Goal: Information Seeking & Learning: Learn about a topic

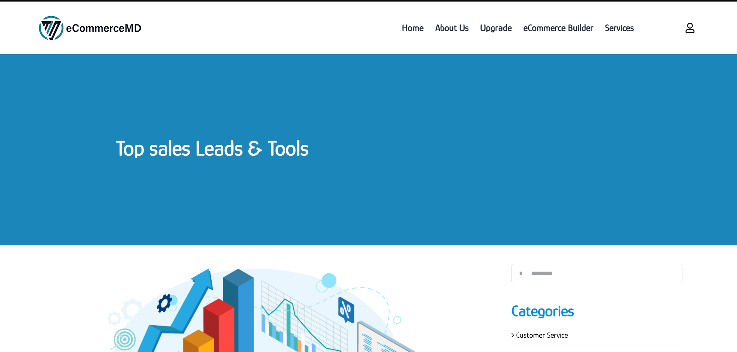
click at [188, 150] on link "Top sales Leads & Tools" at bounding box center [212, 148] width 193 height 24
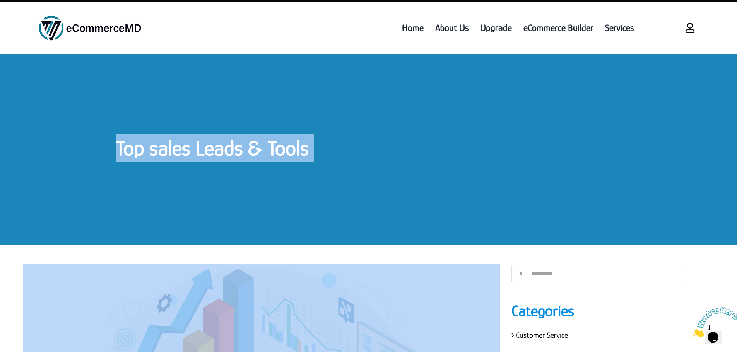
click at [188, 150] on link "Top sales Leads & Tools" at bounding box center [212, 148] width 193 height 24
copy div "Top sales Leads & Tools Top sales Leads & Tools By Garry Wilson Published On: S…"
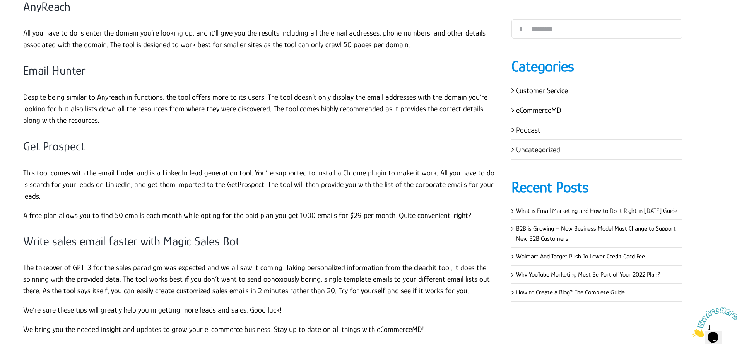
scroll to position [3174, 0]
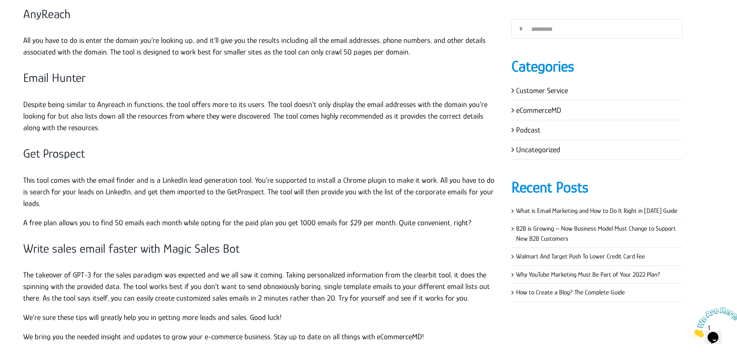
click at [272, 146] on h3 "Get Prospect" at bounding box center [261, 154] width 477 height 16
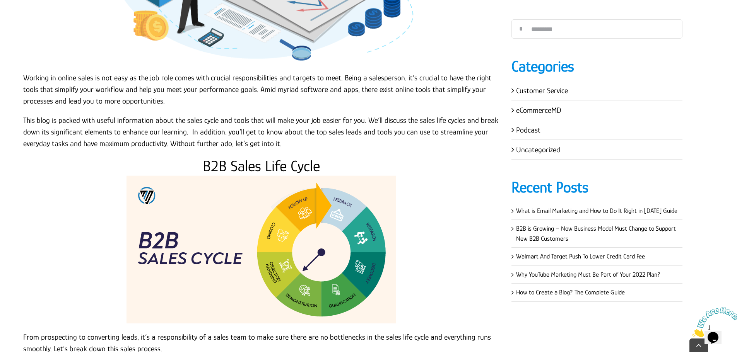
scroll to position [426, 0]
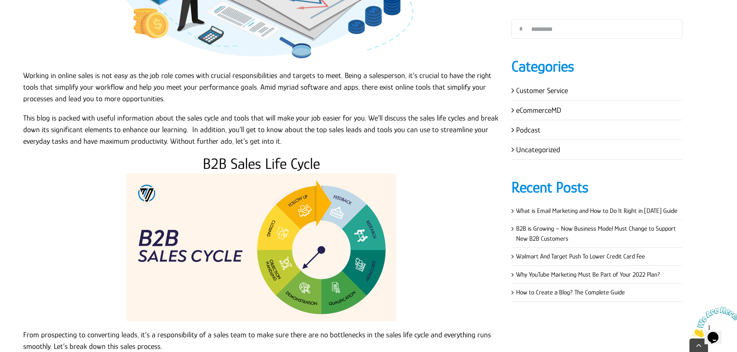
click at [24, 76] on p "Working in online sales is not easy as the job role comes with crucial responsi…" at bounding box center [261, 87] width 477 height 35
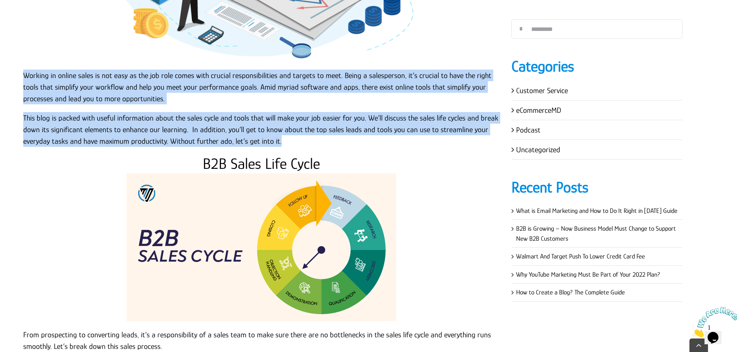
click at [297, 141] on p "This blog is packed with useful information about the sales cycle and tools tha…" at bounding box center [261, 129] width 477 height 35
copy div "Working in online sales is not easy as the job role comes with crucial responsi…"
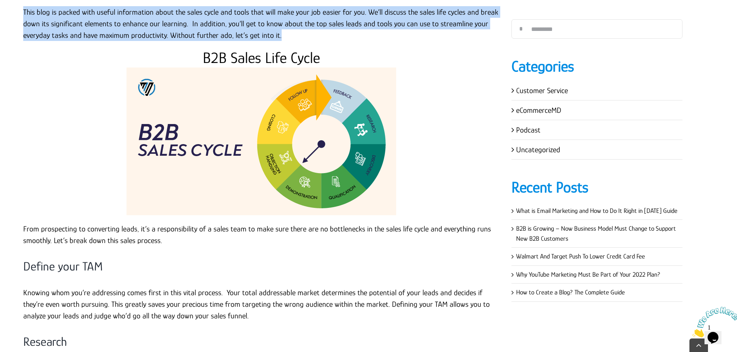
scroll to position [542, 0]
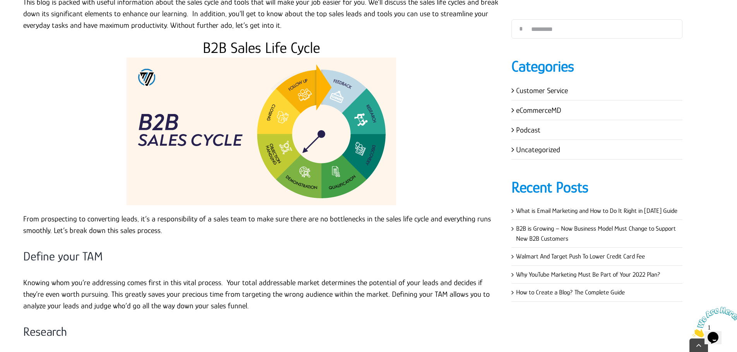
click at [243, 39] on h2 "B2B Sales Life Cycle" at bounding box center [261, 48] width 477 height 19
click at [243, 40] on h2 "B2B Sales Life Cycle" at bounding box center [261, 48] width 477 height 19
copy h2 "Sales"
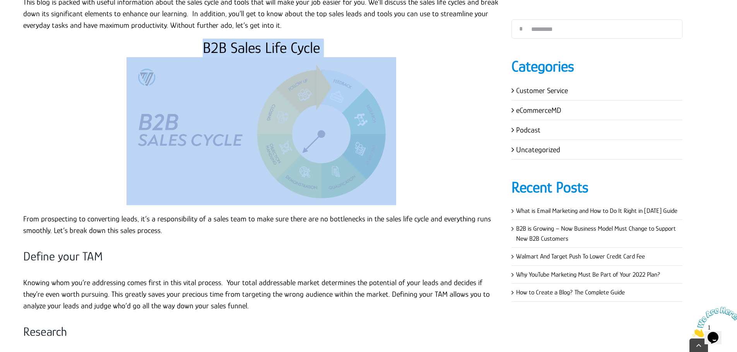
click at [244, 40] on h2 "B2B Sales Life Cycle" at bounding box center [261, 48] width 477 height 19
click at [245, 41] on h2 "B2B Sales Life Cycle" at bounding box center [261, 48] width 477 height 19
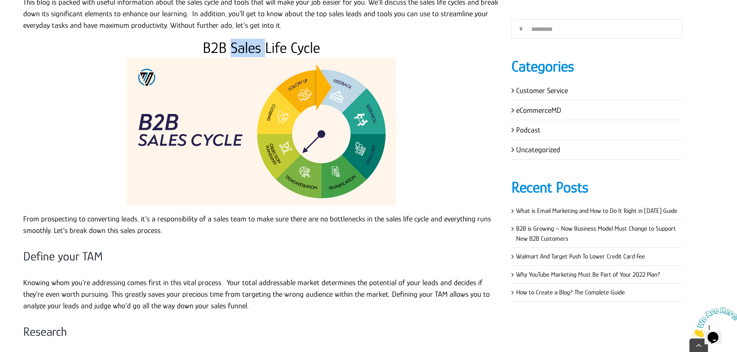
click at [245, 41] on h2 "B2B Sales Life Cycle" at bounding box center [261, 48] width 477 height 19
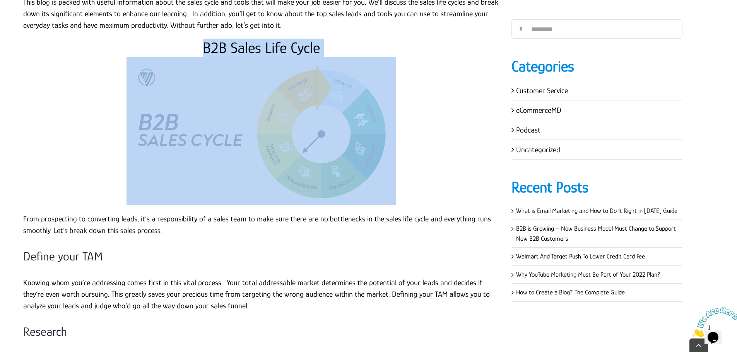
click at [245, 41] on h2 "B2B Sales Life Cycle" at bounding box center [261, 48] width 477 height 19
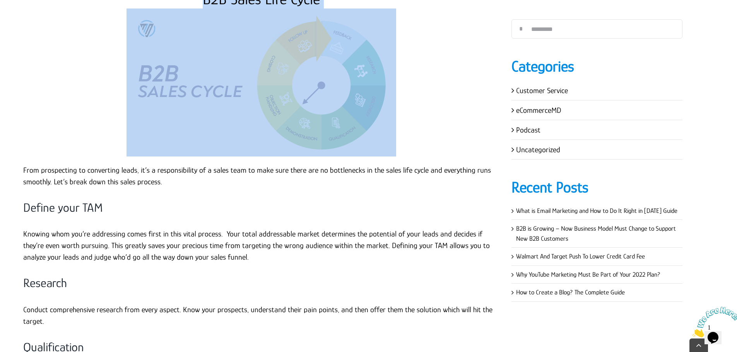
scroll to position [696, 0]
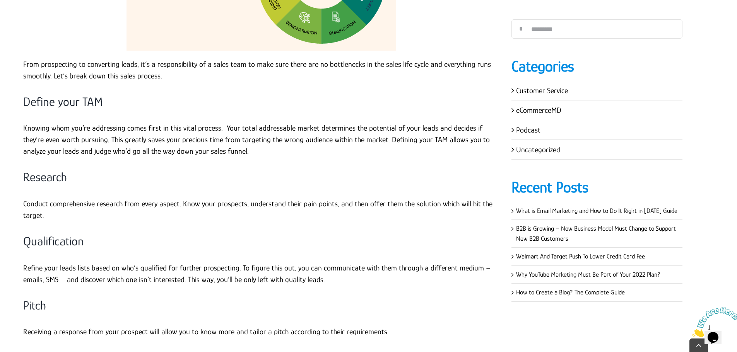
click at [31, 65] on p "From prospecting to converting leads, it’s a responsibility of a sales team to …" at bounding box center [261, 69] width 477 height 23
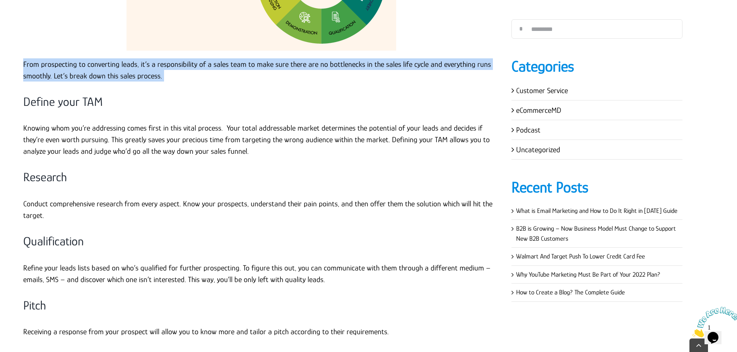
click at [31, 65] on p "From prospecting to converting leads, it’s a responsibility of a sales team to …" at bounding box center [261, 69] width 477 height 23
copy div "From prospecting to converting leads, it’s a responsibility of a sales team to …"
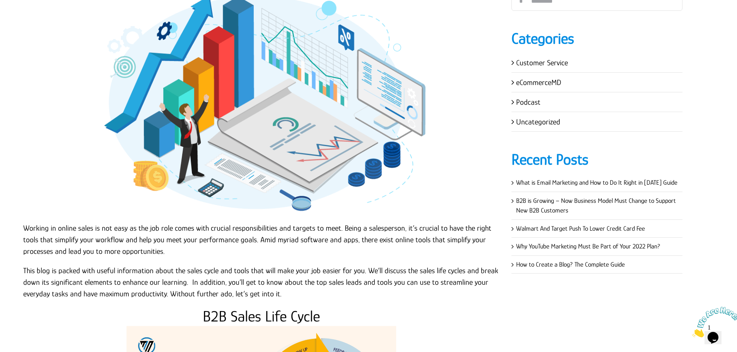
scroll to position [426, 0]
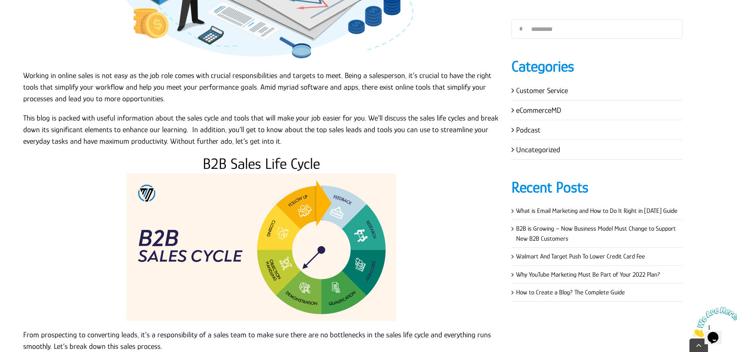
click at [25, 75] on p "Working in online sales is not easy as the job role comes with crucial responsi…" at bounding box center [261, 87] width 477 height 35
click at [24, 75] on p "Working in online sales is not easy as the job role comes with crucial responsi…" at bounding box center [261, 87] width 477 height 35
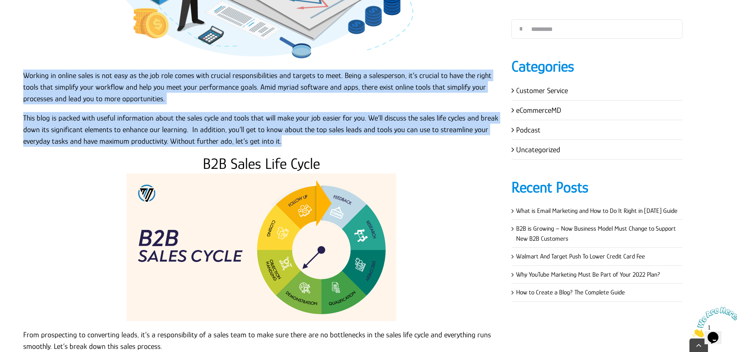
click at [311, 140] on p "This blog is packed with useful information about the sales cycle and tools tha…" at bounding box center [261, 129] width 477 height 35
copy div "Working in online sales is not easy as the job role comes with crucial responsi…"
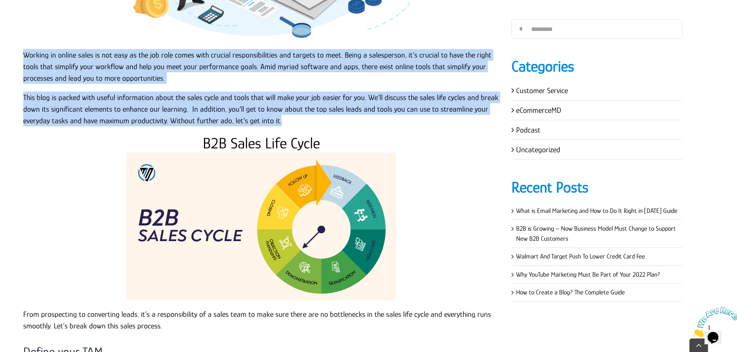
scroll to position [464, 0]
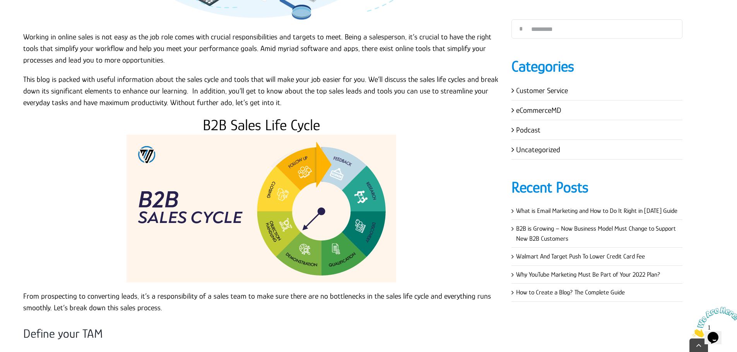
click at [247, 121] on h2 "B2B Sales Life Cycle" at bounding box center [261, 125] width 477 height 19
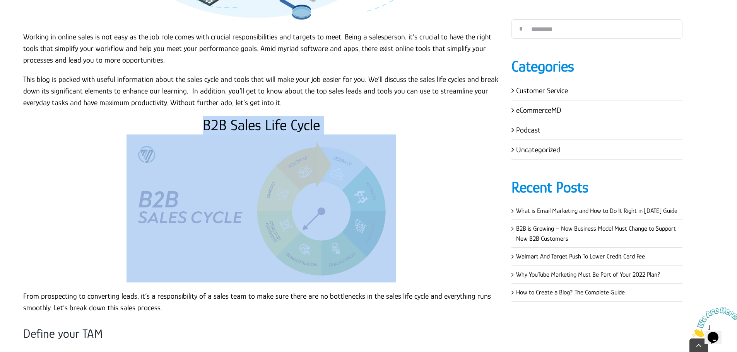
click at [247, 121] on h2 "B2B Sales Life Cycle" at bounding box center [261, 125] width 477 height 19
copy div "B2B Sales Life Cycle"
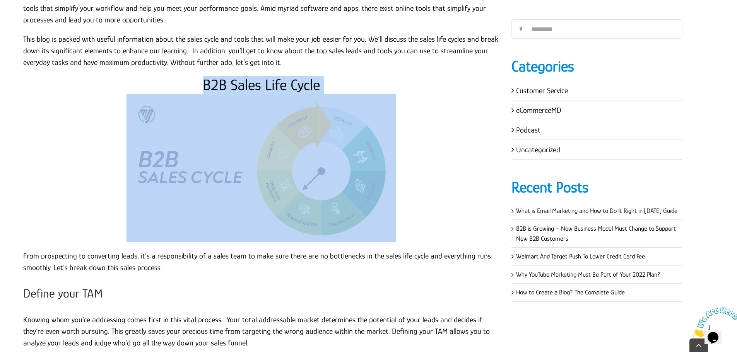
scroll to position [619, 0]
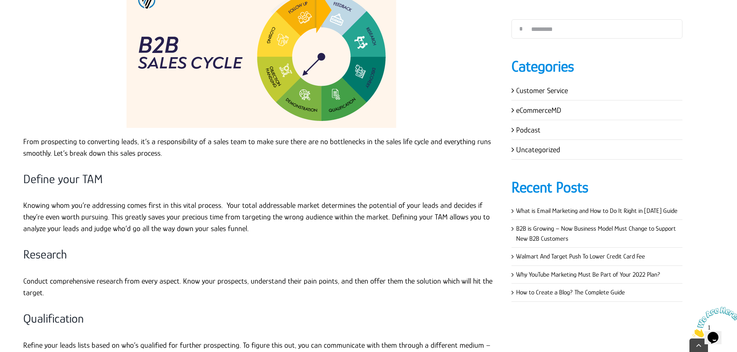
click at [67, 146] on p "From prospecting to converting leads, it’s a responsibility of a sales team to …" at bounding box center [261, 147] width 477 height 23
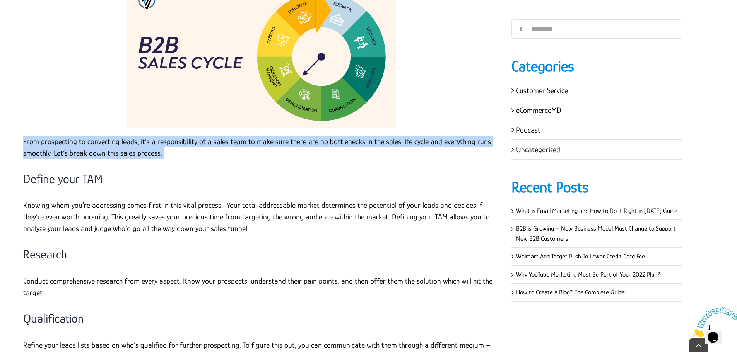
click at [67, 146] on p "From prospecting to converting leads, it’s a responsibility of a sales team to …" at bounding box center [261, 147] width 477 height 23
copy div "From prospecting to converting leads, it’s a responsibility of a sales team to …"
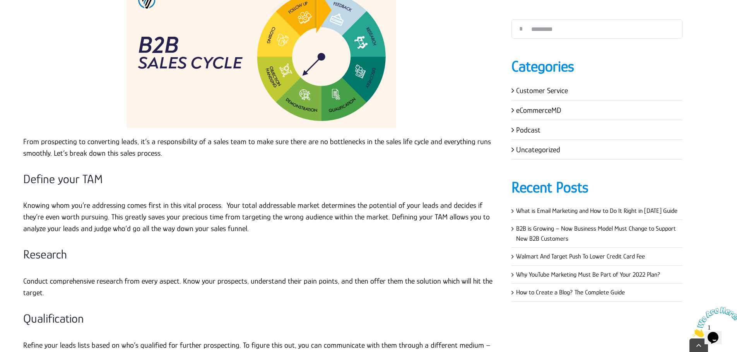
click at [92, 181] on h3 "Define your TAM" at bounding box center [261, 179] width 477 height 16
copy div "Define your TAM"
click at [115, 212] on p "Knowing whom you’re addressing comes first in this vital process. Your total ad…" at bounding box center [261, 217] width 477 height 35
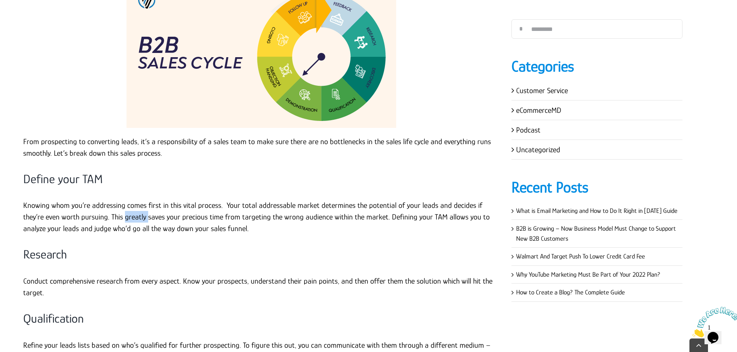
click at [115, 212] on p "Knowing whom you’re addressing comes first in this vital process. Your total ad…" at bounding box center [261, 217] width 477 height 35
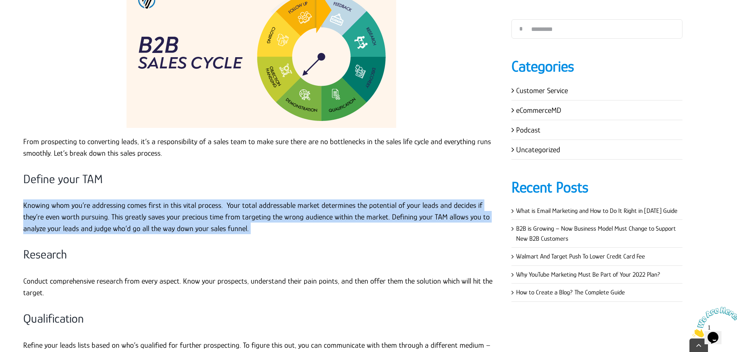
click at [115, 212] on p "Knowing whom you’re addressing comes first in this vital process. Your total ad…" at bounding box center [261, 217] width 477 height 35
copy div "Knowing whom you’re addressing comes first in this vital process. Your total ad…"
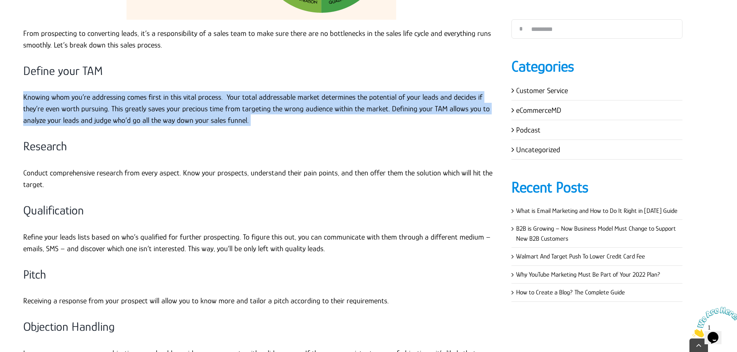
scroll to position [735, 0]
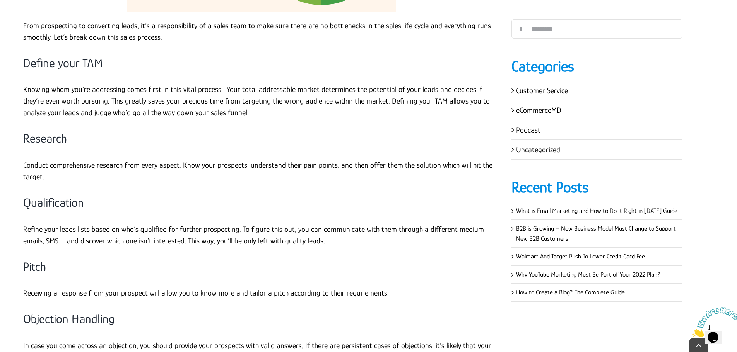
click at [52, 138] on h3 "Research" at bounding box center [261, 139] width 477 height 16
click at [38, 168] on p "Conduct comprehensive research from every aspect. Know your prospects, understa…" at bounding box center [261, 170] width 477 height 23
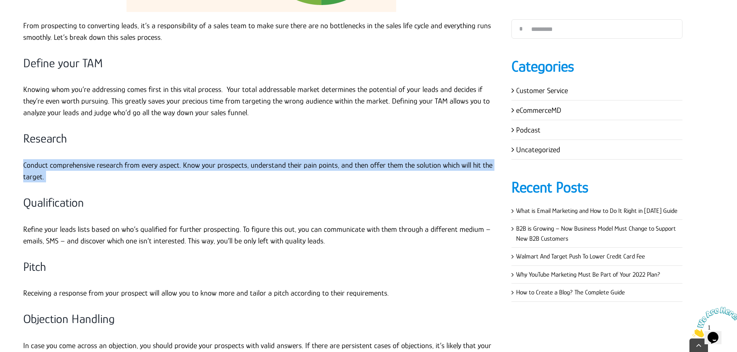
click at [38, 168] on p "Conduct comprehensive research from every aspect. Know your prospects, understa…" at bounding box center [261, 170] width 477 height 23
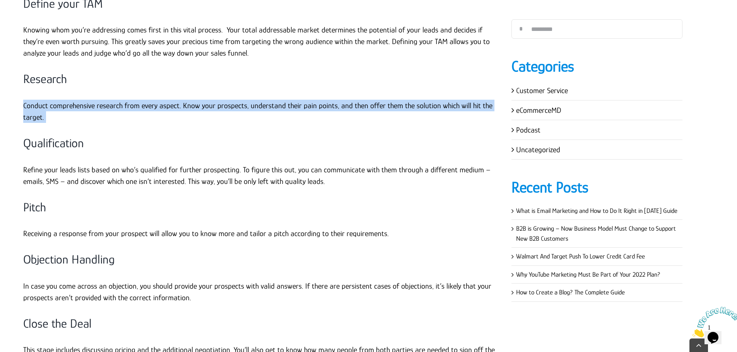
scroll to position [812, 0]
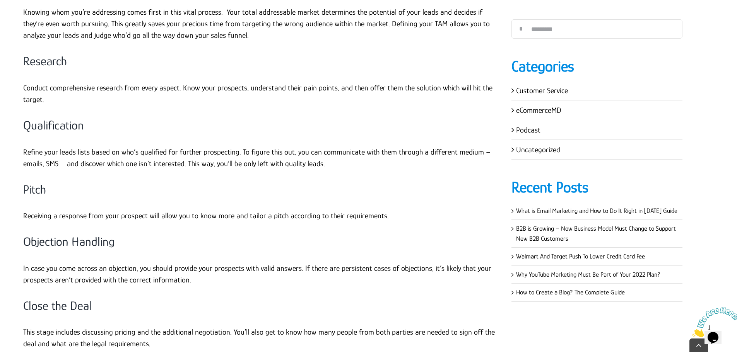
click at [31, 121] on h3 "Qualification" at bounding box center [261, 126] width 477 height 16
click at [112, 147] on p "Refine your leads lists based on who’s qualified for further prospecting. To fi…" at bounding box center [261, 157] width 477 height 23
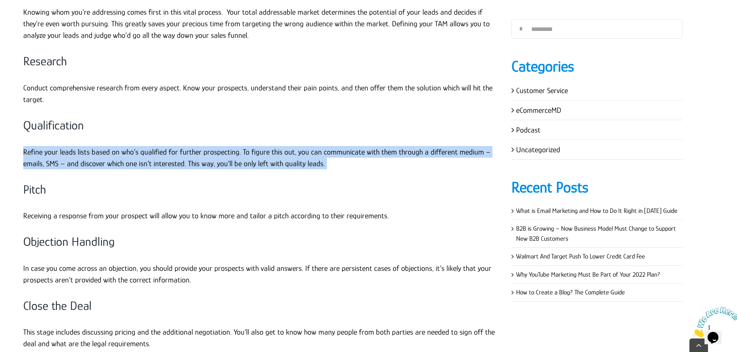
click at [112, 147] on p "Refine your leads lists based on who’s qualified for further prospecting. To fi…" at bounding box center [261, 157] width 477 height 23
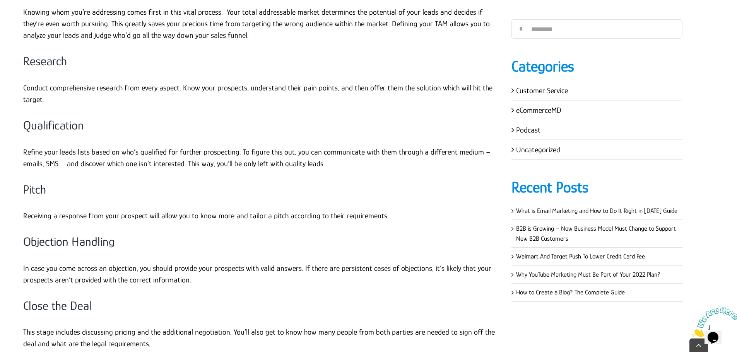
click at [32, 192] on h3 "Pitch" at bounding box center [261, 190] width 477 height 16
click at [51, 219] on p "Receiving a response from your prospect will allow you to know more and tailor …" at bounding box center [261, 216] width 477 height 12
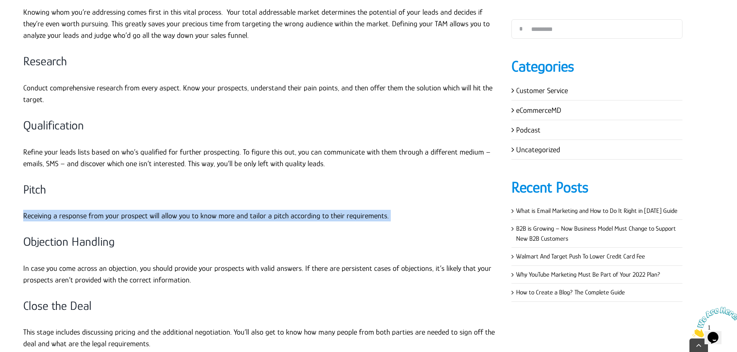
click at [51, 219] on p "Receiving a response from your prospect will allow you to know more and tailor …" at bounding box center [261, 216] width 477 height 12
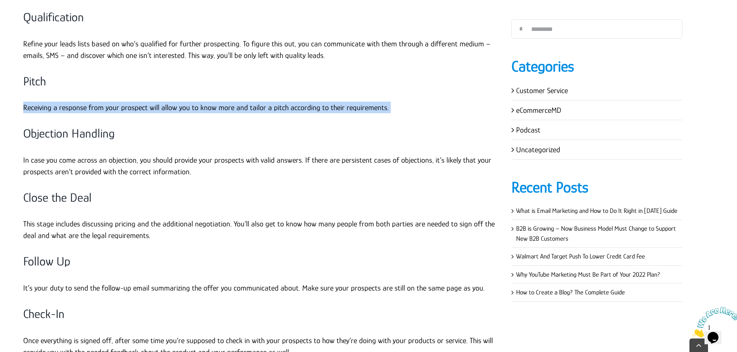
scroll to position [929, 0]
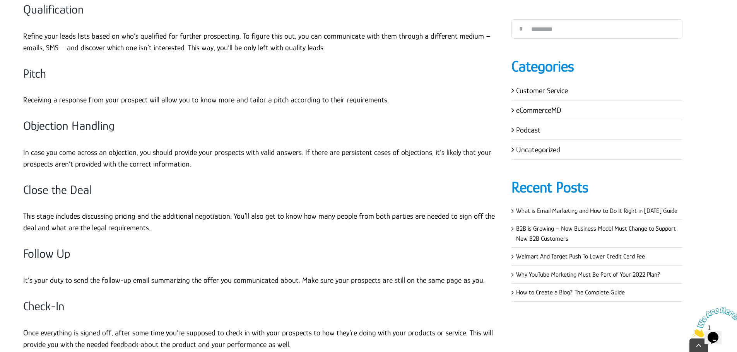
click at [70, 125] on h3 "Objection Handling" at bounding box center [261, 126] width 477 height 16
click at [75, 152] on p "In case you come across an objection, you should provide your prospects with va…" at bounding box center [261, 158] width 477 height 23
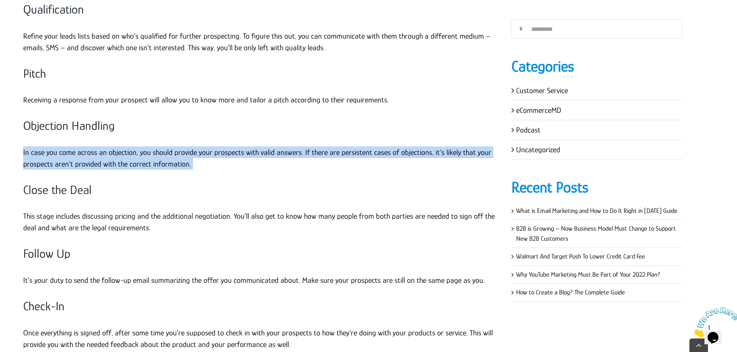
click at [75, 152] on p "In case you come across an objection, you should provide your prospects with va…" at bounding box center [261, 158] width 477 height 23
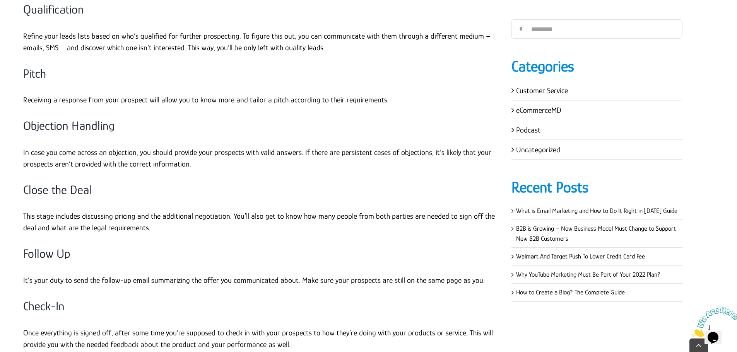
click at [78, 189] on h3 "Close the Deal" at bounding box center [261, 190] width 477 height 16
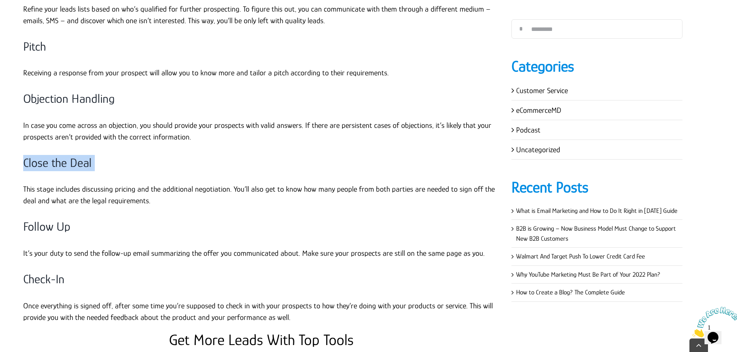
scroll to position [1006, 0]
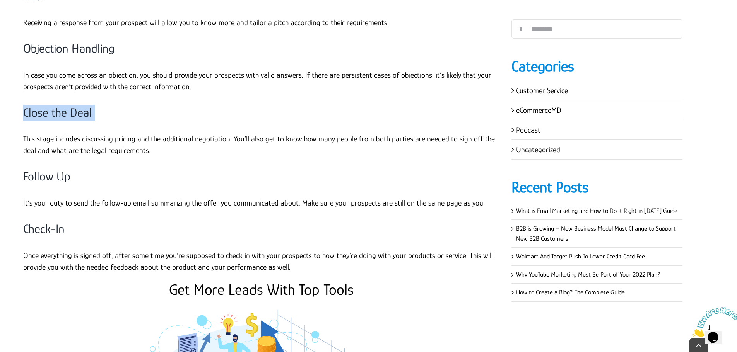
click at [65, 146] on p "This stage includes discussing pricing and the additional negotiation. You’ll a…" at bounding box center [261, 144] width 477 height 23
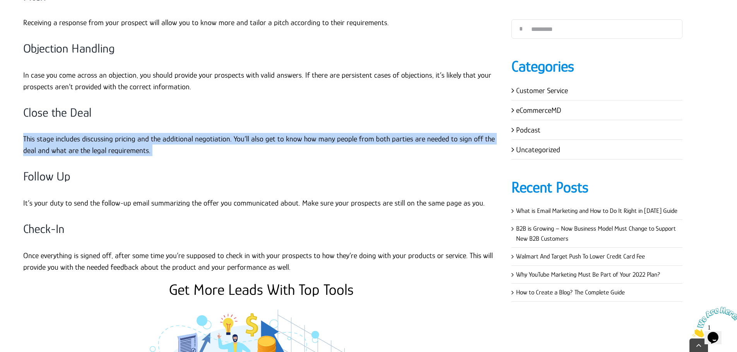
click at [65, 146] on p "This stage includes discussing pricing and the additional negotiation. You’ll a…" at bounding box center [261, 144] width 477 height 23
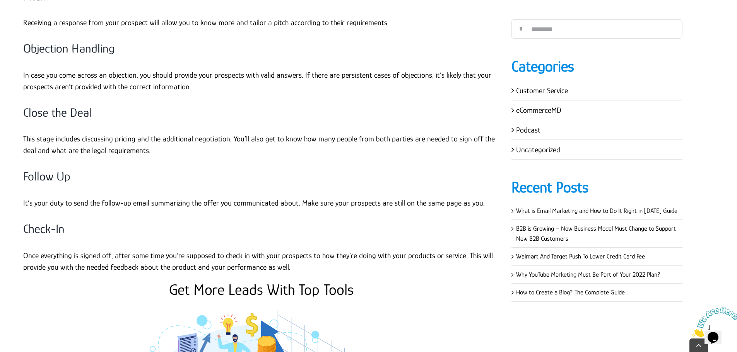
click at [41, 179] on h3 "Follow Up" at bounding box center [261, 177] width 477 height 16
click at [42, 179] on h3 "Follow Up" at bounding box center [261, 177] width 477 height 16
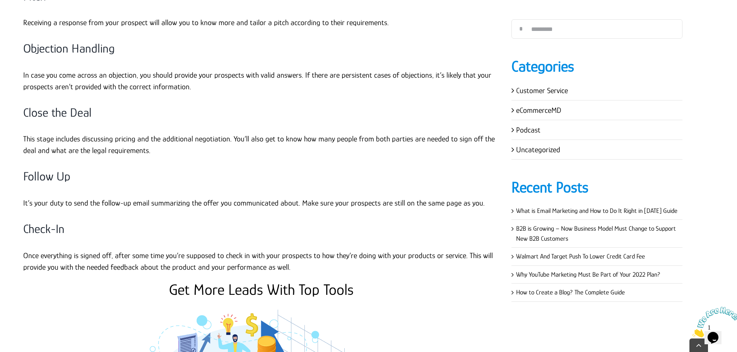
click at [84, 202] on p "It’s your duty to send the follow-up email summarizing the offer you communicat…" at bounding box center [261, 203] width 477 height 12
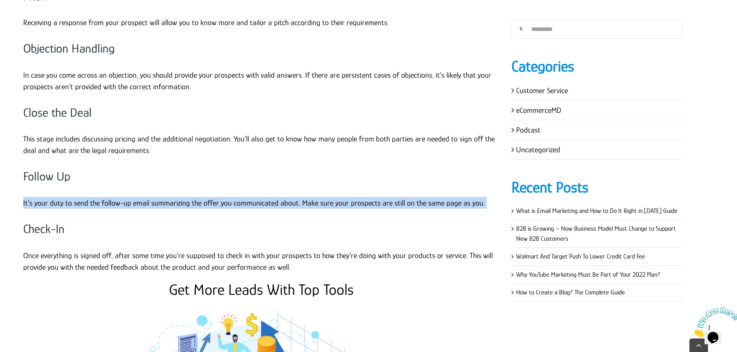
click at [84, 202] on p "It’s your duty to send the follow-up email summarizing the offer you communicat…" at bounding box center [261, 203] width 477 height 12
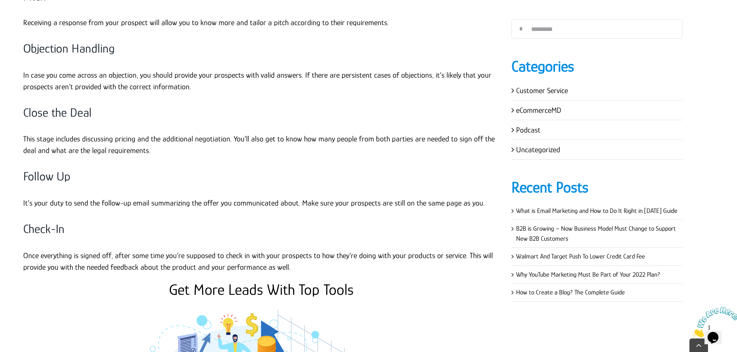
click at [58, 229] on h3 "Check-In" at bounding box center [261, 229] width 477 height 16
click at [91, 259] on p "Once everything is signed off, after some time you’re supposed to check in with…" at bounding box center [261, 261] width 477 height 23
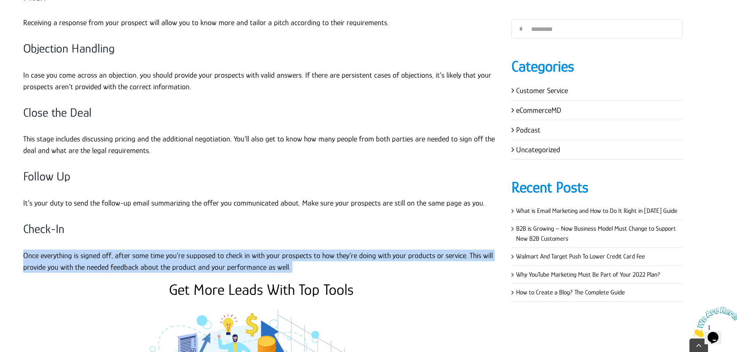
click at [91, 259] on p "Once everything is signed off, after some time you’re supposed to check in with…" at bounding box center [261, 261] width 477 height 23
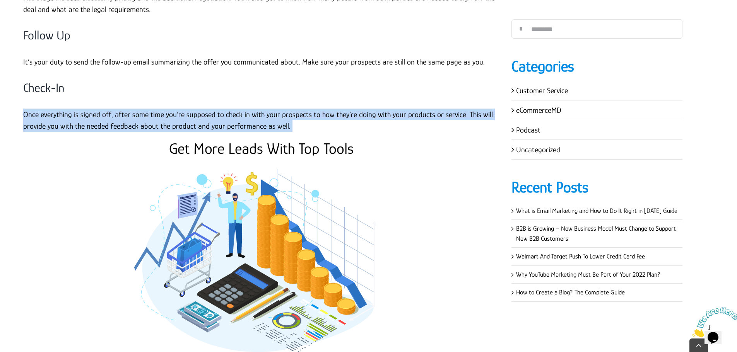
scroll to position [1199, 0]
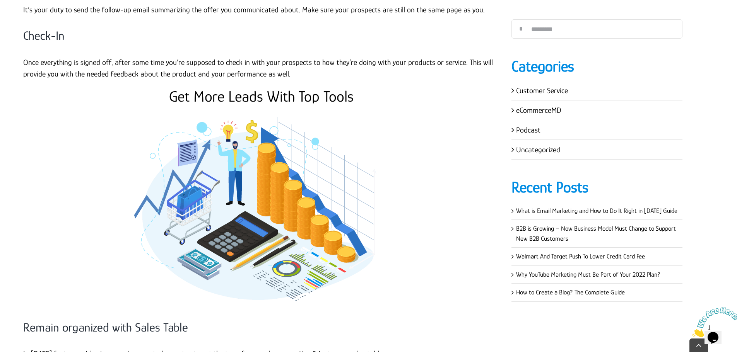
click at [273, 99] on h2 "Get More Leads With Top Tools" at bounding box center [261, 96] width 477 height 19
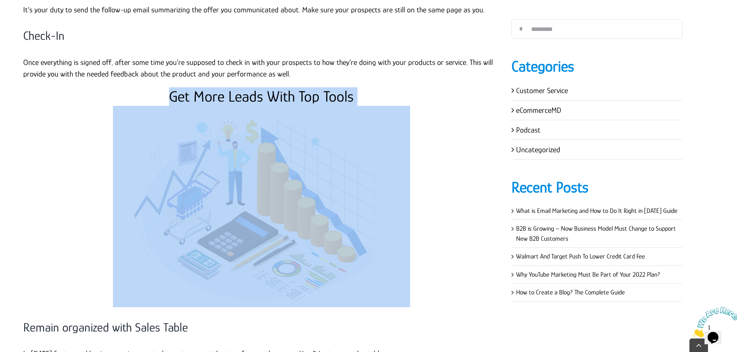
click at [273, 99] on h2 "Get More Leads With Top Tools" at bounding box center [261, 96] width 477 height 19
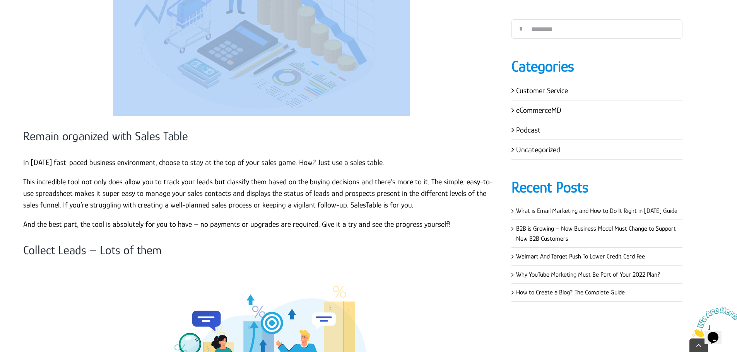
scroll to position [1431, 0]
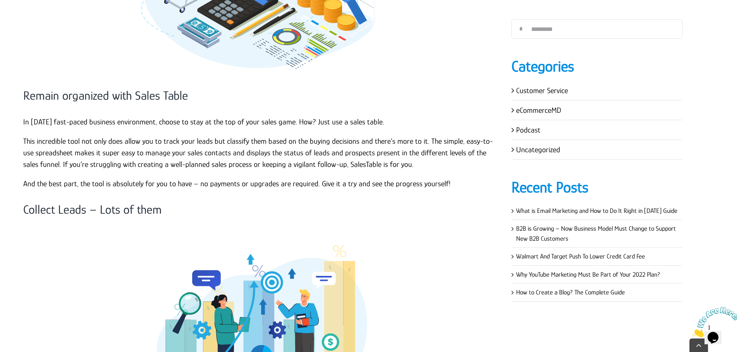
click at [147, 97] on h3 "Remain organized with Sales Table" at bounding box center [261, 96] width 477 height 16
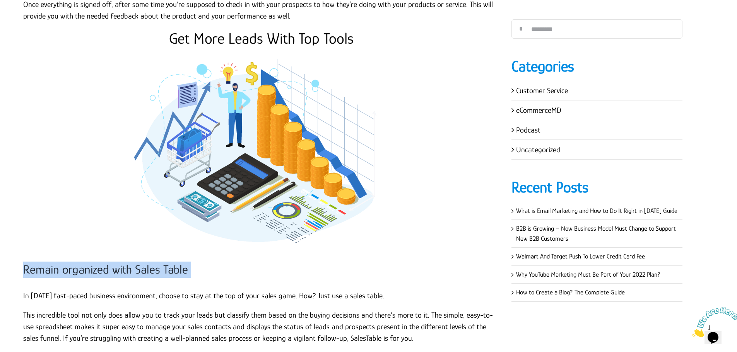
scroll to position [1238, 0]
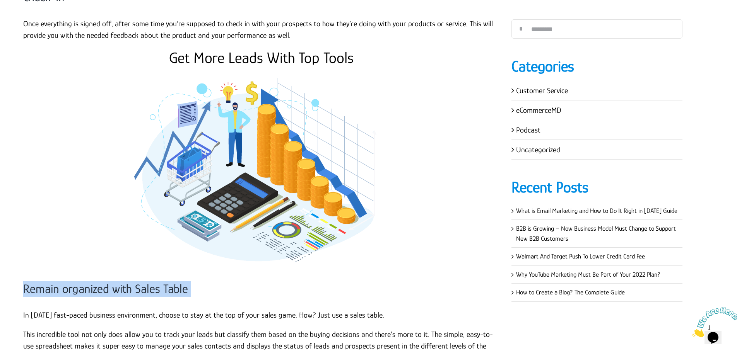
click at [88, 289] on h3 "Remain organized with Sales Table" at bounding box center [261, 289] width 477 height 16
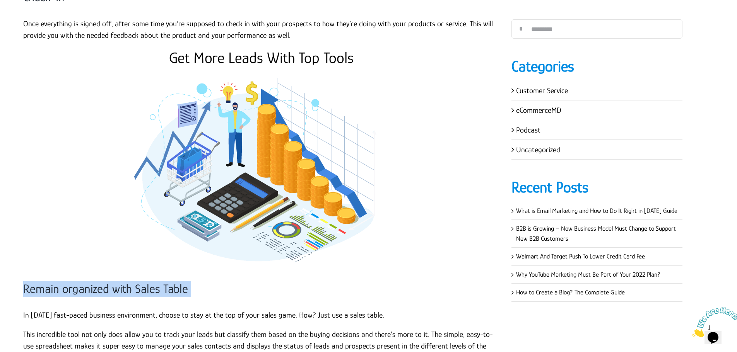
click at [89, 287] on h3 "Remain organized with Sales Table" at bounding box center [261, 289] width 477 height 16
click at [229, 283] on h3 "Remain organized with Sales Table" at bounding box center [261, 289] width 477 height 16
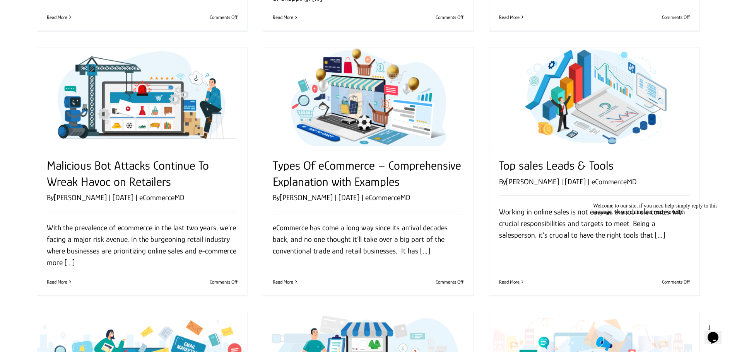
scroll to position [309, 0]
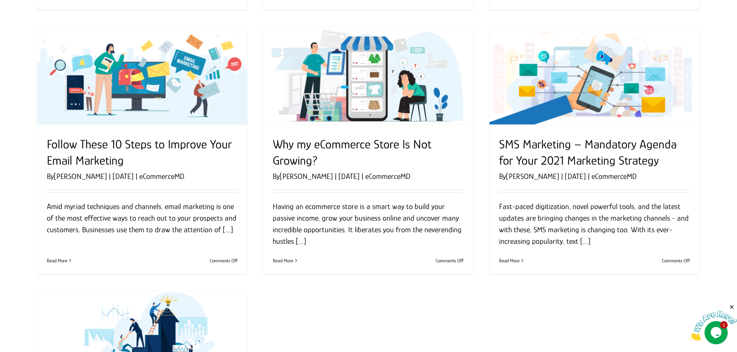
scroll to position [301, 0]
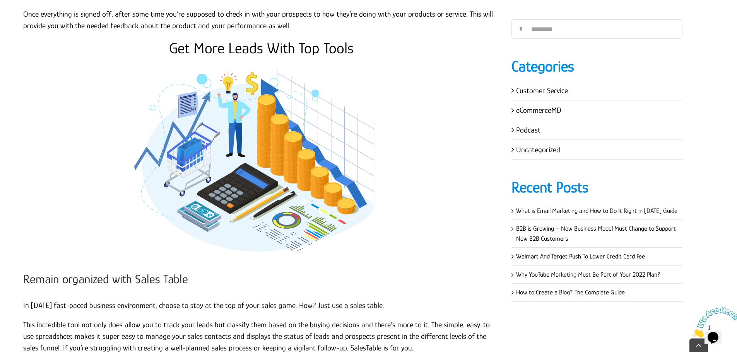
scroll to position [1390, 0]
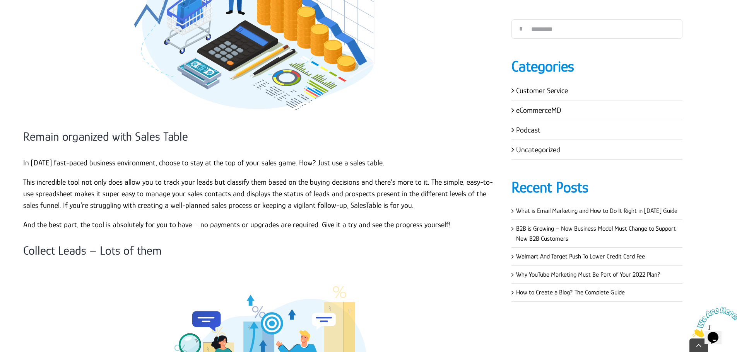
click at [136, 142] on h3 "Remain organized with Sales Table" at bounding box center [261, 137] width 477 height 16
click at [169, 133] on h3 "Remain organized with Sales Table" at bounding box center [261, 137] width 477 height 16
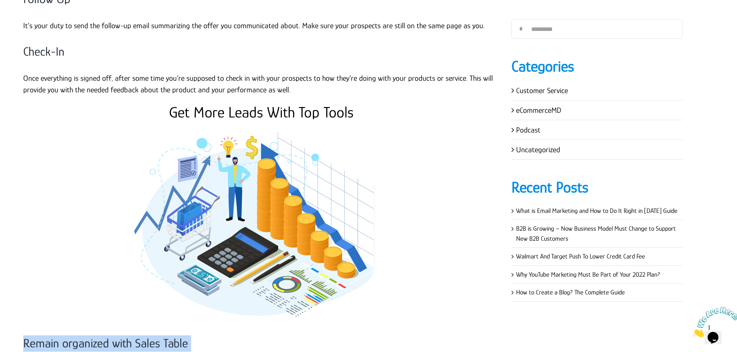
scroll to position [1158, 0]
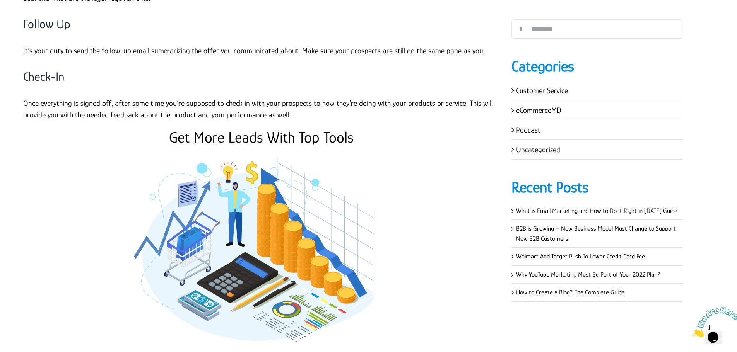
copy div "Remain organized with Sales Table"
click at [127, 118] on p "Once everything is signed off, after some time you’re supposed to check in with…" at bounding box center [261, 108] width 477 height 23
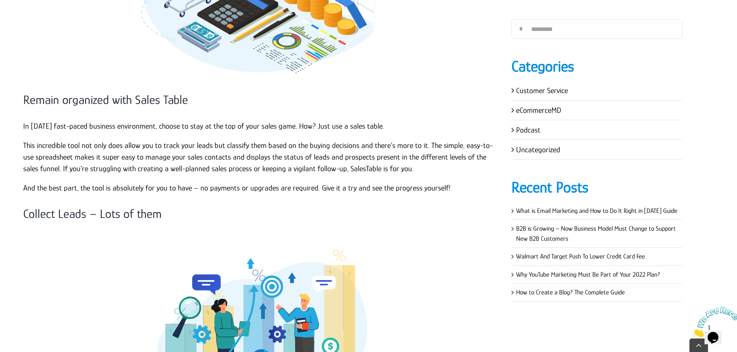
scroll to position [1429, 0]
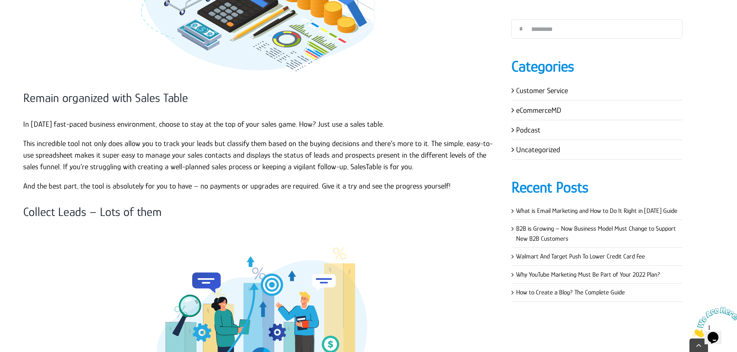
click at [24, 125] on p "In today’s fast-paced business environment, choose to stay at the top of your s…" at bounding box center [261, 124] width 477 height 12
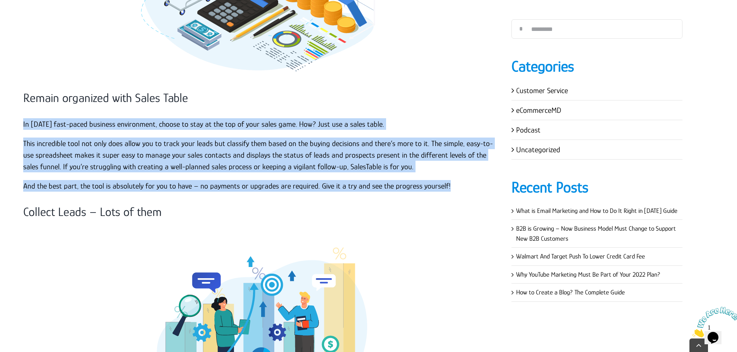
click at [465, 189] on p "And the best part, the tool is absolutely for you to have – no payments or upgr…" at bounding box center [261, 186] width 477 height 12
copy div "In today’s fast-paced business environment, choose to stay at the top of your s…"
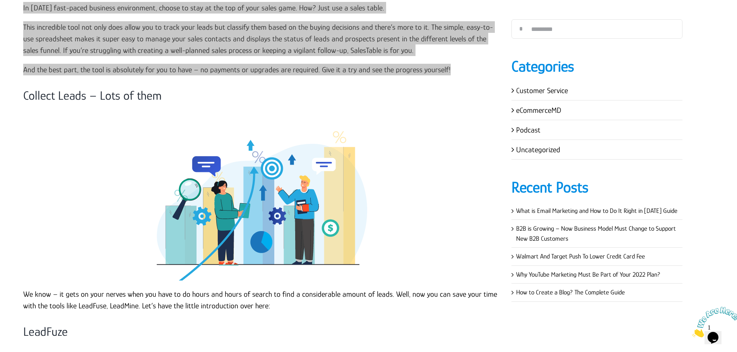
scroll to position [1545, 0]
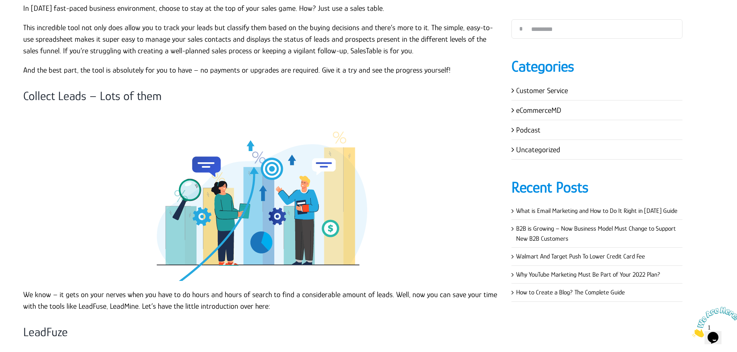
click at [135, 99] on h3 "Collect Leads – Lots of them" at bounding box center [261, 96] width 477 height 16
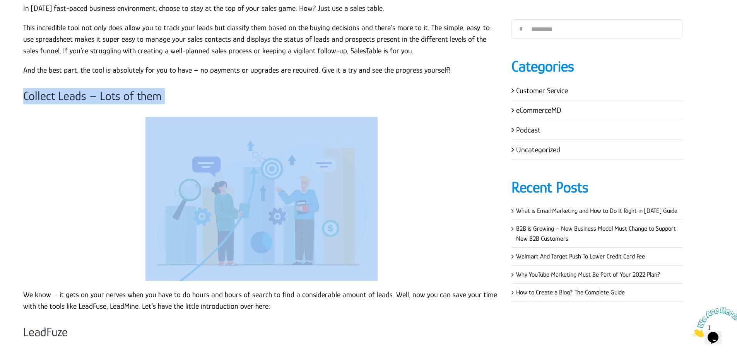
click at [135, 99] on h3 "Collect Leads – Lots of them" at bounding box center [261, 96] width 477 height 16
copy div "Collect Leads – Lots of them"
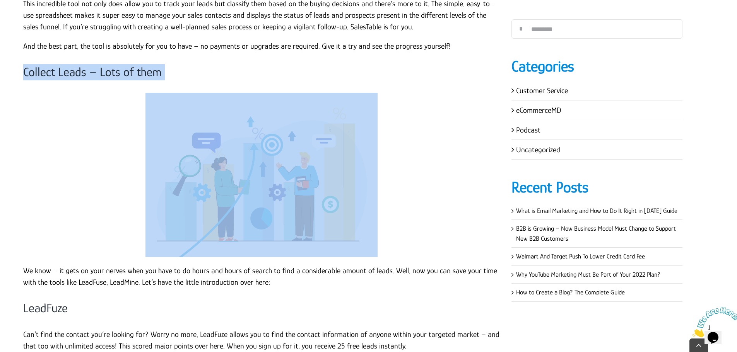
scroll to position [1584, 0]
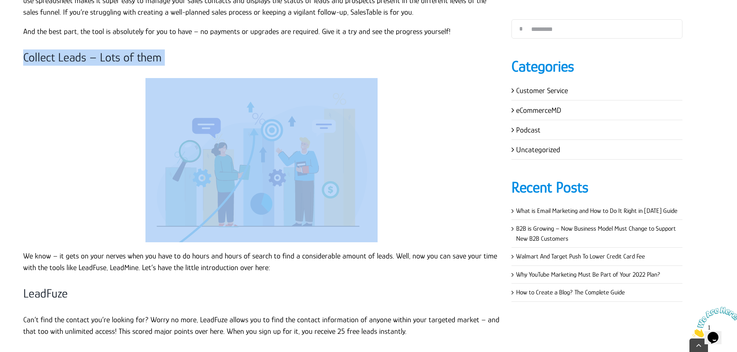
copy div "Collect Leads – Lots of them"
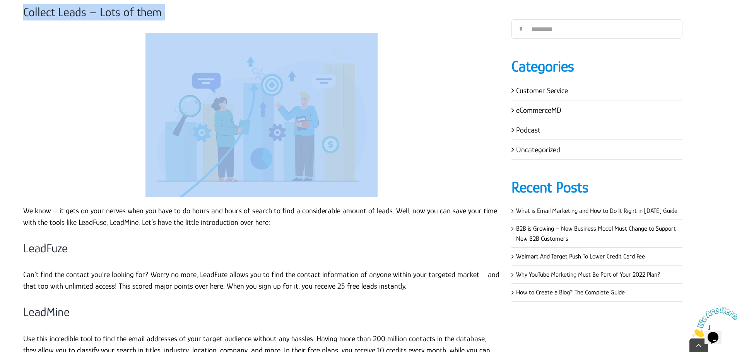
scroll to position [1700, 0]
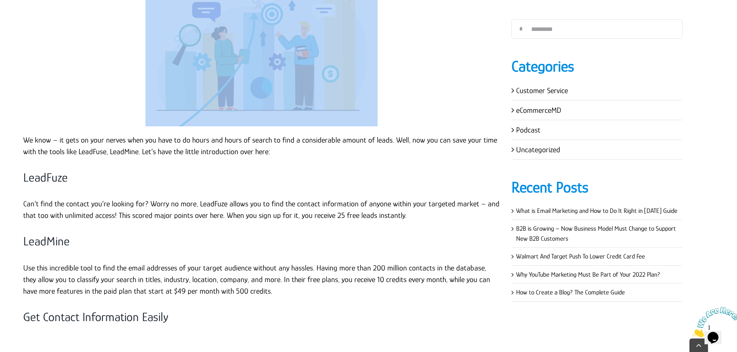
click at [70, 157] on p "We know – it gets on your nerves when you have to do hours and hours of search …" at bounding box center [261, 145] width 477 height 23
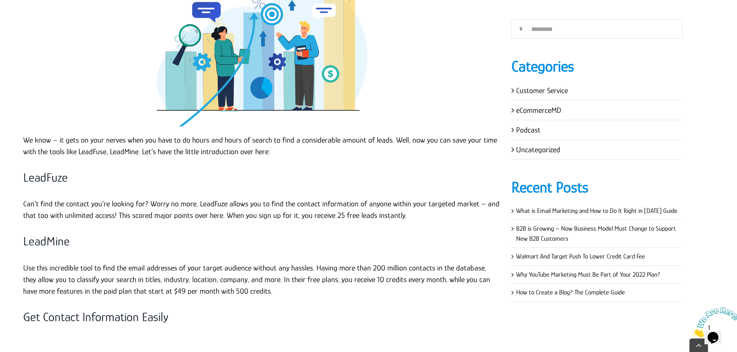
click at [66, 144] on p "We know – it gets on your nerves when you have to do hours and hours of search …" at bounding box center [261, 145] width 477 height 23
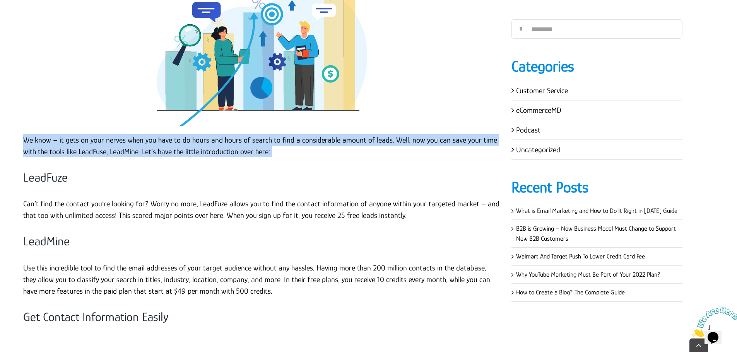
click at [66, 144] on p "We know – it gets on your nerves when you have to do hours and hours of search …" at bounding box center [261, 145] width 477 height 23
copy div "We know – it gets on your nerves when you have to do hours and hours of search …"
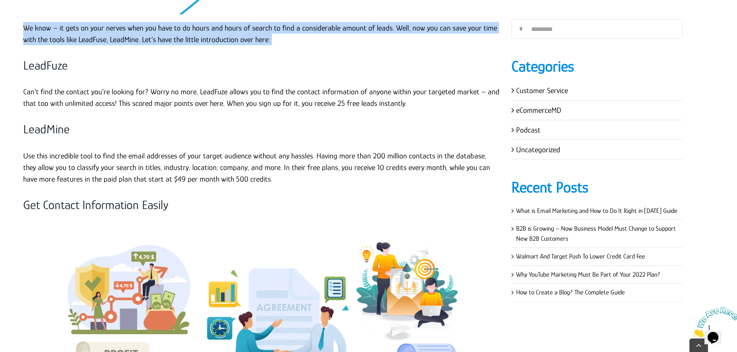
scroll to position [1816, 0]
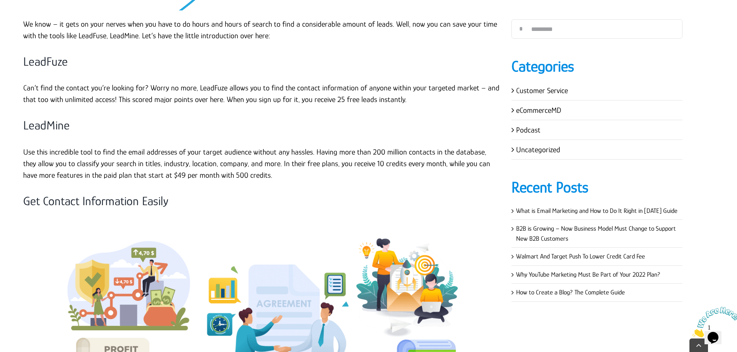
click at [64, 70] on h3 "LeadFuze" at bounding box center [261, 62] width 477 height 16
click at [61, 64] on h3 "LeadFuze" at bounding box center [261, 62] width 477 height 16
copy div "LeadFuze"
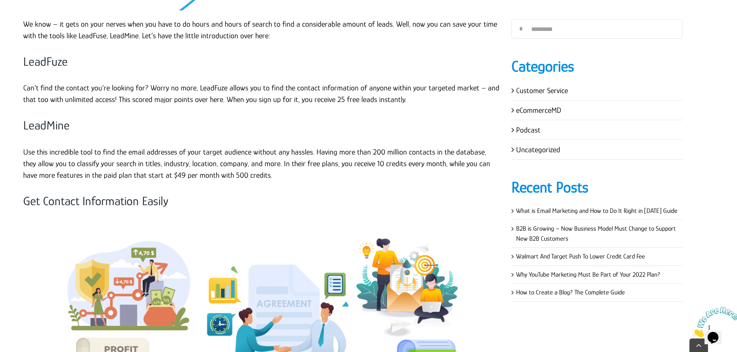
click at [149, 95] on p "Can’t find the contact you’re looking for? Worry no more, LeadFuze allows you t…" at bounding box center [261, 93] width 477 height 23
click at [149, 94] on p "Can’t find the contact you’re looking for? Worry no more, LeadFuze allows you t…" at bounding box center [261, 93] width 477 height 23
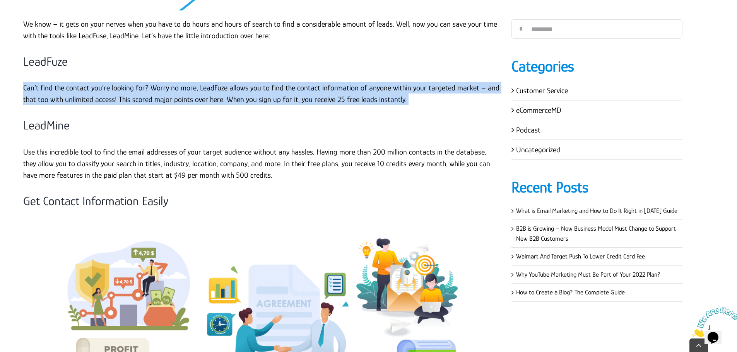
click at [149, 94] on p "Can’t find the contact you’re looking for? Worry no more, LeadFuze allows you t…" at bounding box center [261, 93] width 477 height 23
copy div "Can’t find the contact you’re looking for? Worry no more, LeadFuze allows you t…"
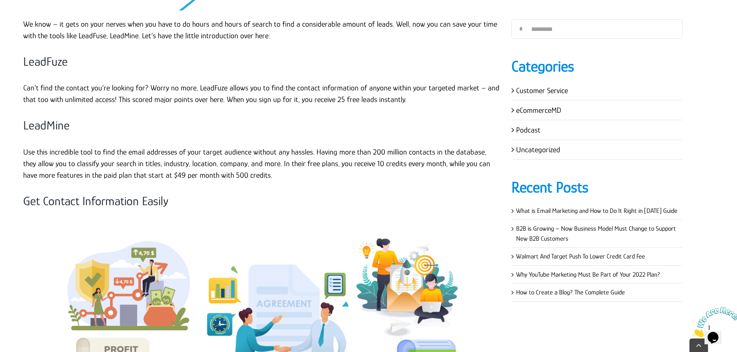
click at [59, 128] on h3 "LeadMine" at bounding box center [261, 126] width 477 height 16
copy div "LeadMine"
click at [112, 152] on p "Use this incredible tool to find the email addresses of your target audience wi…" at bounding box center [261, 163] width 477 height 35
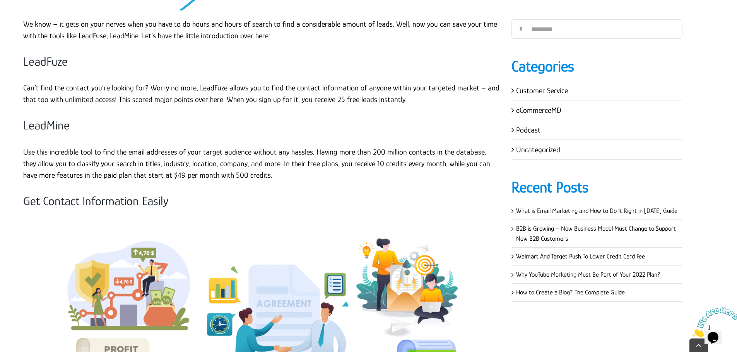
click at [114, 153] on p "Use this incredible tool to find the email addresses of your target audience wi…" at bounding box center [261, 163] width 477 height 35
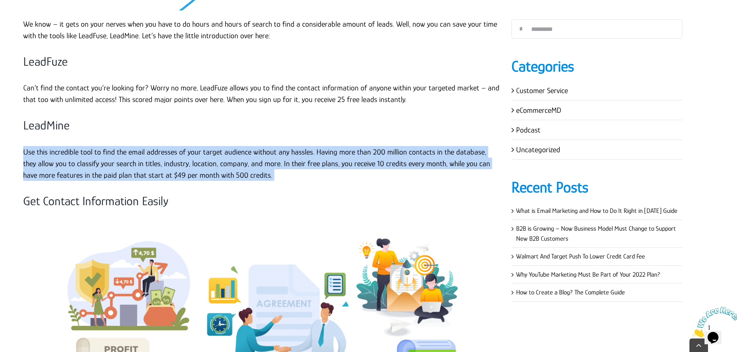
click at [114, 153] on p "Use this incredible tool to find the email addresses of your target audience wi…" at bounding box center [261, 163] width 477 height 35
copy div "Use this incredible tool to find the email addresses of your target audience wi…"
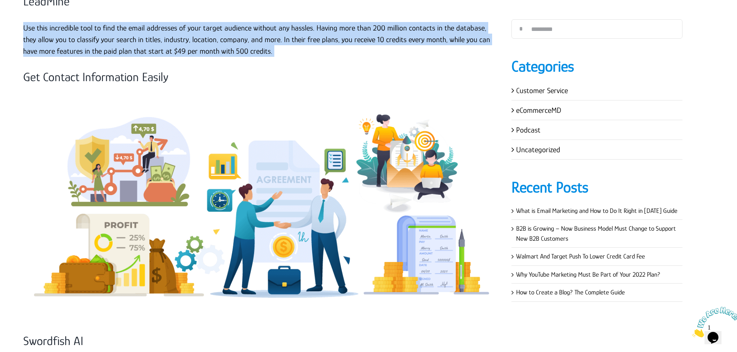
scroll to position [1932, 0]
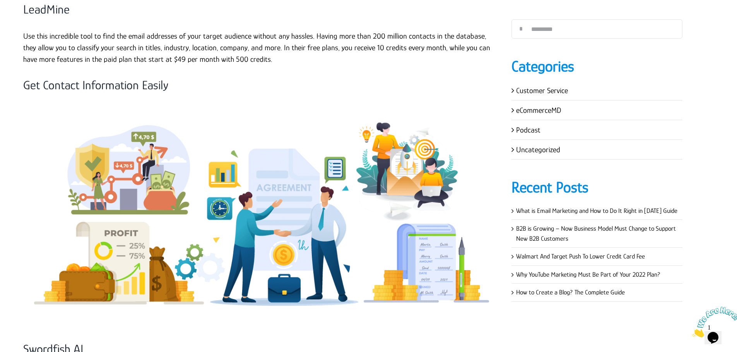
click at [75, 86] on h3 "Get Contact Information Easily" at bounding box center [261, 85] width 477 height 16
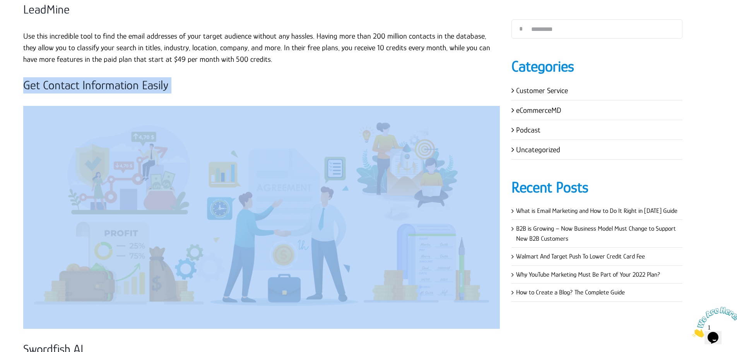
click at [75, 86] on h3 "Get Contact Information Easily" at bounding box center [261, 85] width 477 height 16
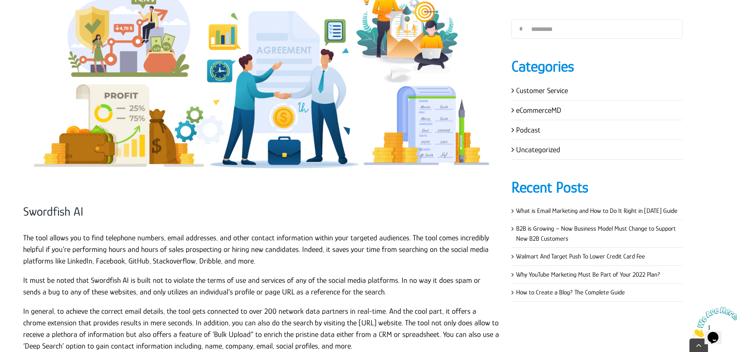
scroll to position [2126, 0]
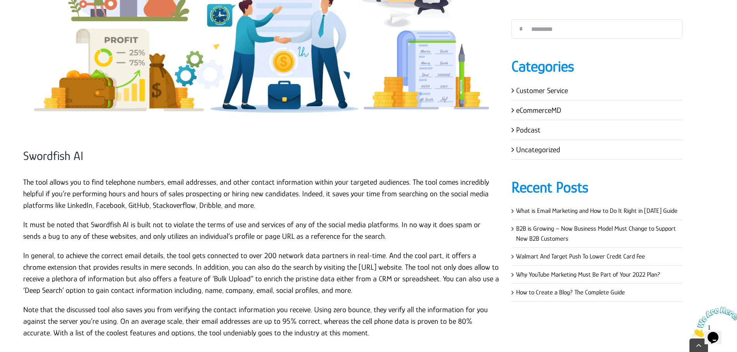
click at [65, 162] on h3 "Swordfish AI" at bounding box center [261, 156] width 477 height 16
drag, startPoint x: 87, startPoint y: 159, endPoint x: 76, endPoint y: 158, distance: 10.9
click at [86, 159] on h3 "Swordfish AI" at bounding box center [261, 156] width 477 height 16
click at [75, 157] on h3 "Swordfish AI" at bounding box center [261, 156] width 477 height 16
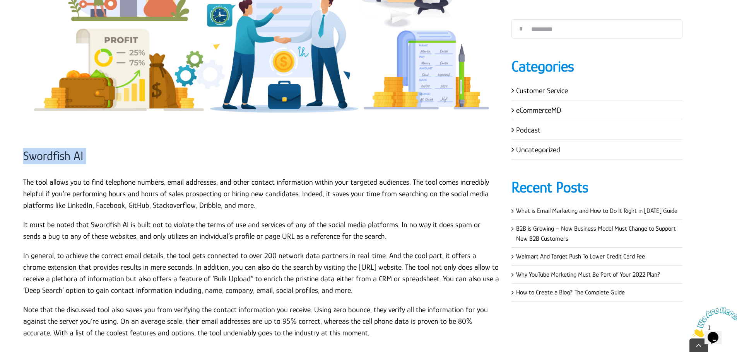
click at [75, 157] on h3 "Swordfish AI" at bounding box center [261, 156] width 477 height 16
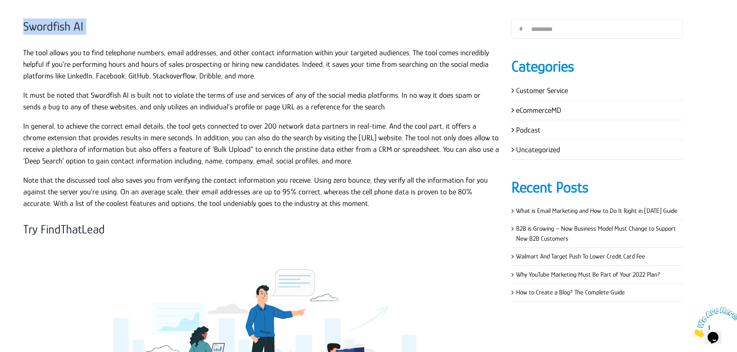
scroll to position [2242, 0]
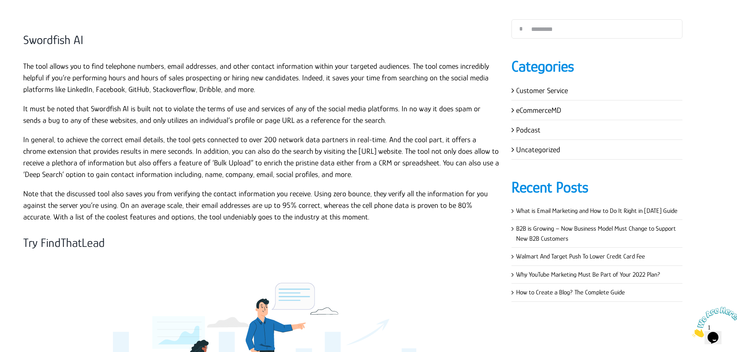
click at [26, 75] on p "The tool allows you to find telephone numbers, email addresses, and other conta…" at bounding box center [261, 77] width 477 height 35
click at [24, 67] on p "The tool allows you to find telephone numbers, email addresses, and other conta…" at bounding box center [261, 77] width 477 height 35
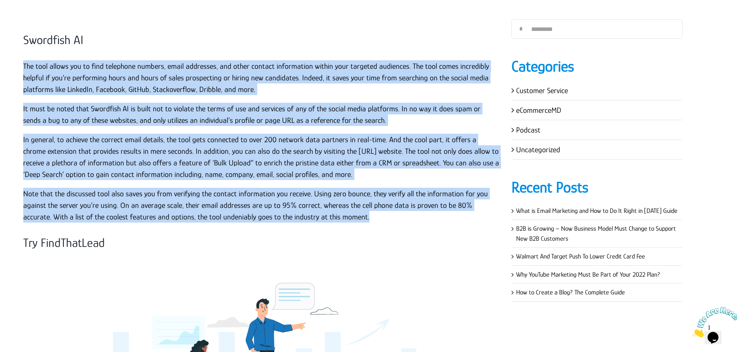
click at [361, 216] on p "Note that the discussed tool also saves you from verifying the contact informat…" at bounding box center [261, 205] width 477 height 35
click at [133, 111] on p "It must be noted that Swordfish AI is built not to violate the terms of use and…" at bounding box center [261, 114] width 477 height 23
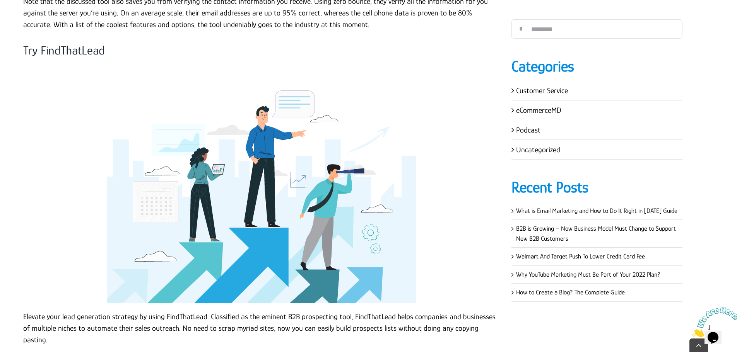
scroll to position [2435, 0]
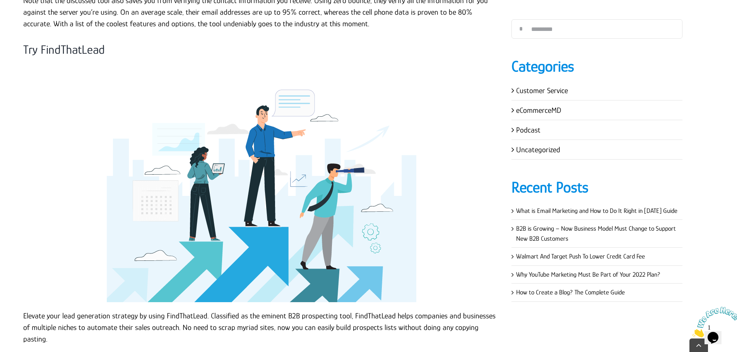
click at [57, 43] on h3 "Try FindThatLead" at bounding box center [261, 50] width 477 height 16
click at [66, 53] on h3 "Try FindThatLead" at bounding box center [261, 50] width 477 height 16
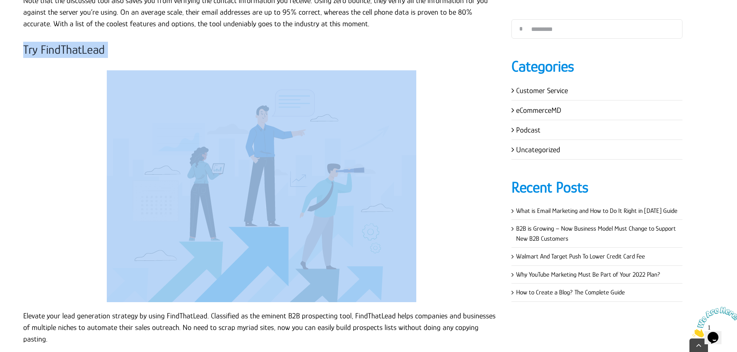
click at [66, 53] on h3 "Try FindThatLead" at bounding box center [261, 50] width 477 height 16
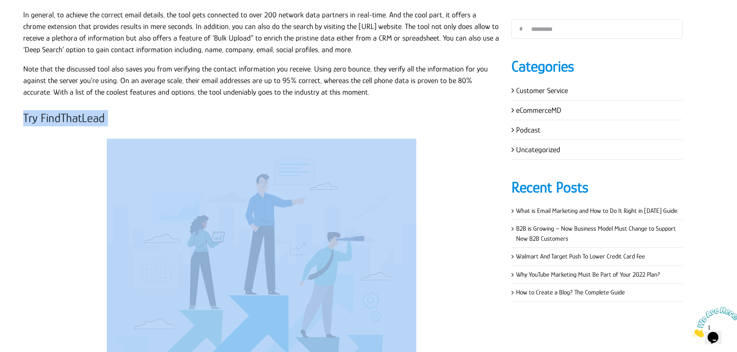
scroll to position [2358, 0]
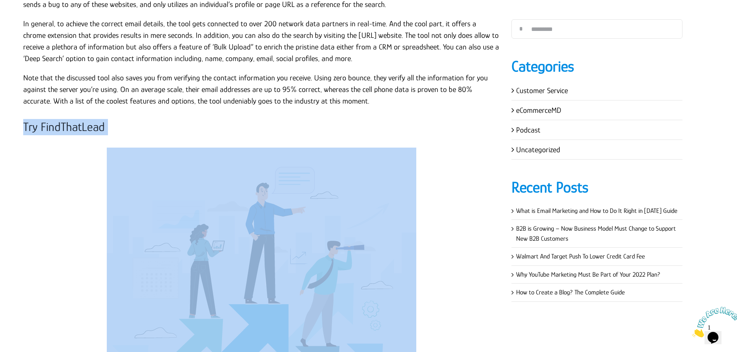
click at [96, 149] on p at bounding box center [261, 264] width 477 height 232
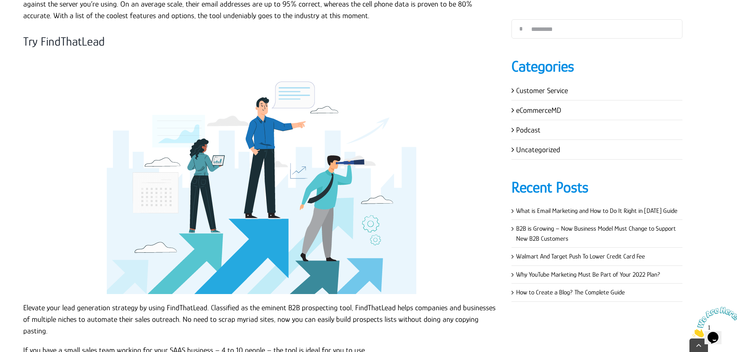
scroll to position [2629, 0]
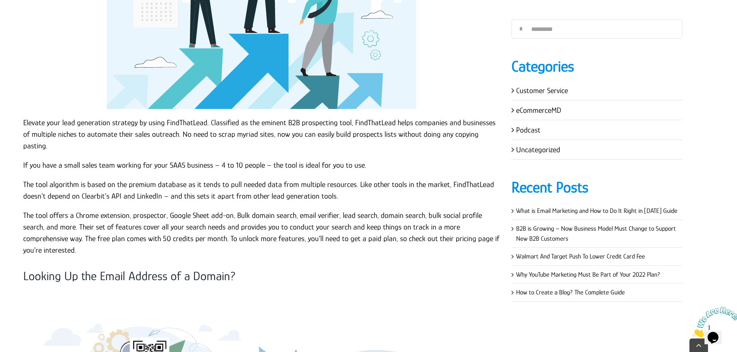
click at [24, 122] on p "Elevate your lead generation strategy by using FindThatLead. Classified as the …" at bounding box center [261, 134] width 477 height 35
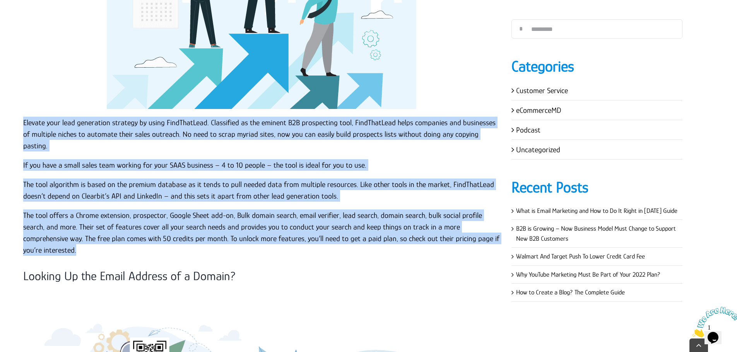
click at [488, 228] on p "The tool offers a Chrome extension, prospector, Google Sheet add-on, Bulk domai…" at bounding box center [261, 233] width 477 height 46
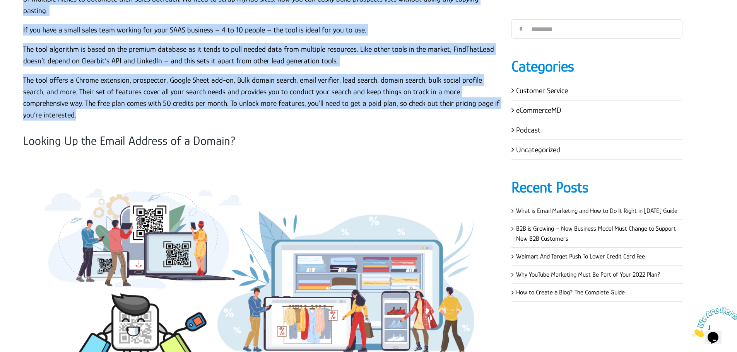
scroll to position [2749, 0]
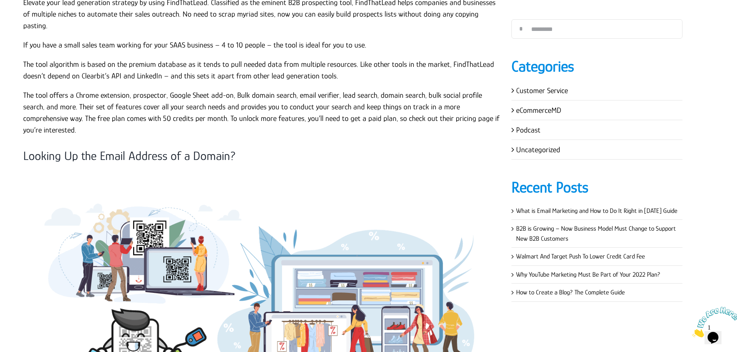
click at [182, 148] on h3 "Looking Up the Email Address of a Domain?" at bounding box center [261, 156] width 477 height 16
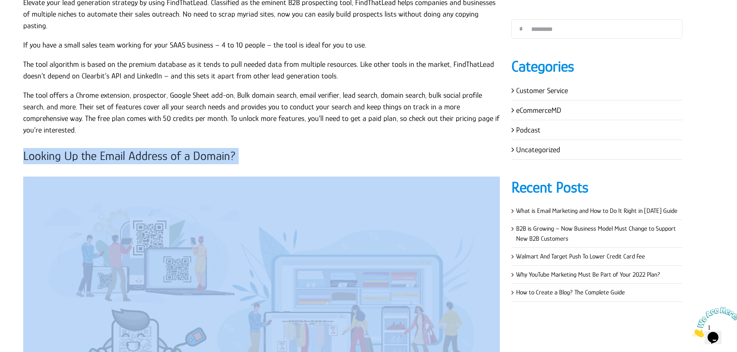
click at [182, 148] on h3 "Looking Up the Email Address of a Domain?" at bounding box center [261, 156] width 477 height 16
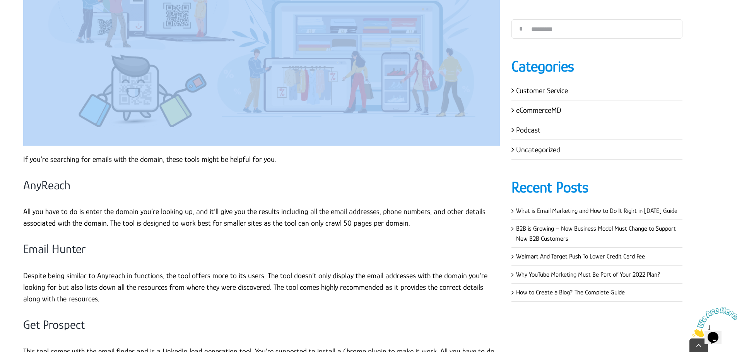
scroll to position [3020, 0]
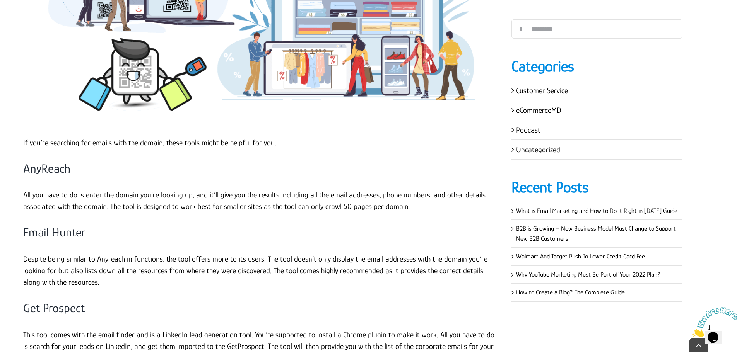
click at [184, 137] on p "If you’re searching for emails with the domain, these tools might be helpful fo…" at bounding box center [261, 143] width 477 height 12
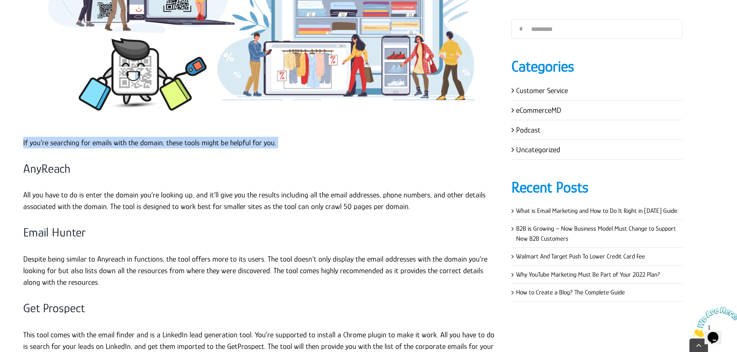
click at [184, 137] on p "If you’re searching for emails with the domain, these tools might be helpful fo…" at bounding box center [261, 143] width 477 height 12
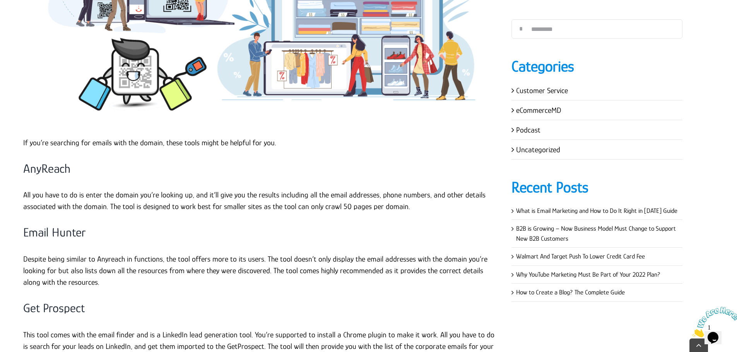
click at [55, 161] on h3 "AnyReach" at bounding box center [261, 169] width 477 height 16
click at [92, 189] on p "All you have to do is enter the domain you’re looking up, and it’ll give you th…" at bounding box center [261, 200] width 477 height 23
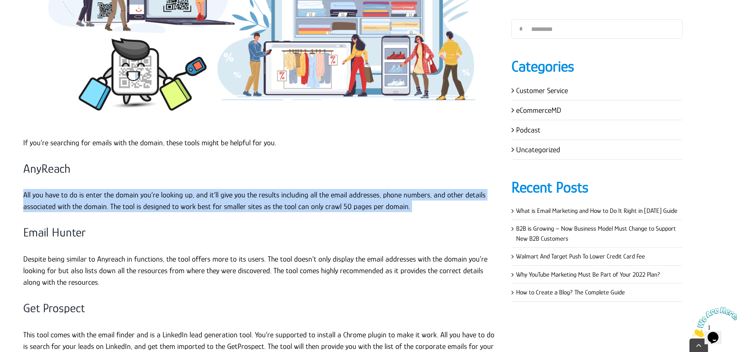
click at [92, 189] on p "All you have to do is enter the domain you’re looking up, and it’ll give you th…" at bounding box center [261, 200] width 477 height 23
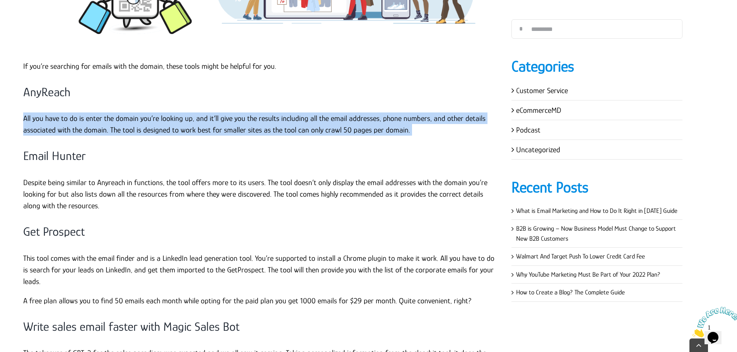
scroll to position [3097, 0]
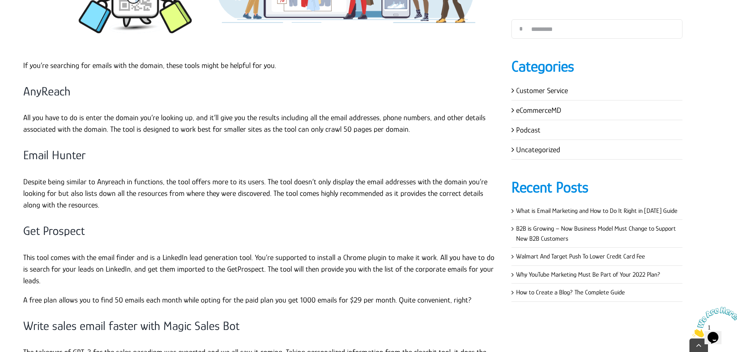
click at [65, 147] on h3 "Email Hunter" at bounding box center [261, 155] width 477 height 16
click at [74, 176] on p "Despite being similar to Anyreach in functions, the tool offers more to its use…" at bounding box center [261, 193] width 477 height 35
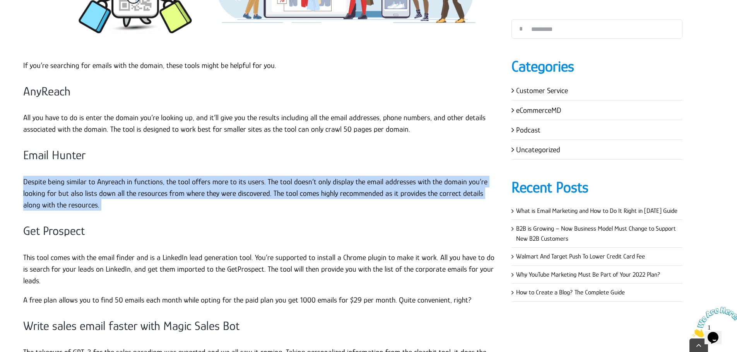
click at [74, 176] on p "Despite being similar to Anyreach in functions, the tool offers more to its use…" at bounding box center [261, 193] width 477 height 35
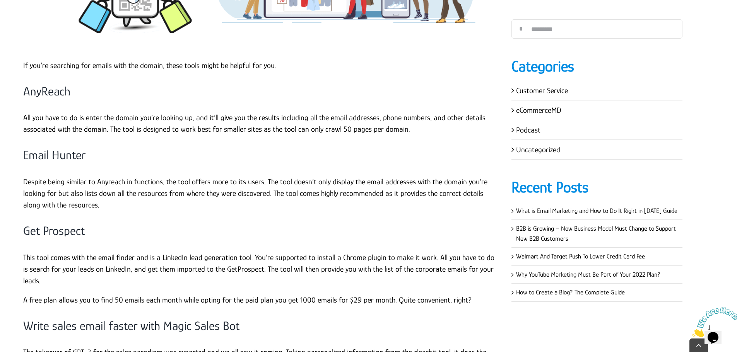
click at [67, 223] on h3 "Get Prospect" at bounding box center [261, 231] width 477 height 16
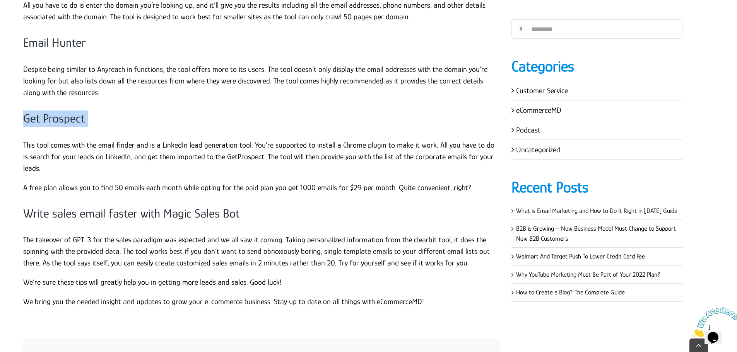
scroll to position [3213, 0]
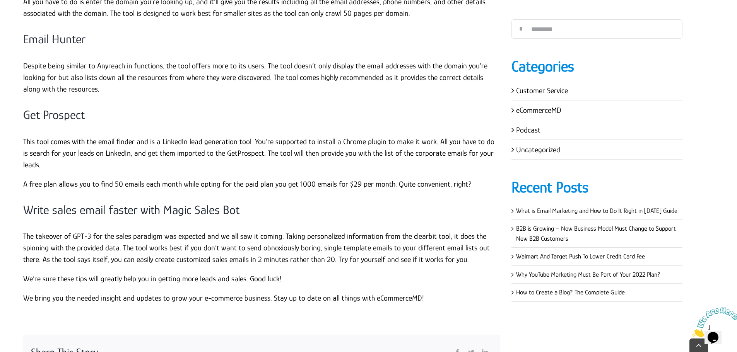
click at [100, 136] on p "This tool comes with the email finder and is a LinkedIn lead generation tool. Y…" at bounding box center [261, 153] width 477 height 35
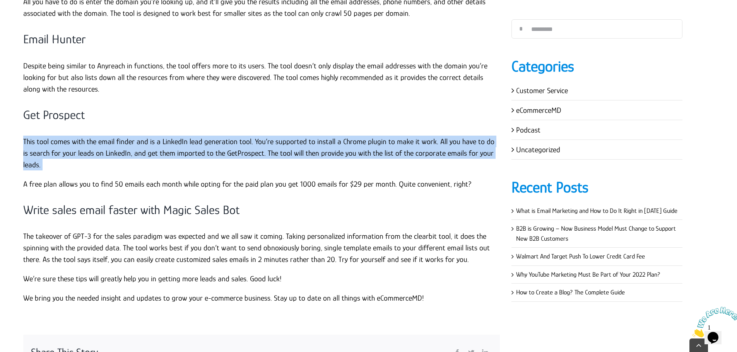
click at [100, 136] on p "This tool comes with the email finder and is a LinkedIn lead generation tool. Y…" at bounding box center [261, 153] width 477 height 35
click at [64, 136] on p "This tool comes with the email finder and is a LinkedIn lead generation tool. Y…" at bounding box center [261, 153] width 477 height 35
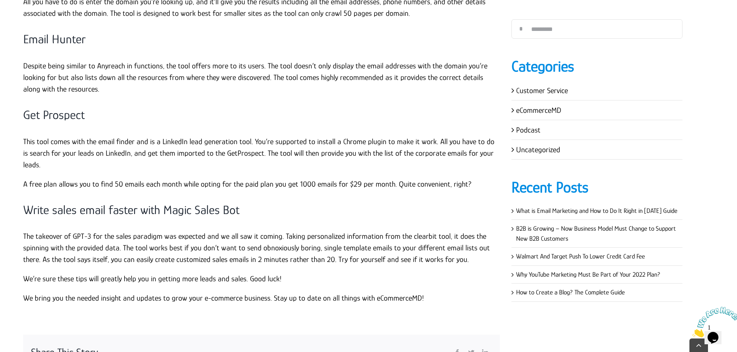
click at [24, 136] on p "This tool comes with the email finder and is a LinkedIn lead generation tool. Y…" at bounding box center [261, 153] width 477 height 35
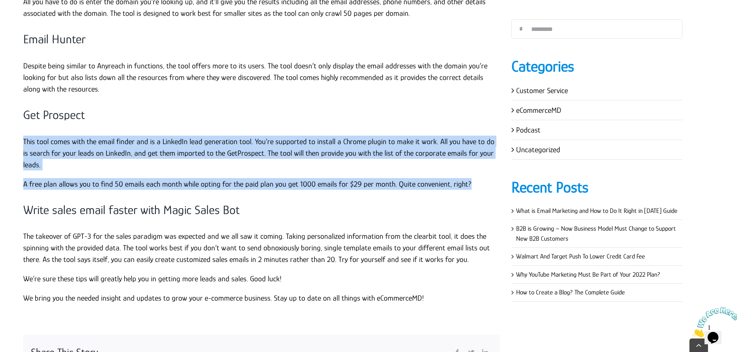
click at [471, 178] on p "A free plan allows you to find 50 emails each month while opting for the paid p…" at bounding box center [261, 184] width 477 height 12
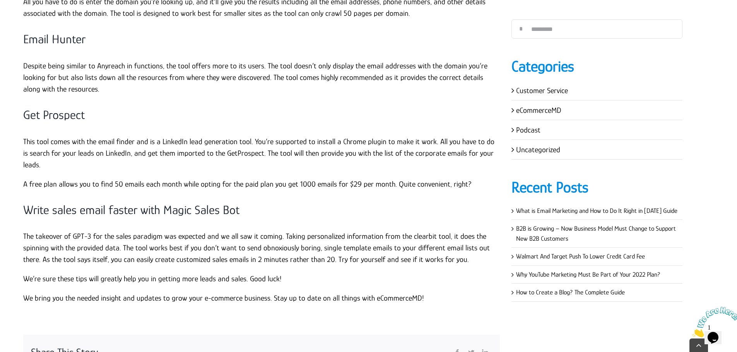
click at [116, 202] on h3 "Write sales email faster with Magic Sales Bot" at bounding box center [261, 210] width 477 height 16
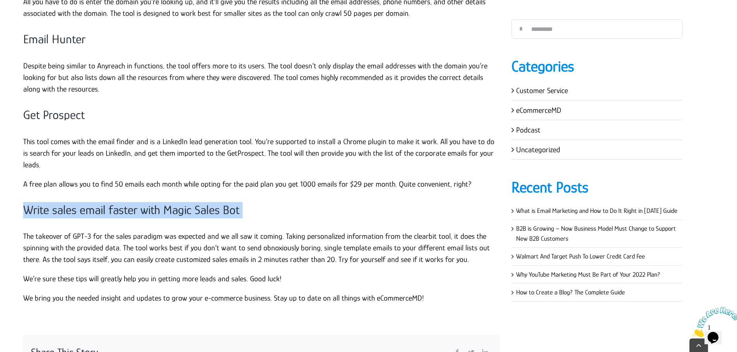
click at [116, 202] on h3 "Write sales email faster with Magic Sales Bot" at bounding box center [261, 210] width 477 height 16
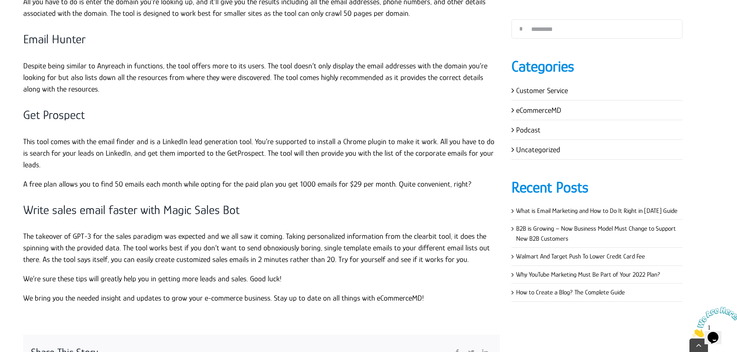
click at [93, 231] on p "The takeover of GPT-3 for the sales paradigm was expected and we all saw it com…" at bounding box center [261, 248] width 477 height 35
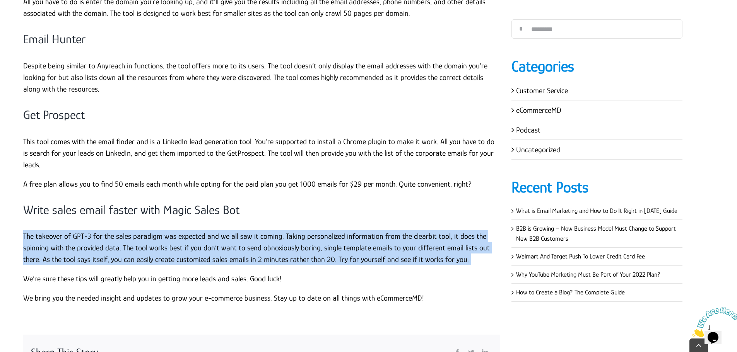
click at [93, 231] on p "The takeover of GPT-3 for the sales paradigm was expected and we all saw it com…" at bounding box center [261, 248] width 477 height 35
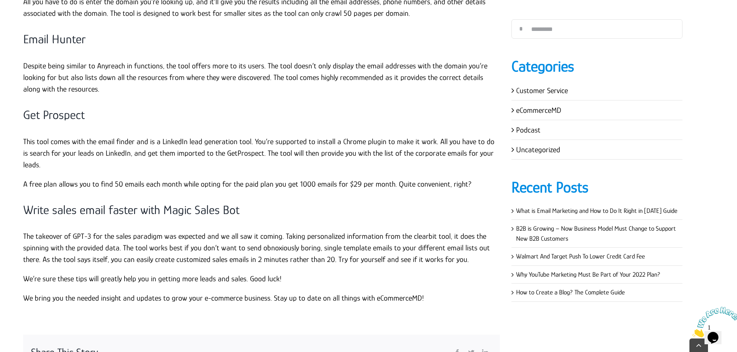
click at [104, 273] on p "We’re sure these tips will greatly help you in getting more leads and sales. Go…" at bounding box center [261, 279] width 477 height 12
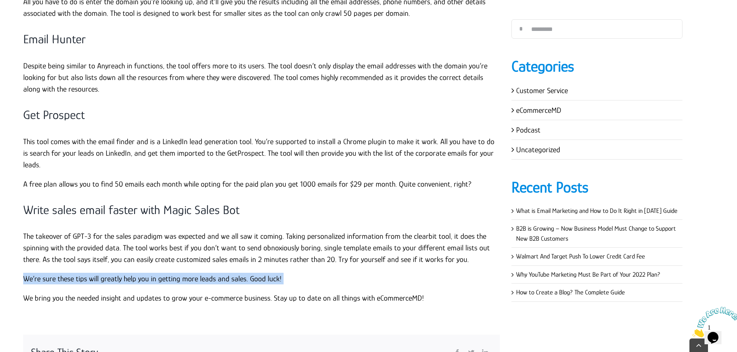
click at [104, 273] on p "We’re sure these tips will greatly help you in getting more leads and sales. Go…" at bounding box center [261, 279] width 477 height 12
click at [91, 292] on p "We bring you the needed insight and updates to grow your e-commerce business. S…" at bounding box center [261, 298] width 477 height 12
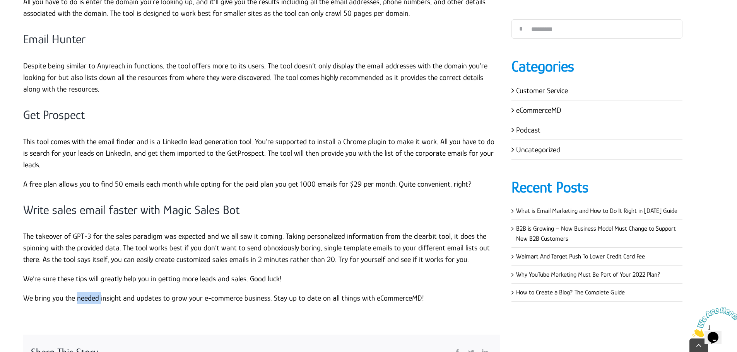
click at [91, 292] on p "We bring you the needed insight and updates to grow your e-commerce business. S…" at bounding box center [261, 298] width 477 height 12
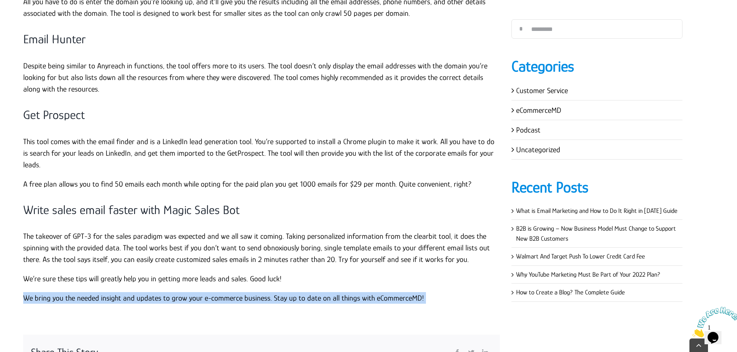
click at [91, 292] on p "We bring you the needed insight and updates to grow your e-commerce business. S…" at bounding box center [261, 298] width 477 height 12
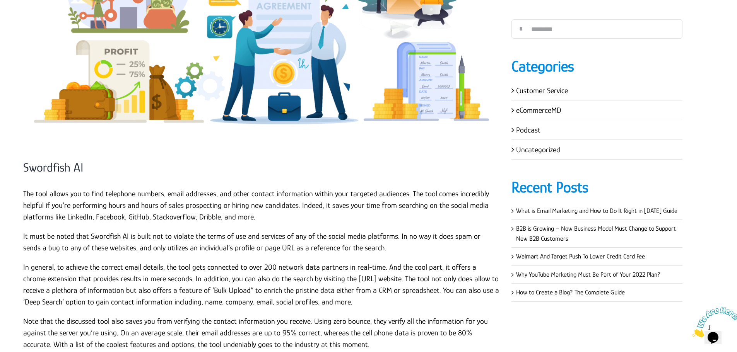
scroll to position [1936, 0]
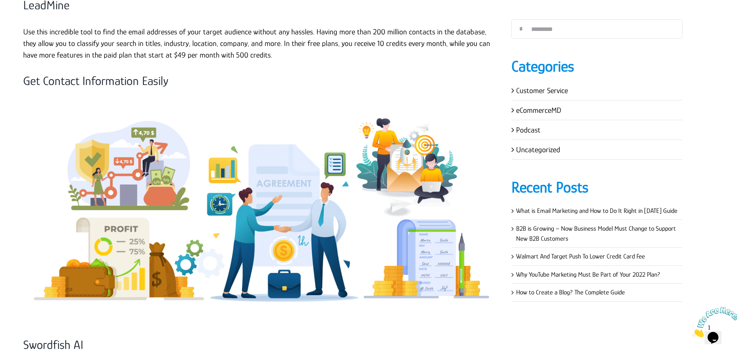
click at [320, 78] on h3 "Get Contact Information Easily" at bounding box center [261, 81] width 477 height 16
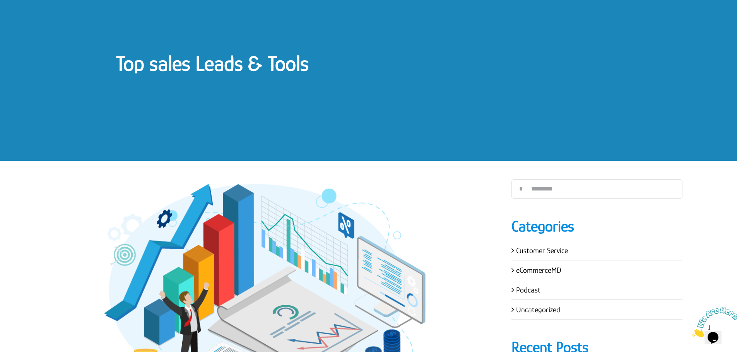
scroll to position [0, 0]
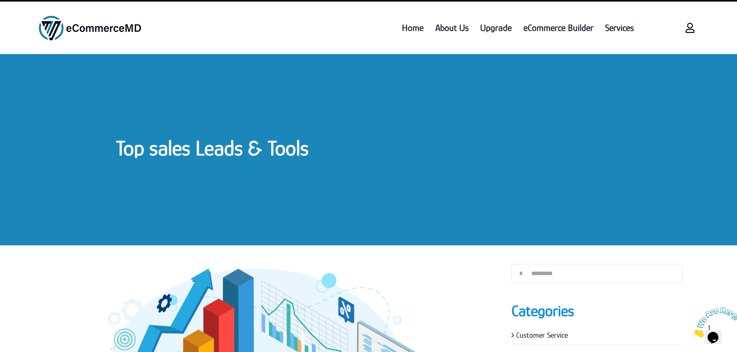
click at [253, 145] on link "Top sales Leads & Tools" at bounding box center [212, 148] width 193 height 24
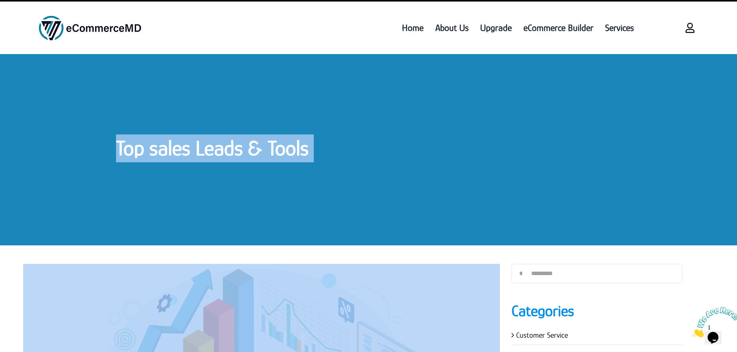
click at [253, 145] on link "Top sales Leads & Tools" at bounding box center [212, 148] width 193 height 24
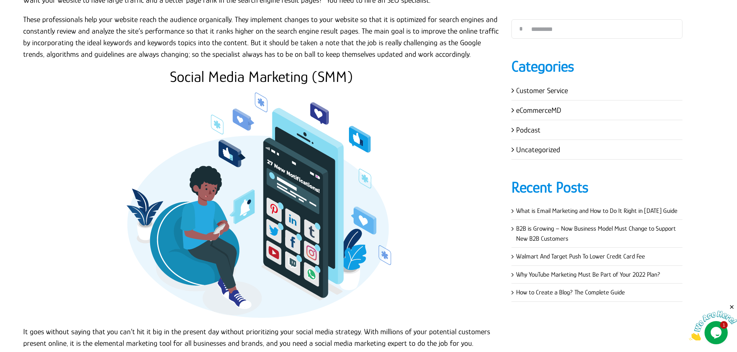
scroll to position [2461, 0]
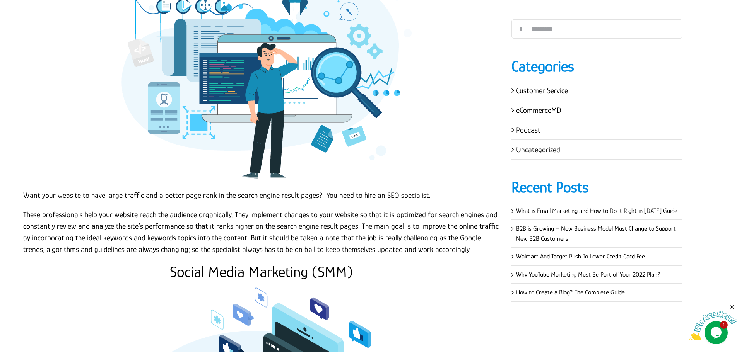
click at [489, 69] on p at bounding box center [261, 66] width 477 height 232
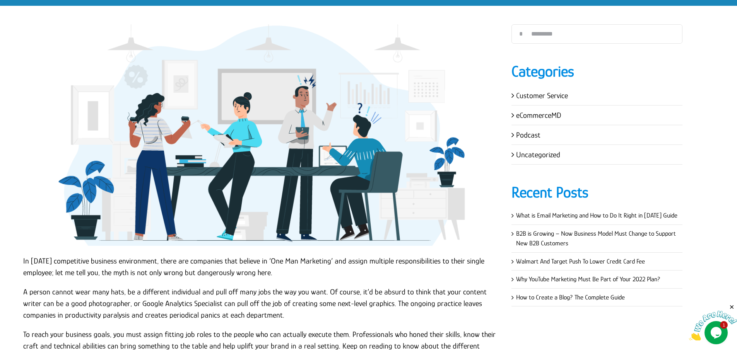
scroll to position [0, 0]
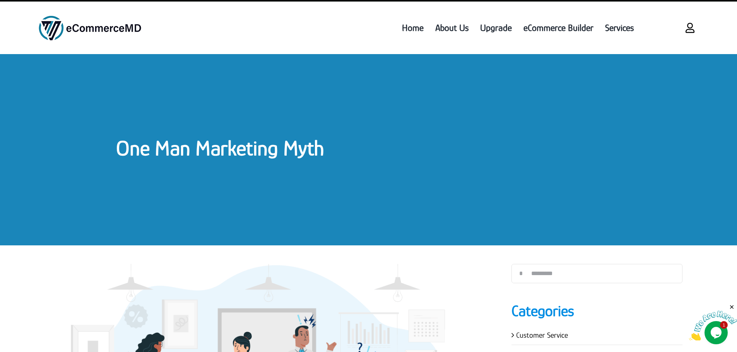
click at [176, 166] on div "One Man Marketing Myth" at bounding box center [368, 150] width 737 height 192
click at [198, 152] on link "One Man Marketing Myth" at bounding box center [220, 148] width 208 height 24
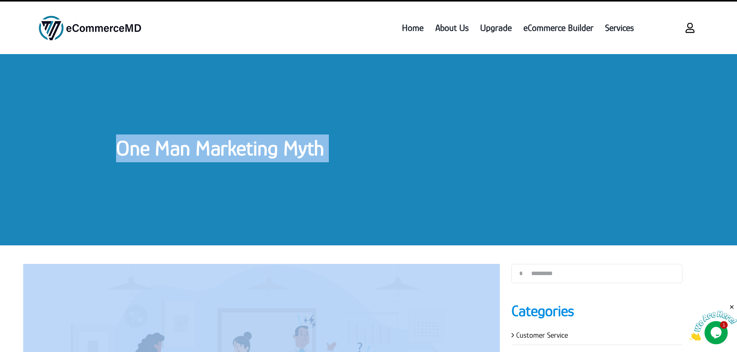
click at [198, 152] on link "One Man Marketing Myth" at bounding box center [220, 148] width 208 height 24
copy div "One Man Marketing Myth One Man Marketing Myth By Garry Wilson Published On: May…"
click at [243, 144] on link "One Man Marketing Myth" at bounding box center [220, 148] width 208 height 24
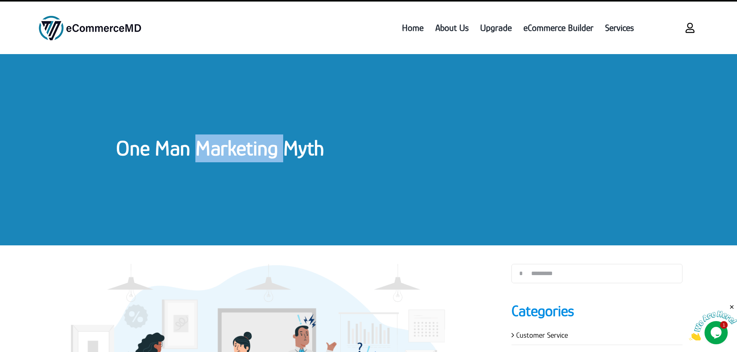
click at [243, 144] on link "One Man Marketing Myth" at bounding box center [220, 148] width 208 height 24
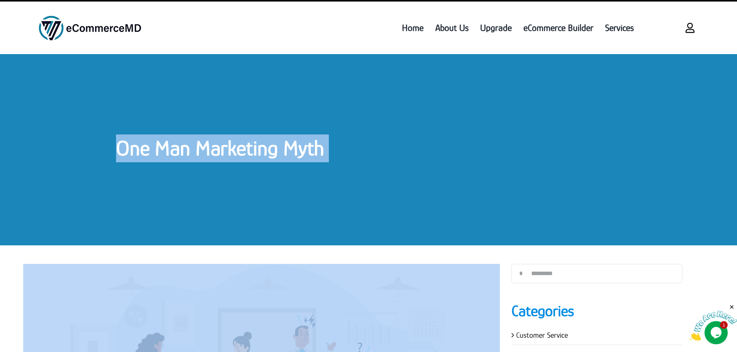
click at [243, 144] on link "One Man Marketing Myth" at bounding box center [220, 148] width 208 height 24
click at [180, 159] on link "One Man Marketing Myth" at bounding box center [220, 148] width 208 height 24
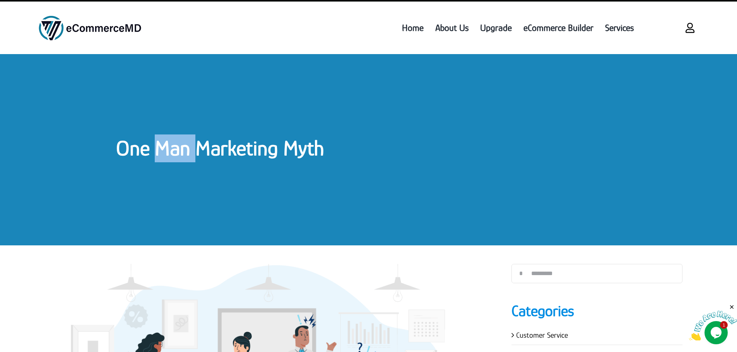
click at [180, 159] on link "One Man Marketing Myth" at bounding box center [220, 148] width 208 height 24
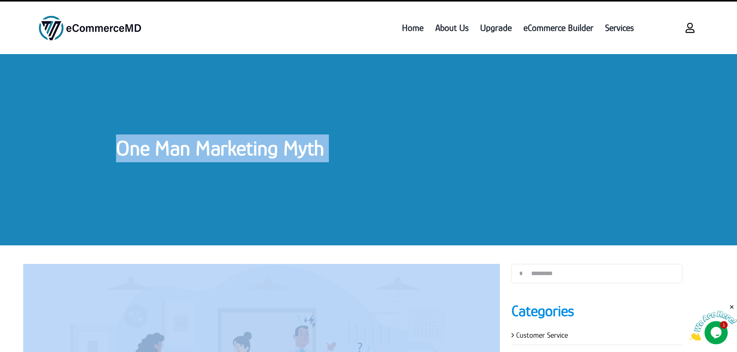
click at [180, 159] on link "One Man Marketing Myth" at bounding box center [220, 148] width 208 height 24
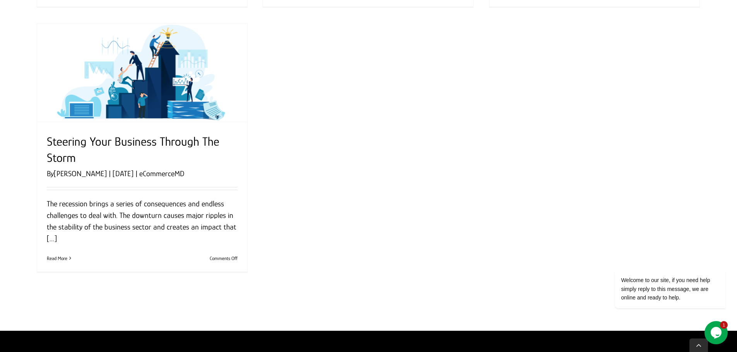
scroll to position [920, 0]
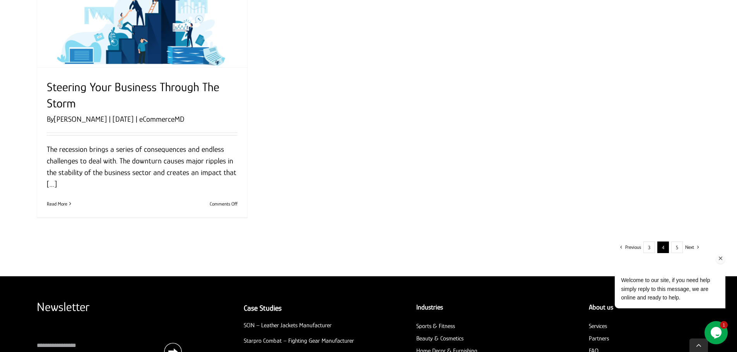
click at [680, 248] on div "Welcome to our site, if you need help simply reply to this message, we are onli…" at bounding box center [659, 257] width 139 height 118
click at [652, 244] on div "Welcome to our site, if you need help simply reply to this message, we are onli…" at bounding box center [659, 257] width 139 height 118
click at [677, 245] on div "Welcome to our site, if you need help simply reply to this message, we are onli…" at bounding box center [659, 257] width 139 height 118
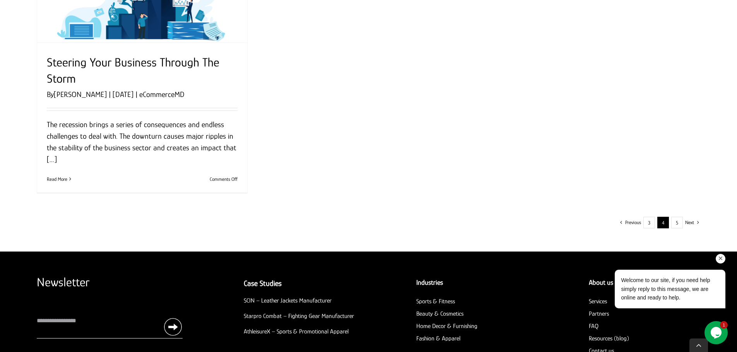
scroll to position [1014, 0]
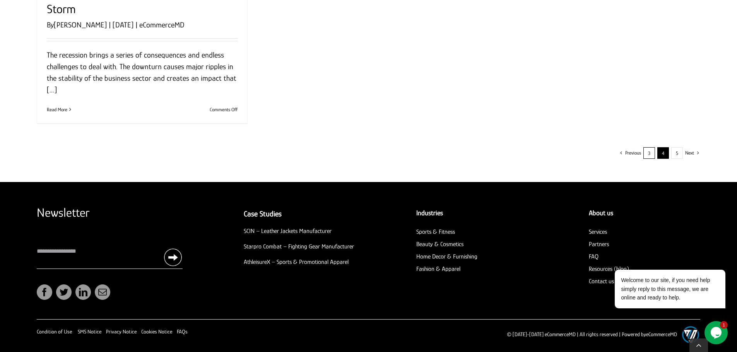
click at [654, 153] on link "3" at bounding box center [649, 153] width 12 height 12
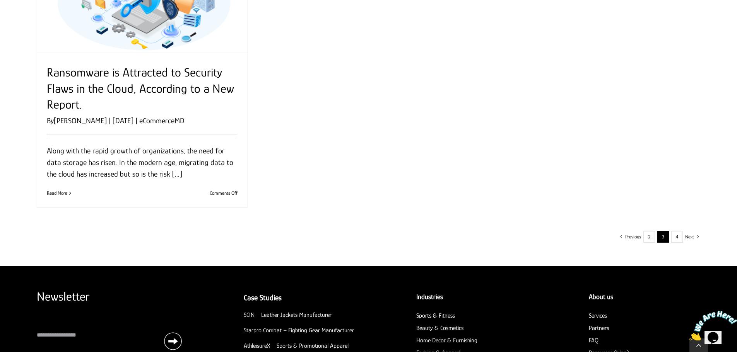
scroll to position [1006, 0]
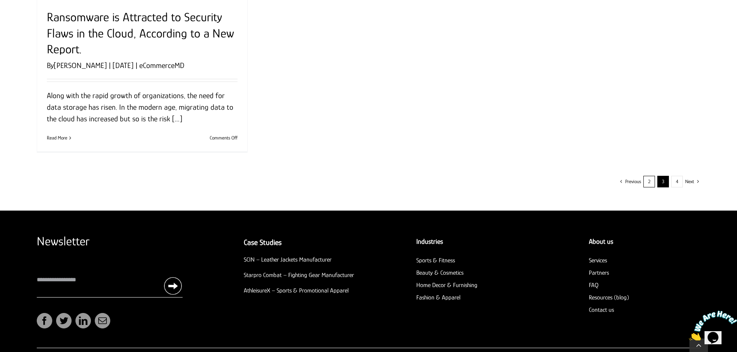
click at [649, 180] on link "2" at bounding box center [649, 182] width 12 height 12
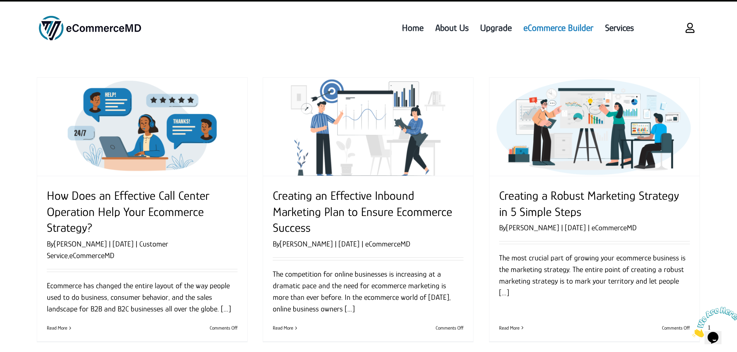
scroll to position [991, 0]
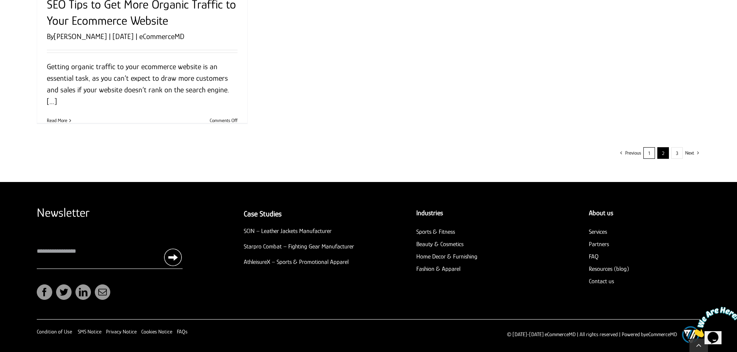
click at [654, 154] on link "1" at bounding box center [649, 153] width 12 height 12
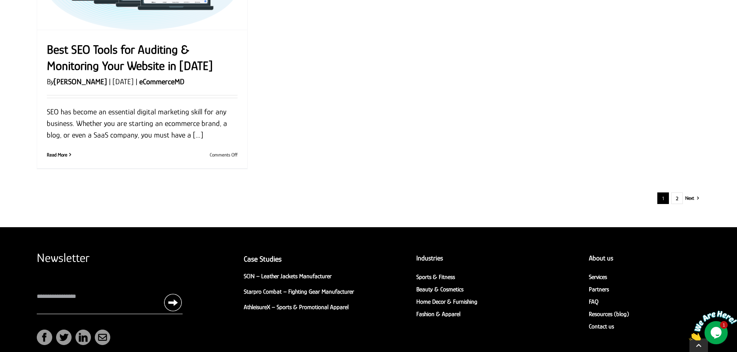
scroll to position [1026, 0]
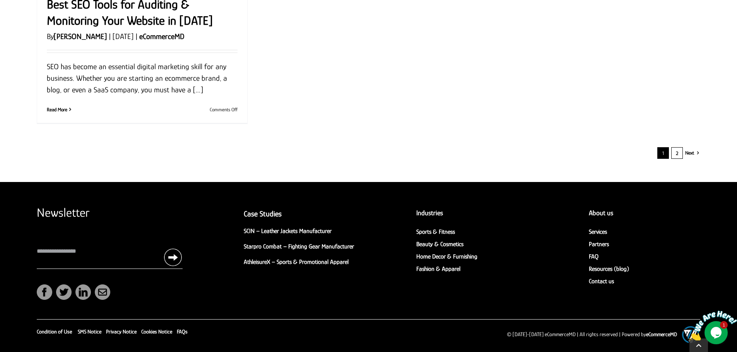
click at [674, 155] on link "2" at bounding box center [677, 153] width 12 height 12
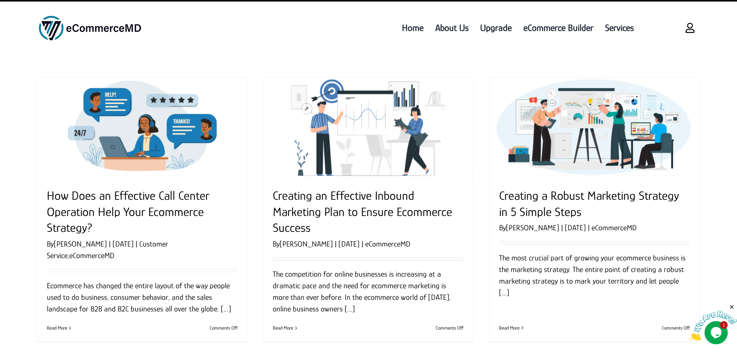
click at [704, 48] on div "Toggle Navigation Home About Us Upgrade eCommerce Builder Services" at bounding box center [368, 27] width 737 height 54
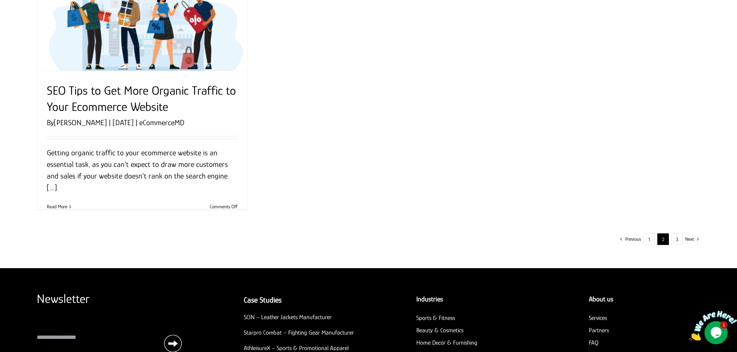
scroll to position [991, 0]
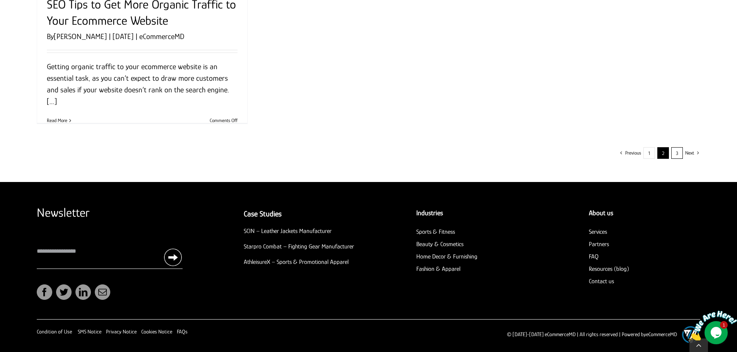
click at [678, 153] on link "3" at bounding box center [677, 153] width 12 height 12
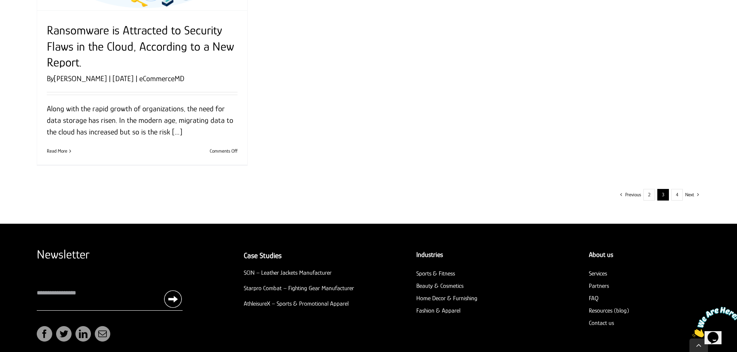
scroll to position [1035, 0]
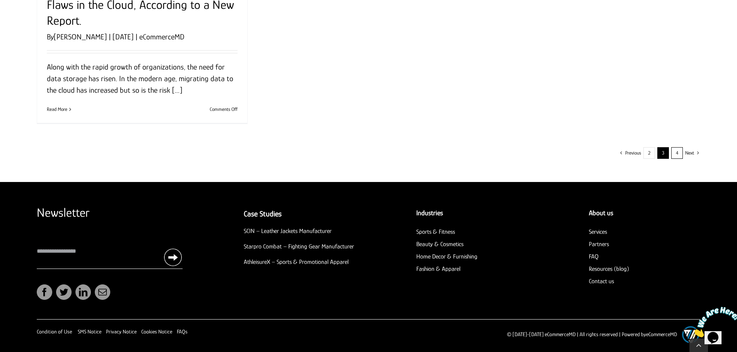
click at [676, 152] on link "4" at bounding box center [677, 153] width 12 height 12
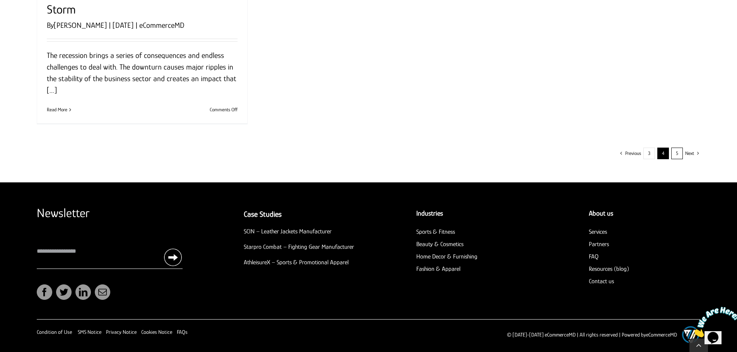
click at [680, 154] on link "5" at bounding box center [677, 154] width 12 height 12
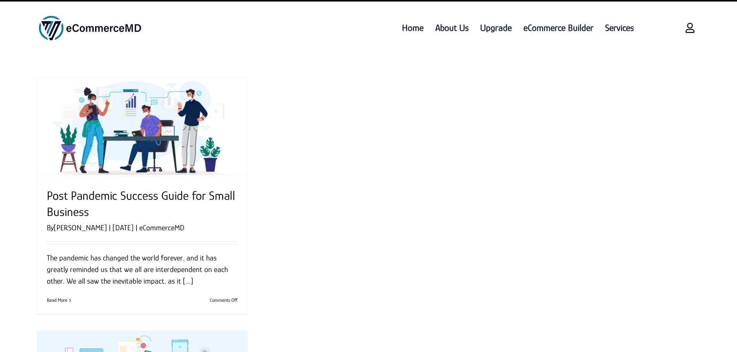
drag, startPoint x: 0, startPoint y: 0, endPoint x: 513, endPoint y: 159, distance: 537.4
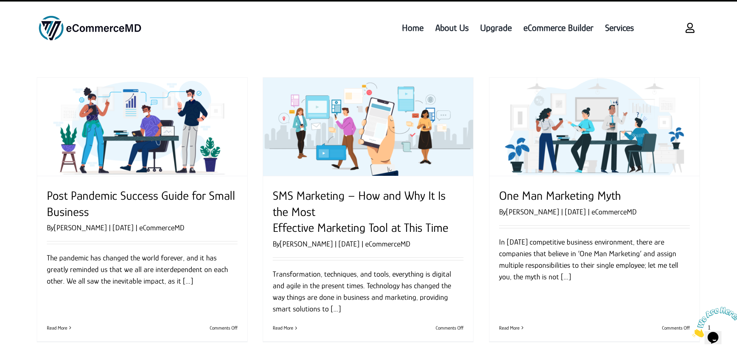
click at [575, 144] on img "One Man Marketing Myth" at bounding box center [594, 127] width 210 height 98
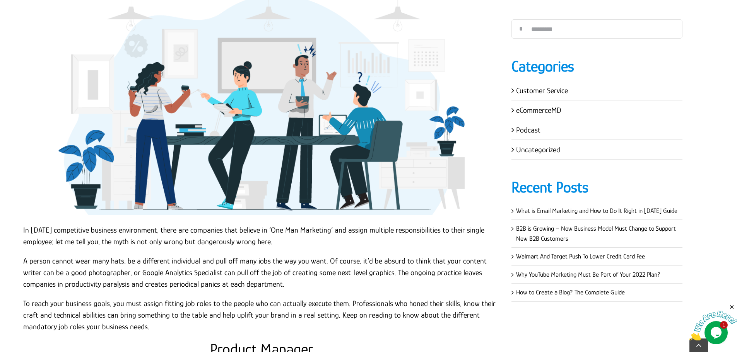
scroll to position [426, 0]
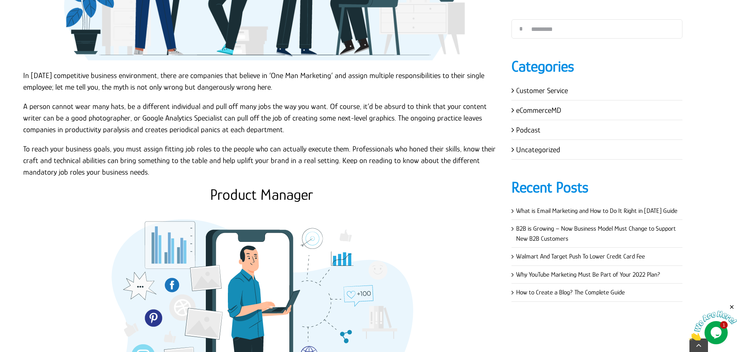
click at [156, 173] on p "To reach your business goals, you must assign fitting job roles to the people w…" at bounding box center [261, 160] width 477 height 35
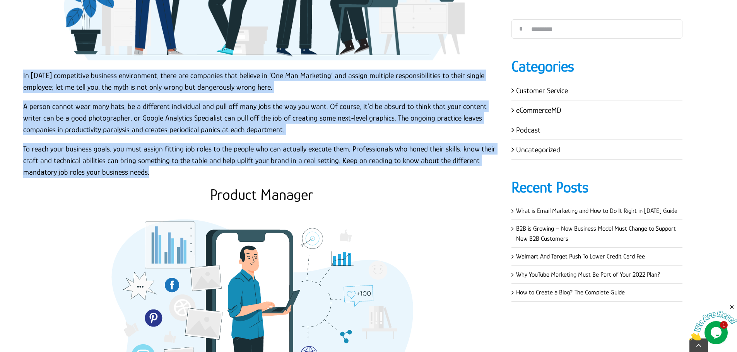
copy div "In [DATE] competitive business environment, there are companies that believe in…"
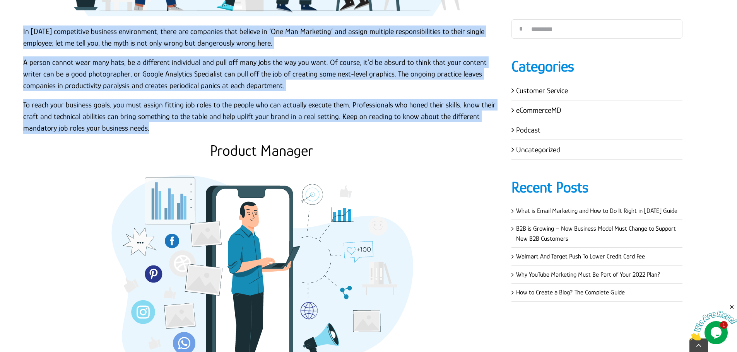
scroll to position [542, 0]
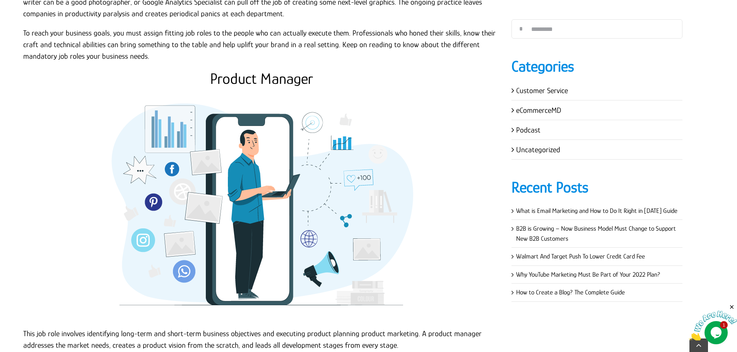
click at [262, 72] on h2 "Product Manager" at bounding box center [261, 79] width 477 height 19
copy h2 "Manager"
click at [262, 72] on h2 "Product Manager" at bounding box center [261, 79] width 477 height 19
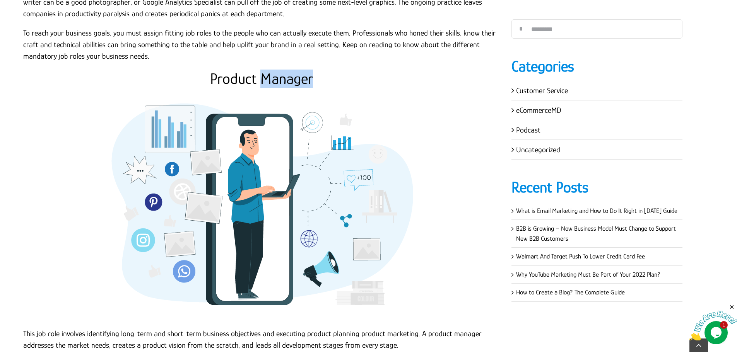
click at [262, 72] on h2 "Product Manager" at bounding box center [261, 79] width 477 height 19
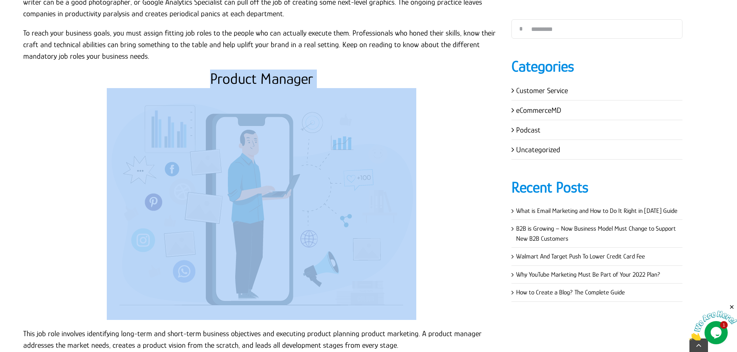
click at [262, 72] on h2 "Product Manager" at bounding box center [261, 79] width 477 height 19
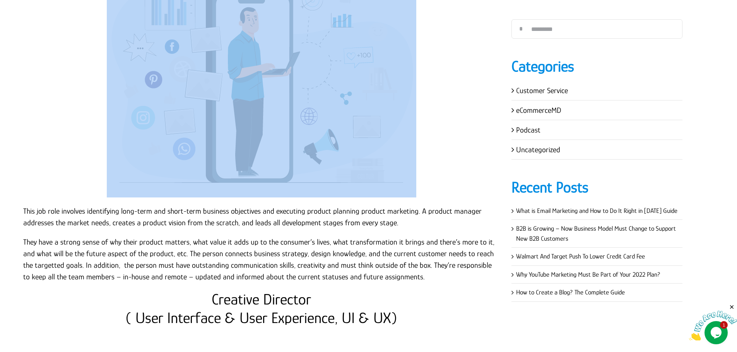
scroll to position [658, 0]
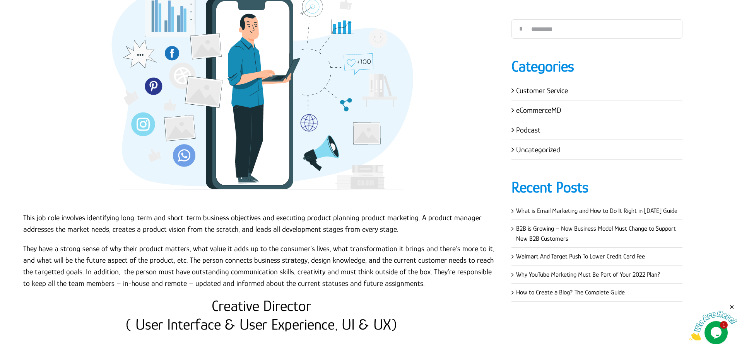
click at [150, 227] on p "This job role involves identifying long-term and short-term business objectives…" at bounding box center [261, 223] width 477 height 23
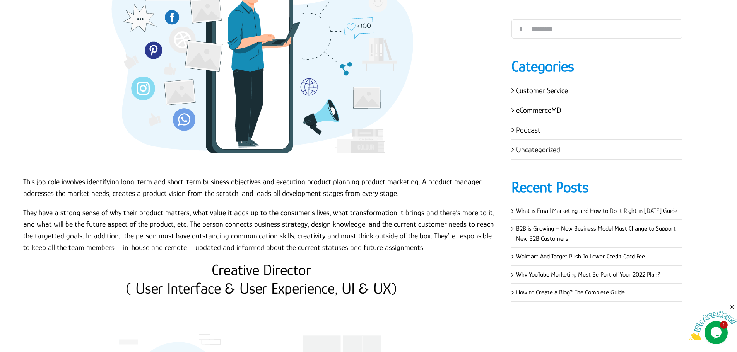
scroll to position [735, 0]
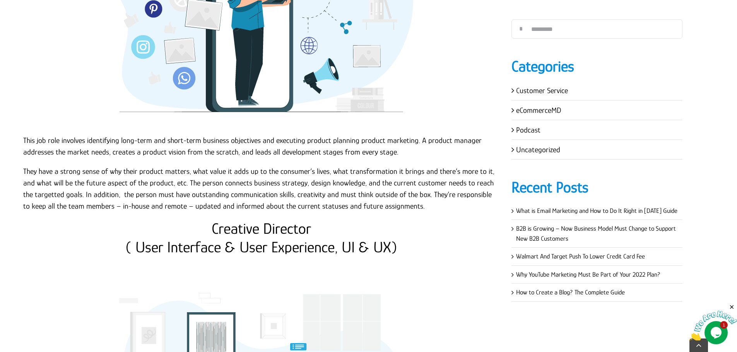
click at [394, 207] on p "They have a strong sense of why their product matters, what value it adds up to…" at bounding box center [261, 189] width 477 height 46
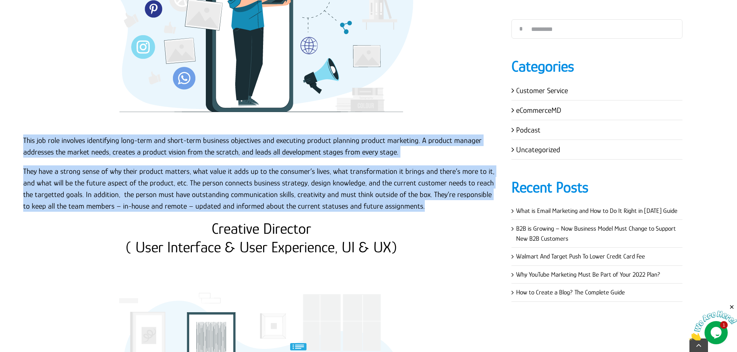
click at [23, 141] on p "This job role involves identifying long-term and short-term business objectives…" at bounding box center [261, 146] width 477 height 23
copy div "This job role involves identifying long-term and short-term business objectives…"
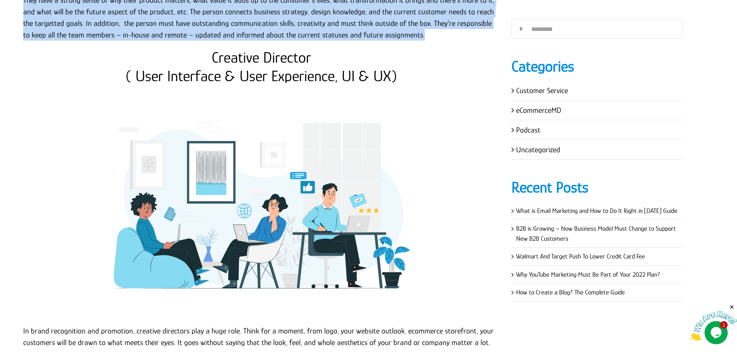
scroll to position [812, 0]
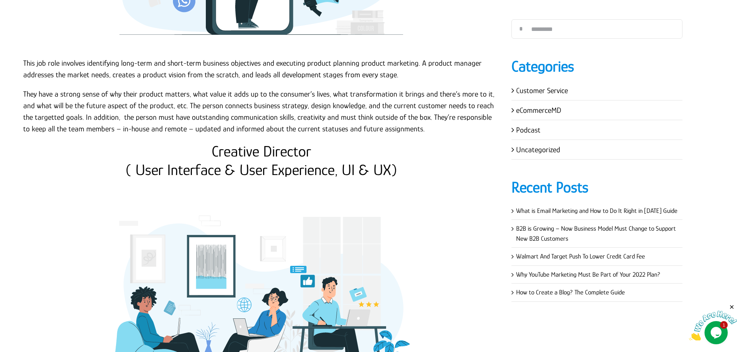
click at [262, 152] on h2 "Creative Director ( User Interface & User Experience, UI & UX)" at bounding box center [261, 160] width 477 height 37
copy h2 "Creative Director"
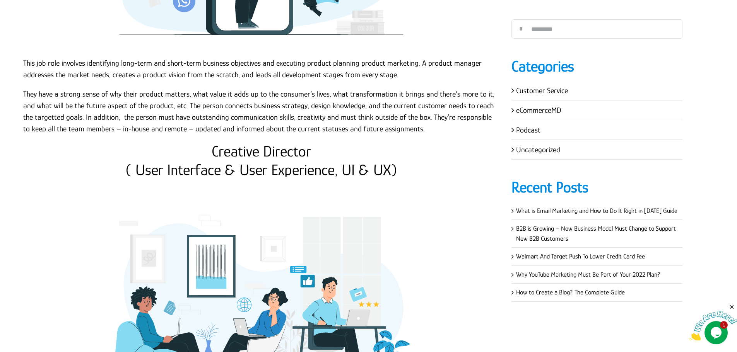
click at [189, 176] on h2 "Creative Director ( User Interface & User Experience, UI & UX)" at bounding box center [261, 160] width 477 height 37
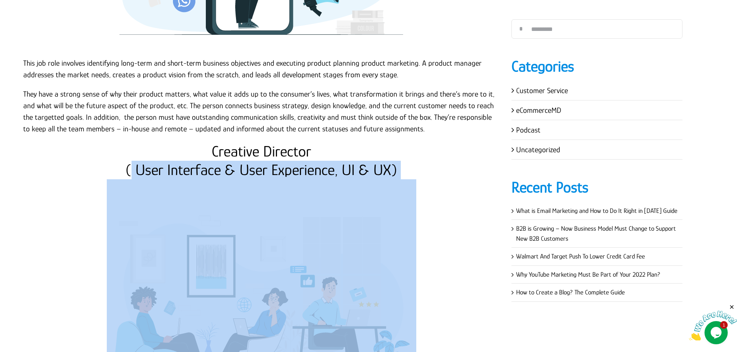
click at [189, 176] on h2 "Creative Director ( User Interface & User Experience, UI & UX)" at bounding box center [261, 160] width 477 height 37
copy div "( User Interface & User Experience, UI & UX)"
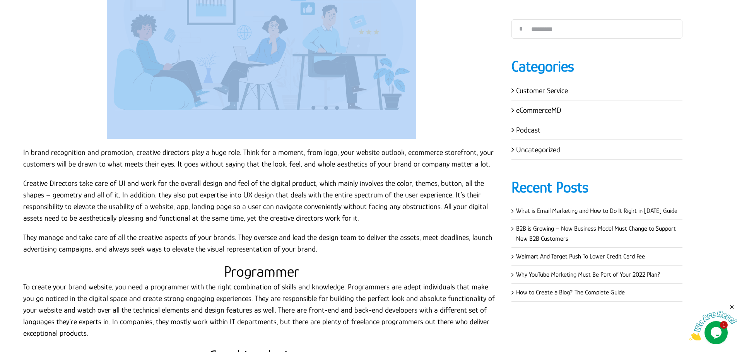
scroll to position [1083, 0]
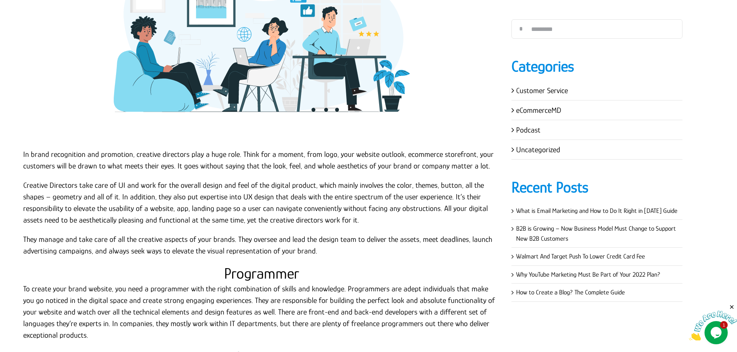
click at [32, 160] on p "In brand recognition and promotion, creative directors play a huge role. Think …" at bounding box center [261, 160] width 477 height 23
click at [23, 153] on p "In brand recognition and promotion, creative directors play a huge role. Think …" at bounding box center [261, 160] width 477 height 23
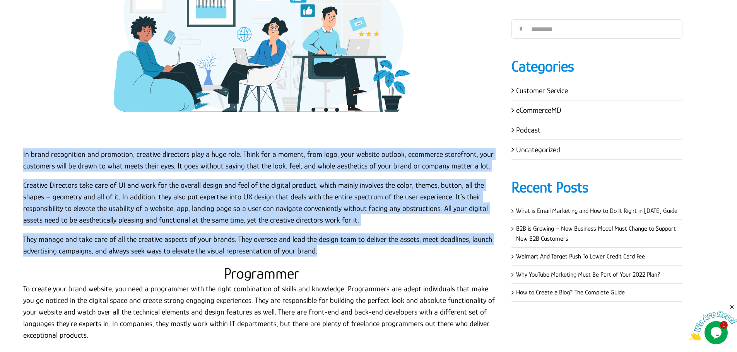
click at [335, 257] on p "They manage and take care of all the creative aspects of your brands. They over…" at bounding box center [261, 245] width 477 height 23
copy div "In brand recognition and promotion, creative directors play a huge role. Think …"
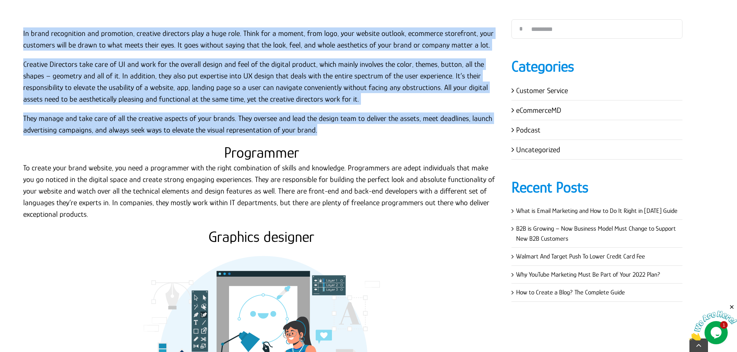
scroll to position [1277, 0]
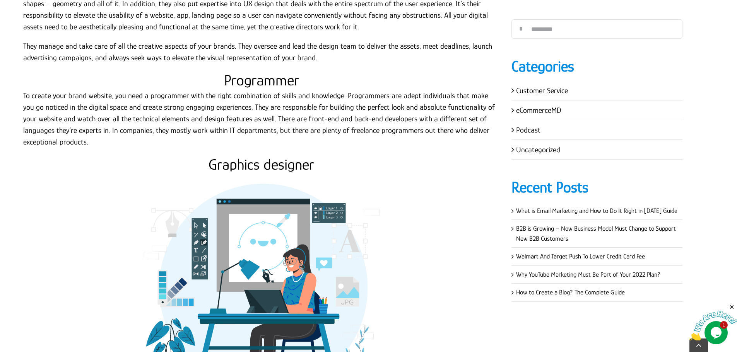
click at [267, 79] on h2 "Programmer" at bounding box center [261, 80] width 477 height 19
copy h2 "Programmer"
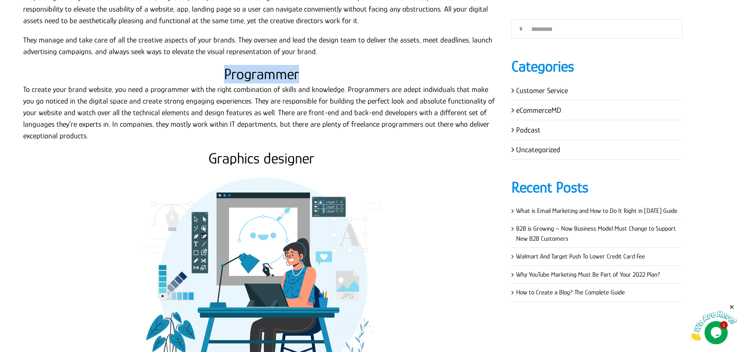
scroll to position [1238, 0]
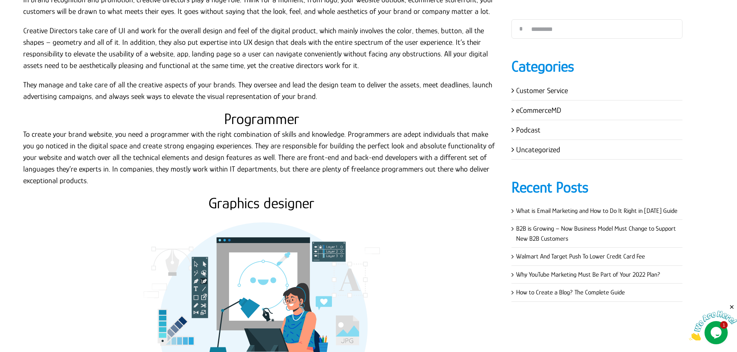
click at [91, 142] on p "To create your brand website, you need a programmer with the right combination …" at bounding box center [261, 157] width 477 height 58
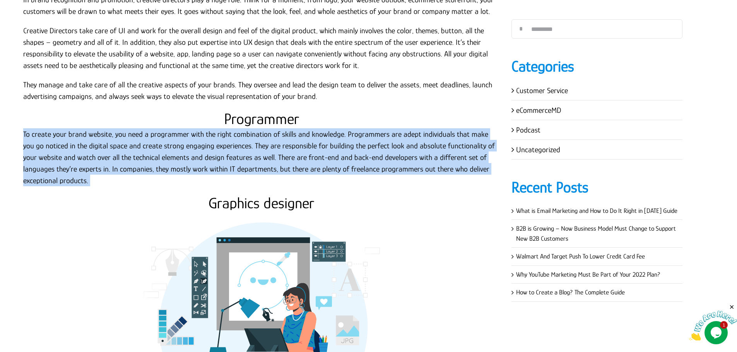
click at [91, 142] on p "To create your brand website, you need a programmer with the right combination …" at bounding box center [261, 157] width 477 height 58
copy div "To create your brand website, you need a programmer with the right combination …"
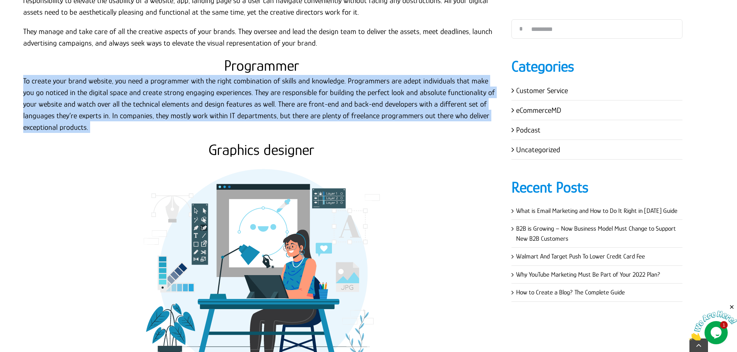
scroll to position [1354, 0]
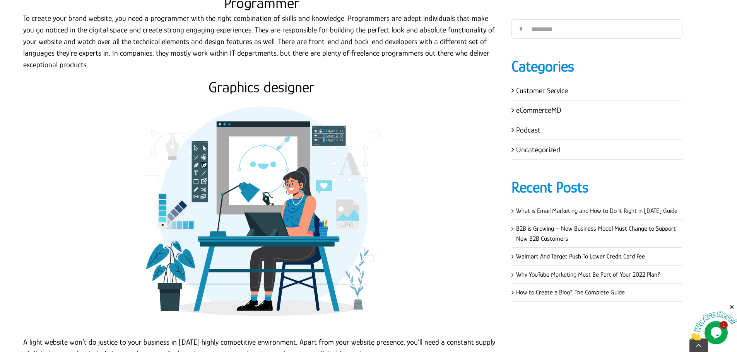
click at [236, 80] on h2 "Graphics designer" at bounding box center [261, 87] width 477 height 19
click at [237, 81] on h2 "Graphics designer" at bounding box center [261, 87] width 477 height 19
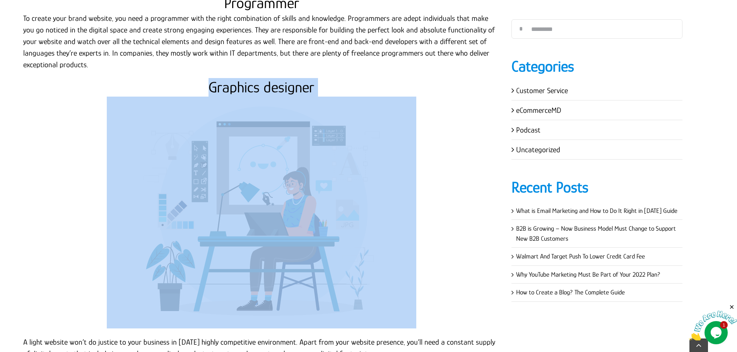
click at [237, 81] on h2 "Graphics designer" at bounding box center [261, 87] width 477 height 19
copy div "Graphics designer"
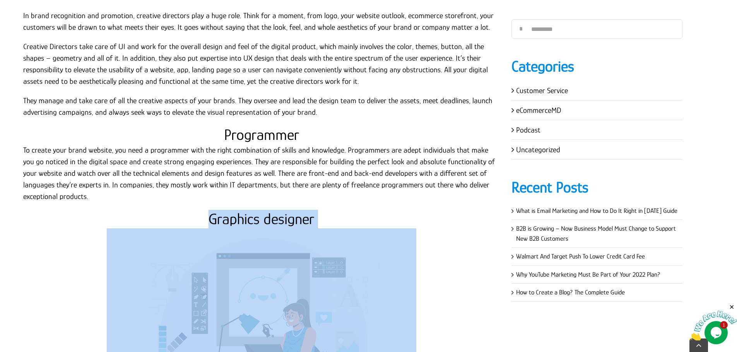
scroll to position [1223, 0]
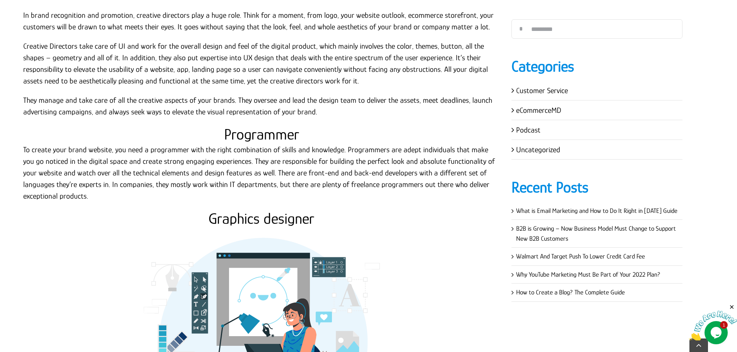
click at [252, 142] on h2 "Programmer" at bounding box center [261, 134] width 477 height 19
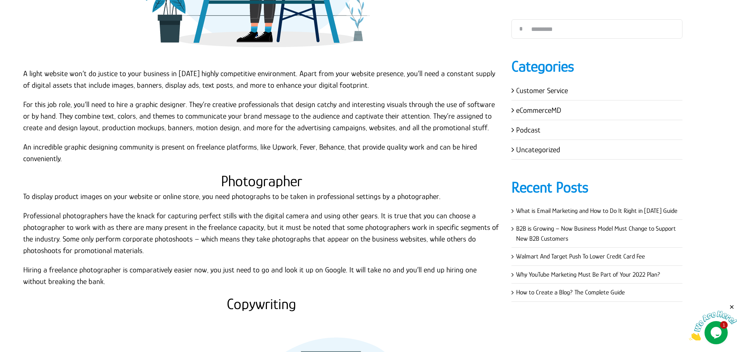
scroll to position [1609, 0]
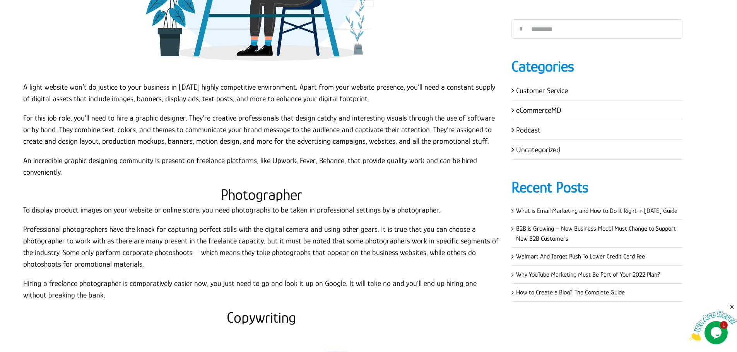
click at [25, 84] on p "A light website won’t do justice to your business in today’s highly competitive…" at bounding box center [261, 92] width 477 height 23
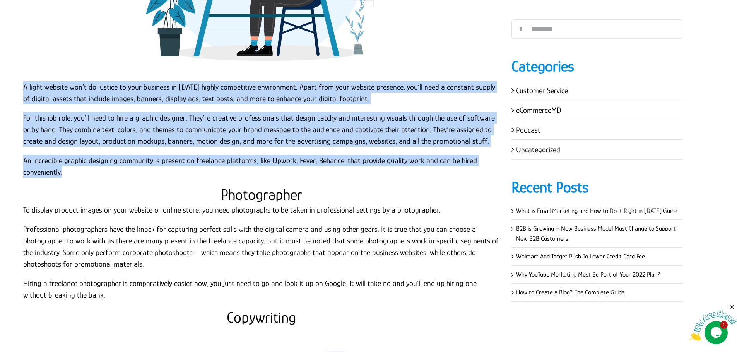
click at [75, 174] on p "An incredible graphic designing community is present on freelance platforms, li…" at bounding box center [261, 166] width 477 height 23
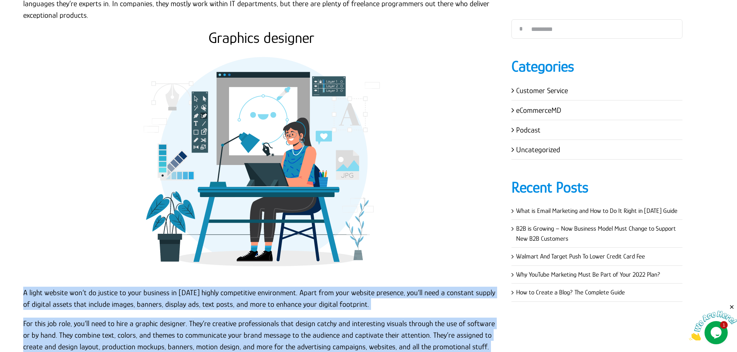
scroll to position [1339, 0]
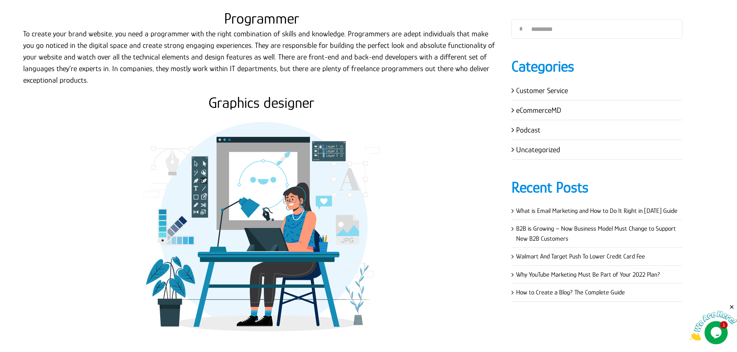
click at [270, 104] on h2 "Graphics designer" at bounding box center [261, 103] width 477 height 19
click at [271, 104] on h2 "Graphics designer" at bounding box center [261, 103] width 477 height 19
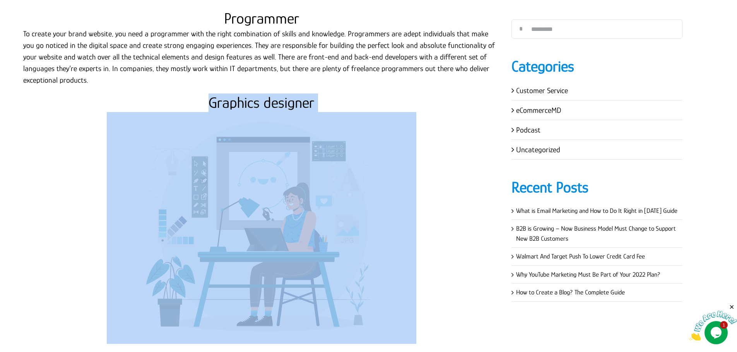
click at [271, 104] on h2 "Graphics designer" at bounding box center [261, 103] width 477 height 19
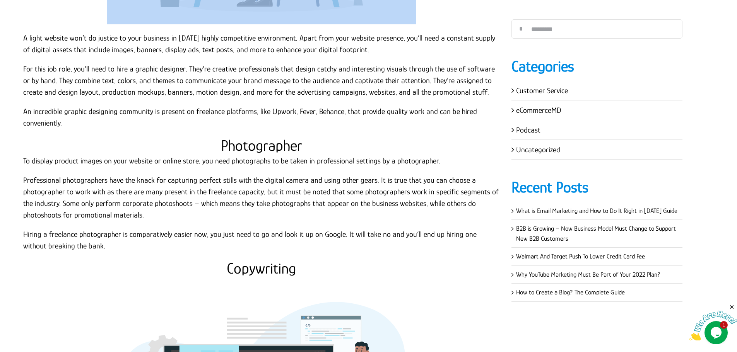
scroll to position [1648, 0]
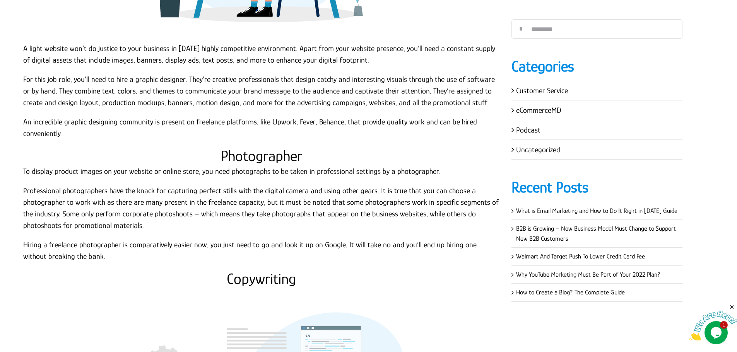
click at [261, 154] on h2 "Photographer" at bounding box center [261, 156] width 477 height 19
click at [104, 199] on p "Professional photographers have the knack for capturing perfect stills with the…" at bounding box center [261, 208] width 477 height 46
click at [24, 171] on p "To display product images on your website or online store, you need photographs…" at bounding box center [261, 172] width 477 height 12
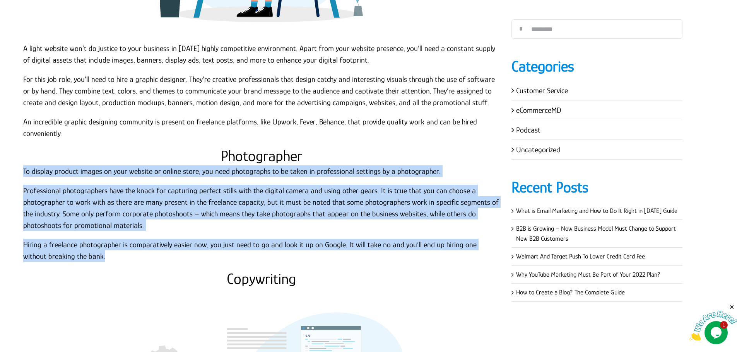
click at [91, 255] on p "Hiring a freelance photographer is comparatively easier now, you just need to g…" at bounding box center [261, 250] width 477 height 23
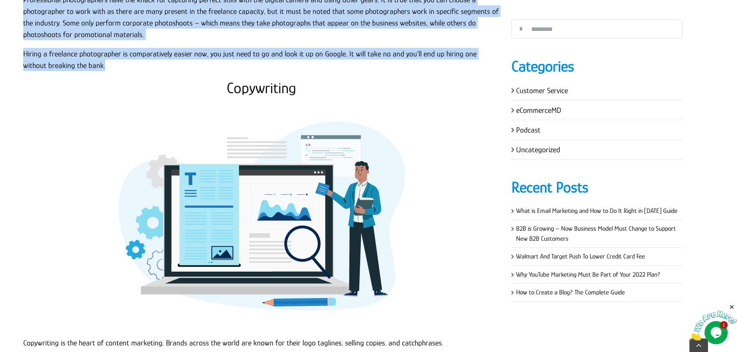
scroll to position [1842, 0]
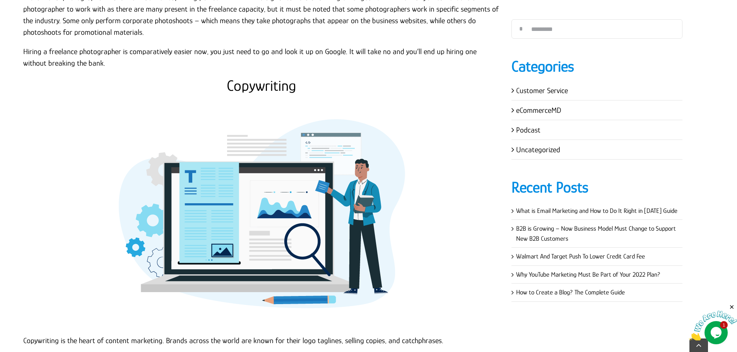
click at [260, 84] on h2 "Copywriting" at bounding box center [261, 86] width 477 height 19
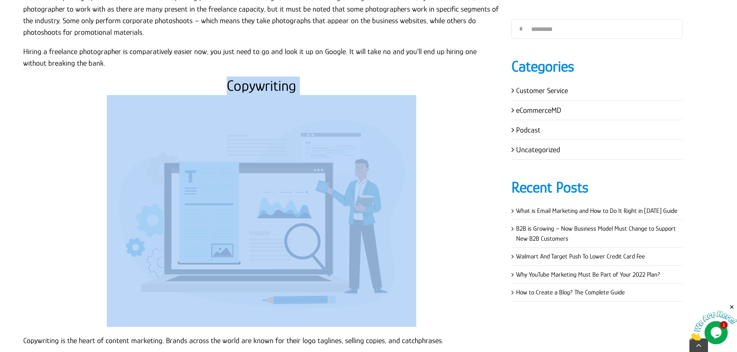
click at [260, 84] on h2 "Copywriting" at bounding box center [261, 86] width 477 height 19
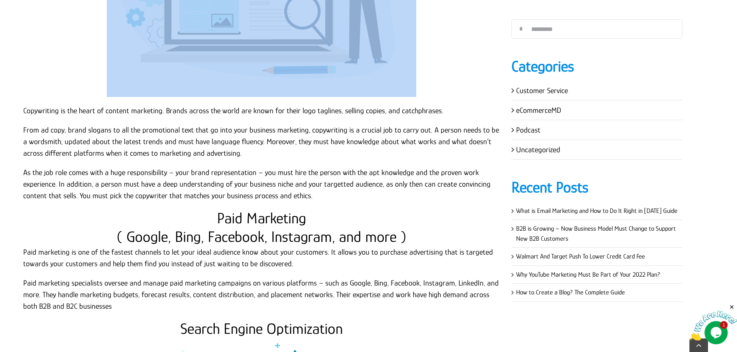
scroll to position [2074, 0]
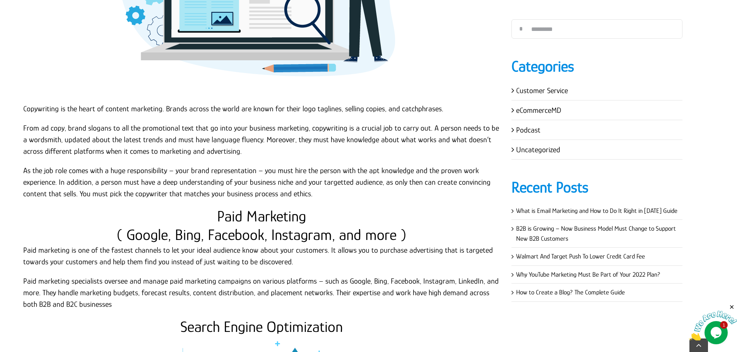
click at [33, 142] on p "From ad copy, brand slogans to all the promotional text that go into your busin…" at bounding box center [261, 139] width 477 height 35
click at [22, 108] on div "In today’s competitive business environment, there are companies that believe i…" at bounding box center [262, 289] width 496 height 4196
click at [24, 108] on p "Copywriting is the heart of content marketing. Brands across the world are know…" at bounding box center [261, 109] width 477 height 12
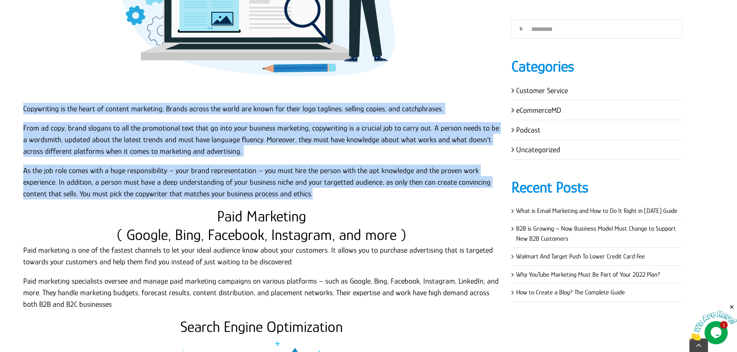
click at [326, 195] on p "As the job role comes with a huge responsibility – your brand representation – …" at bounding box center [261, 182] width 477 height 35
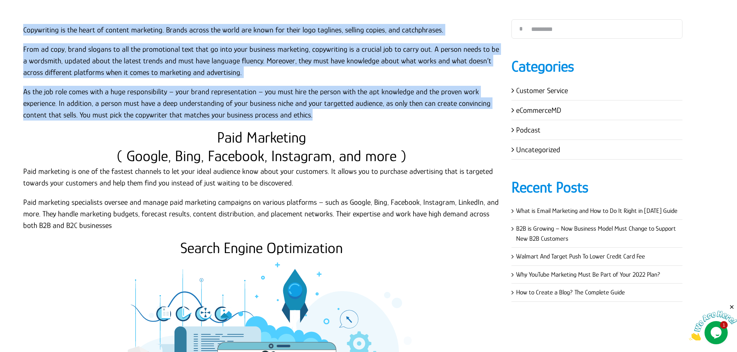
scroll to position [2151, 0]
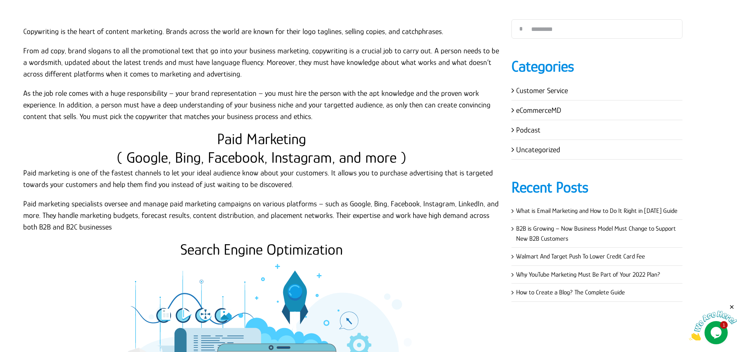
click at [249, 141] on h2 "Paid Marketing ( Google, Bing, Facebook, Instagram, and more )" at bounding box center [261, 148] width 477 height 37
click at [222, 160] on h2 "Paid Marketing ( Google, Bing, Facebook, Instagram, and more )" at bounding box center [261, 148] width 477 height 37
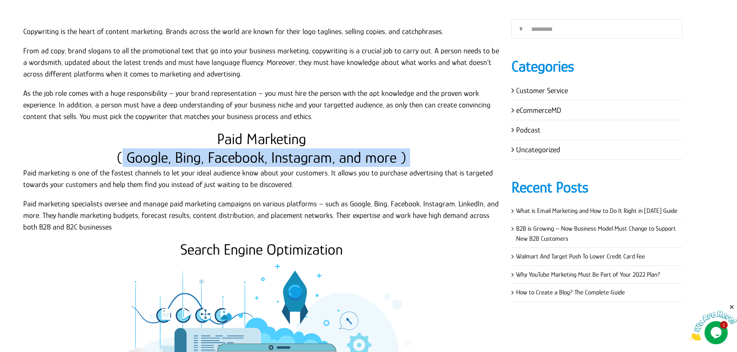
click at [222, 160] on h2 "Paid Marketing ( Google, Bing, Facebook, Instagram, and more )" at bounding box center [261, 148] width 477 height 37
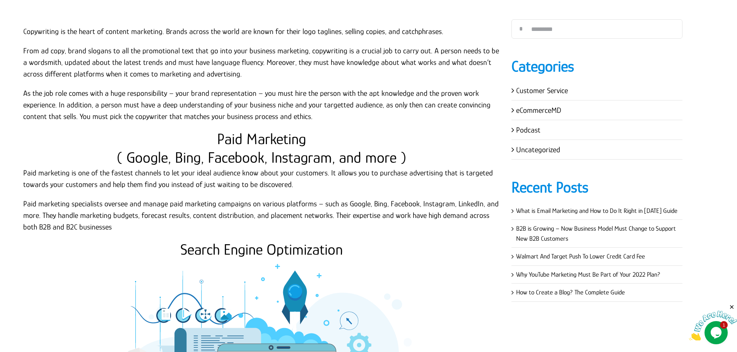
click at [121, 189] on p "Paid marketing is one of the fastest channels to let your ideal audience know a…" at bounding box center [261, 178] width 477 height 23
click at [23, 172] on p "Paid marketing is one of the fastest channels to let your ideal audience know a…" at bounding box center [261, 178] width 477 height 23
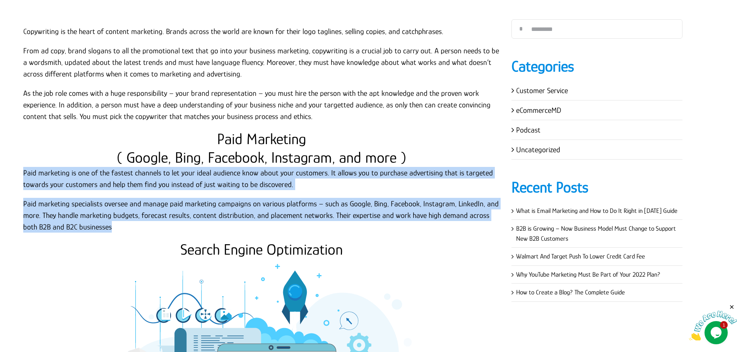
click at [106, 227] on p "Paid marketing specialists oversee and manage paid marketing campaigns on vario…" at bounding box center [261, 215] width 477 height 35
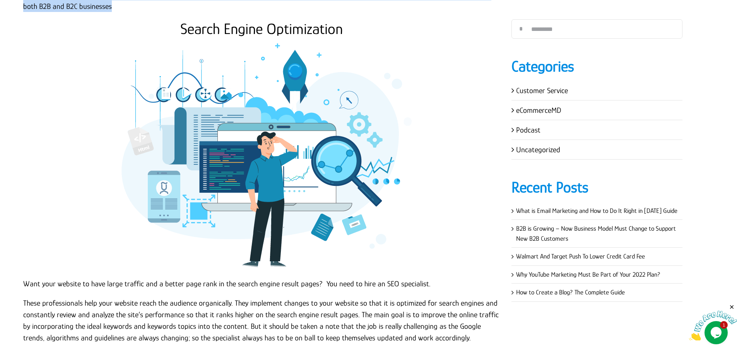
scroll to position [2345, 0]
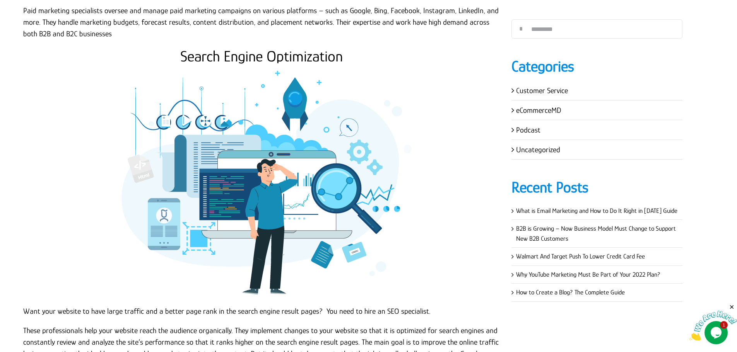
click at [226, 53] on h2 "Search Engine Optimization" at bounding box center [261, 56] width 477 height 19
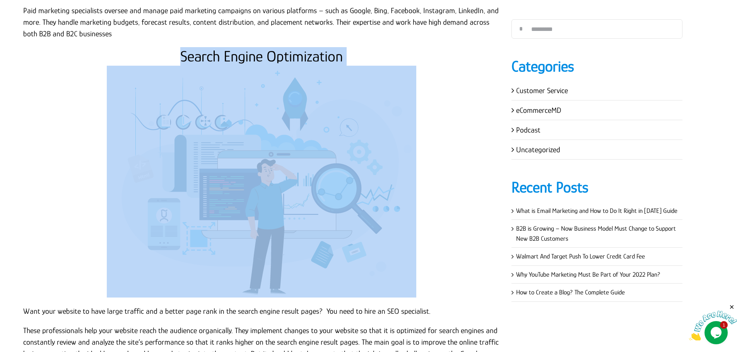
click at [226, 53] on h2 "Search Engine Optimization" at bounding box center [261, 56] width 477 height 19
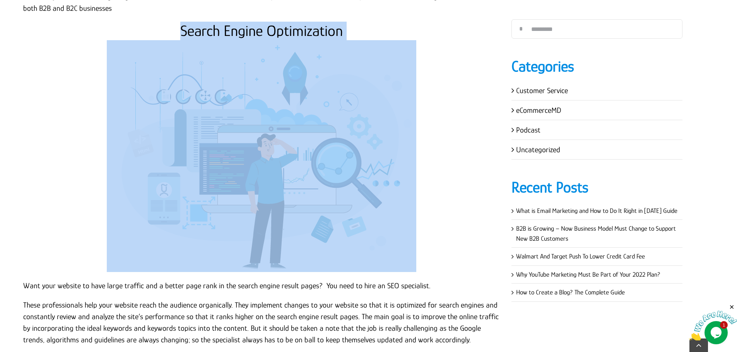
scroll to position [2499, 0]
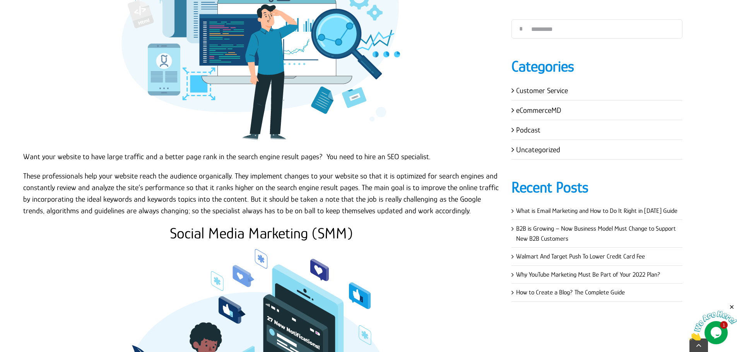
click at [84, 159] on p "Want your website to have large traffic and a better page rank in the search en…" at bounding box center [261, 157] width 477 height 12
click at [24, 155] on p "Want your website to have large traffic and a better page rank in the search en…" at bounding box center [261, 157] width 477 height 12
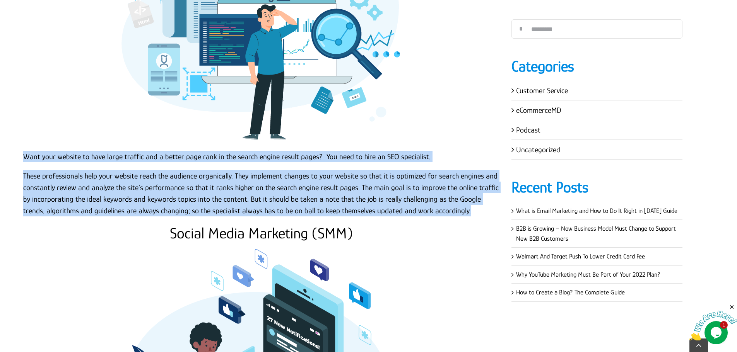
click at [470, 212] on p "These professionals help your website reach the audience organically. They impl…" at bounding box center [261, 193] width 477 height 46
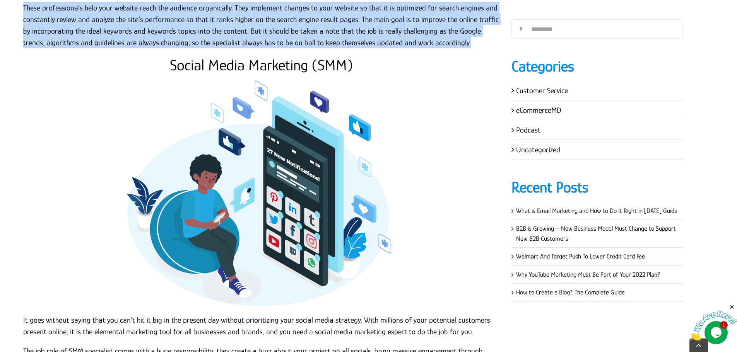
scroll to position [2693, 0]
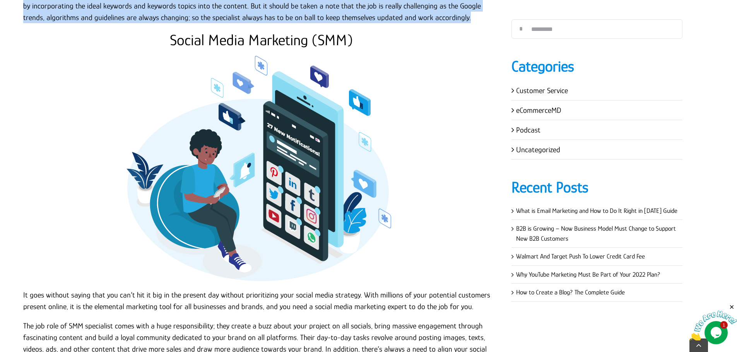
click at [254, 40] on h2 "Social Media Marketing (SMM)" at bounding box center [261, 40] width 477 height 19
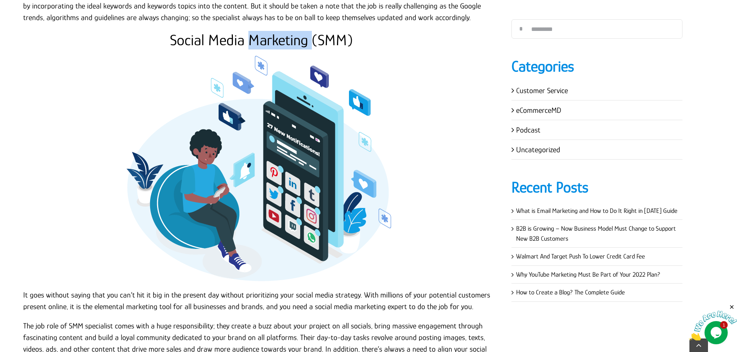
click at [254, 40] on h2 "Social Media Marketing (SMM)" at bounding box center [261, 40] width 477 height 19
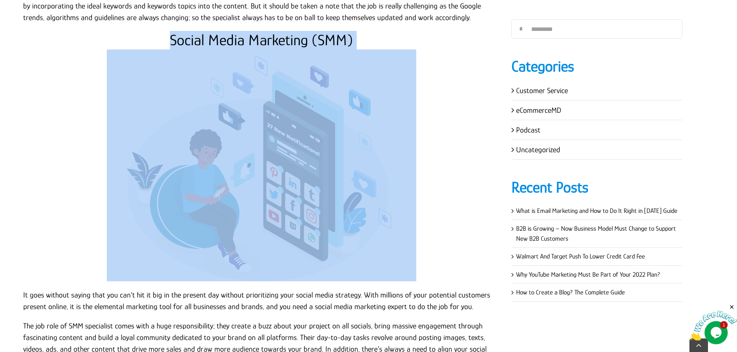
click at [254, 39] on h2 "Social Media Marketing (SMM)" at bounding box center [261, 40] width 477 height 19
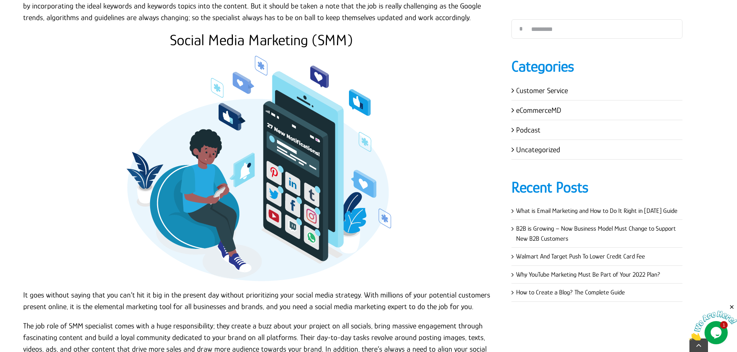
click at [255, 39] on h2 "Social Media Marketing (SMM)" at bounding box center [261, 40] width 477 height 19
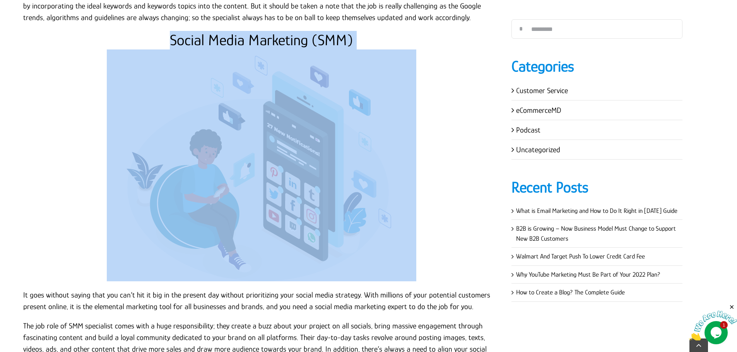
click at [255, 39] on h2 "Social Media Marketing (SMM)" at bounding box center [261, 40] width 477 height 19
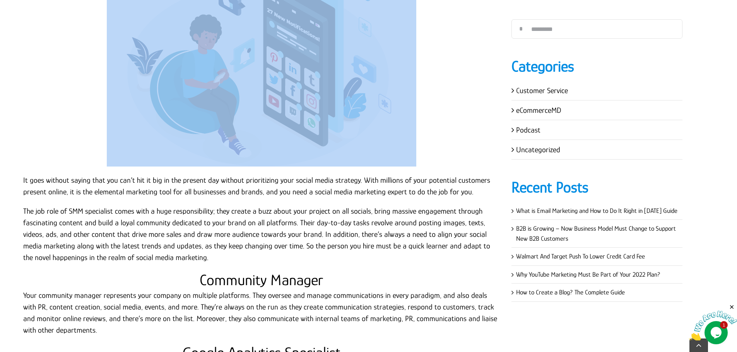
scroll to position [2809, 0]
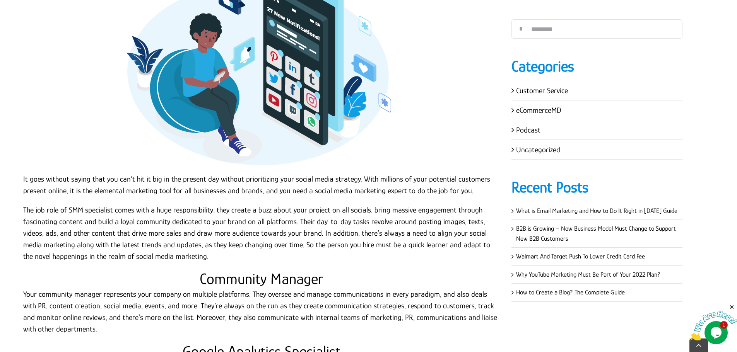
click at [120, 182] on p "It goes without saying that you can’t hit it big in the present day without pri…" at bounding box center [261, 184] width 477 height 23
click at [24, 179] on p "It goes without saying that you can’t hit it big in the present day without pri…" at bounding box center [261, 184] width 477 height 23
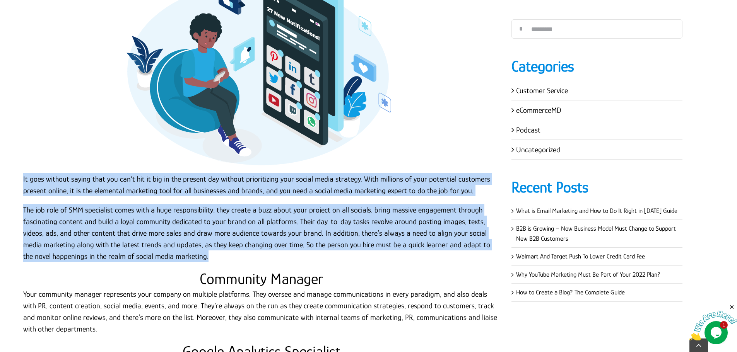
click at [182, 260] on p "The job role of SMM specialist comes with a huge responsibility; they create a …" at bounding box center [261, 233] width 477 height 58
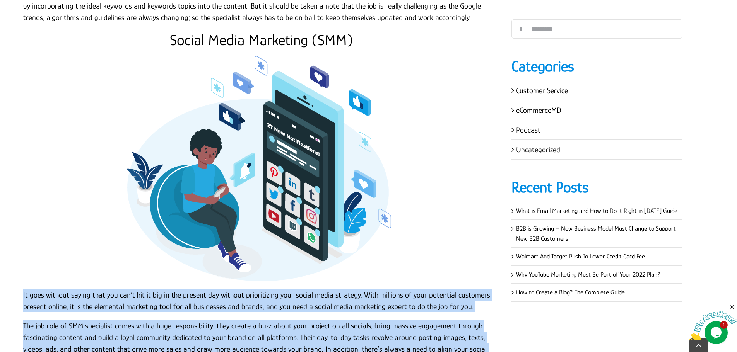
scroll to position [2964, 0]
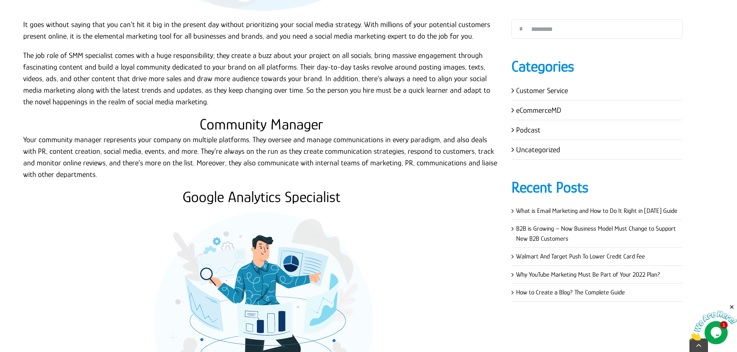
click at [242, 126] on h2 "Community Manager" at bounding box center [261, 124] width 477 height 19
click at [81, 152] on p "Your community manager represents your company on multiple platforms. They over…" at bounding box center [261, 157] width 477 height 46
click at [80, 152] on p "Your community manager represents your company on multiple platforms. They over…" at bounding box center [261, 157] width 477 height 46
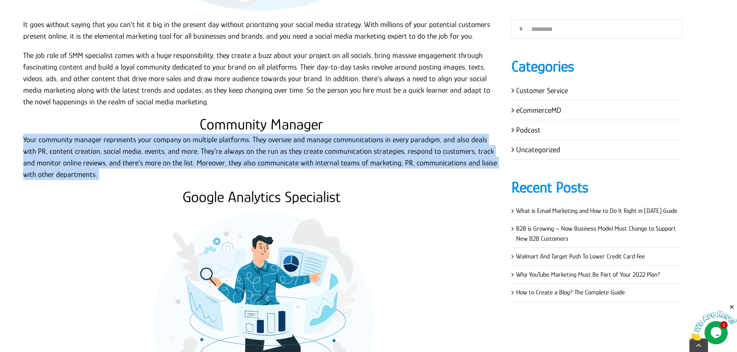
click at [80, 152] on p "Your community manager represents your company on multiple platforms. They over…" at bounding box center [261, 157] width 477 height 46
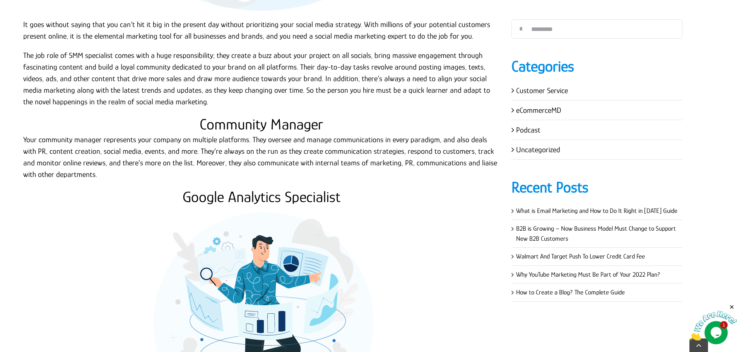
click at [296, 196] on h2 "Google Analytics Specialist" at bounding box center [261, 197] width 477 height 19
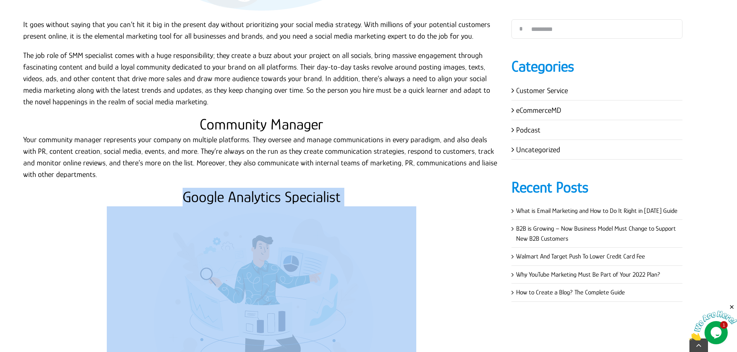
click at [296, 196] on h2 "Google Analytics Specialist" at bounding box center [261, 197] width 477 height 19
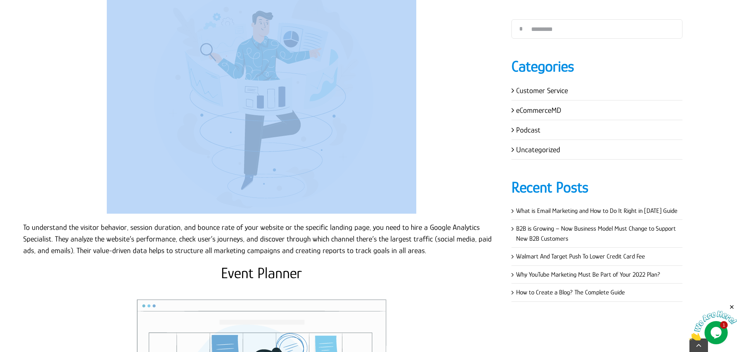
scroll to position [3196, 0]
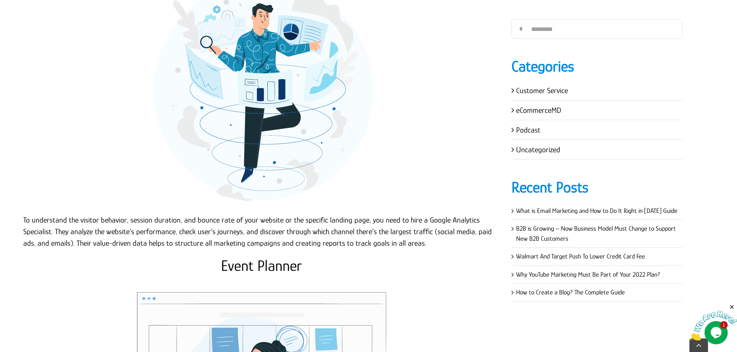
click at [287, 218] on p "To understand the visitor behavior, session duration, and bounce rate of your w…" at bounding box center [261, 231] width 477 height 35
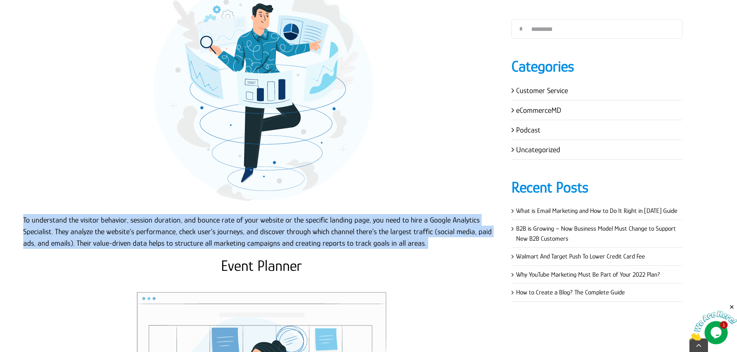
click at [287, 218] on p "To understand the visitor behavior, session duration, and bounce rate of your w…" at bounding box center [261, 231] width 477 height 35
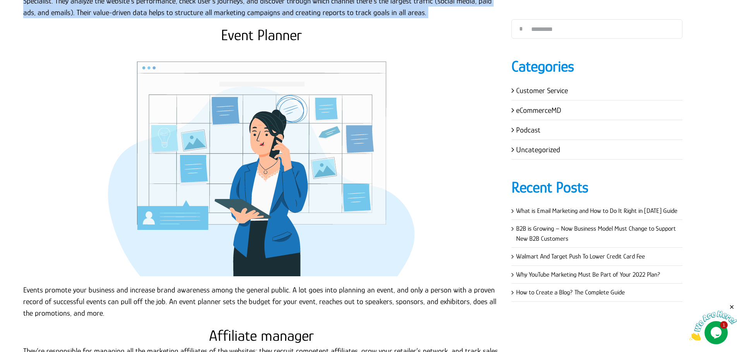
scroll to position [3389, 0]
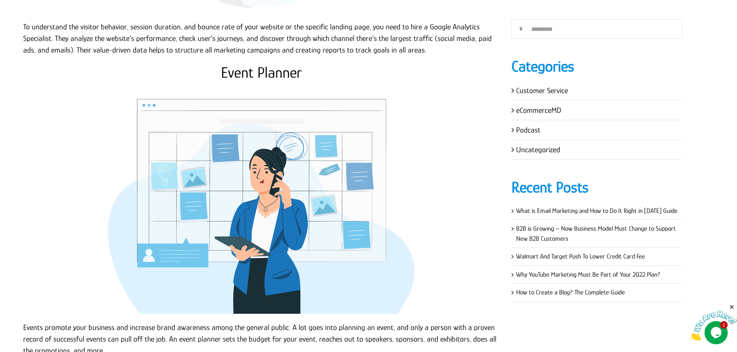
click at [287, 75] on h2 "Event Planner" at bounding box center [261, 72] width 477 height 19
click at [286, 75] on h2 "Event Planner" at bounding box center [261, 72] width 477 height 19
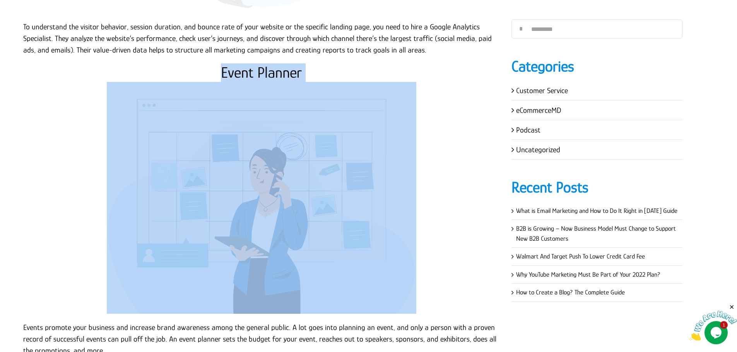
click at [286, 75] on h2 "Event Planner" at bounding box center [261, 72] width 477 height 19
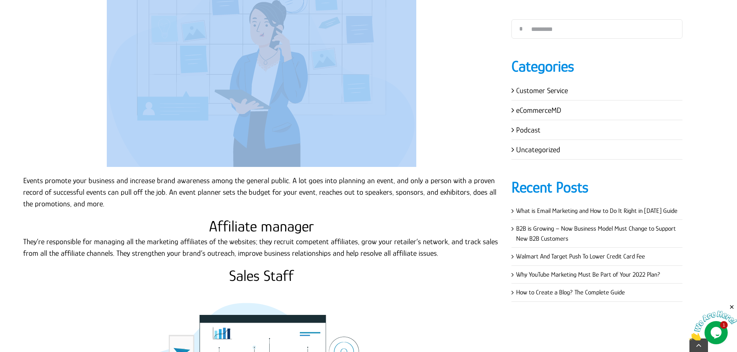
scroll to position [3544, 0]
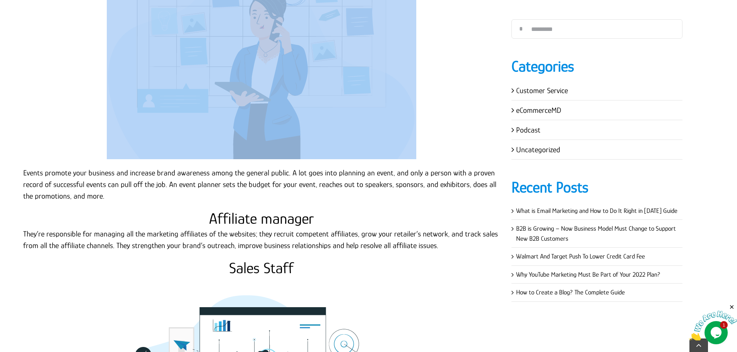
click at [125, 198] on p "Events promote your business and increase brand awareness among the general pub…" at bounding box center [261, 184] width 477 height 35
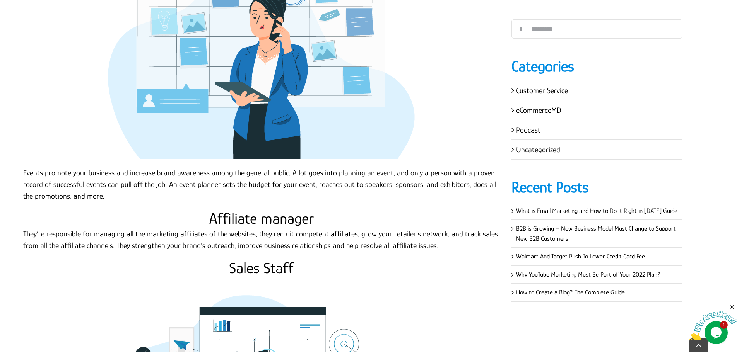
click at [122, 186] on p "Events promote your business and increase brand awareness among the general pub…" at bounding box center [261, 184] width 477 height 35
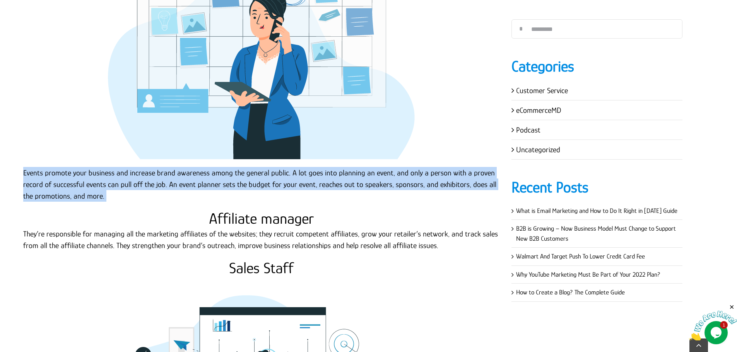
click at [122, 186] on p "Events promote your business and increase brand awareness among the general pub…" at bounding box center [261, 184] width 477 height 35
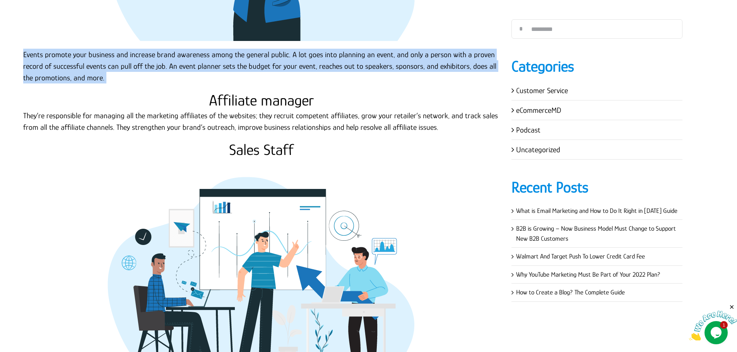
scroll to position [3660, 0]
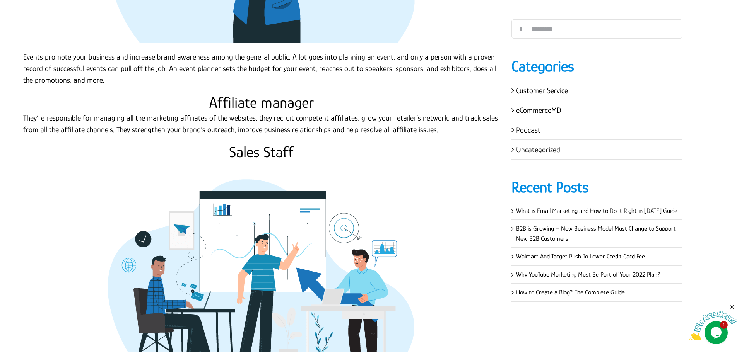
click at [266, 101] on h2 "Affiliate manager" at bounding box center [261, 103] width 477 height 19
click at [95, 119] on p "They’re responsible for managing all the marketing affiliates of the websites; …" at bounding box center [261, 123] width 477 height 23
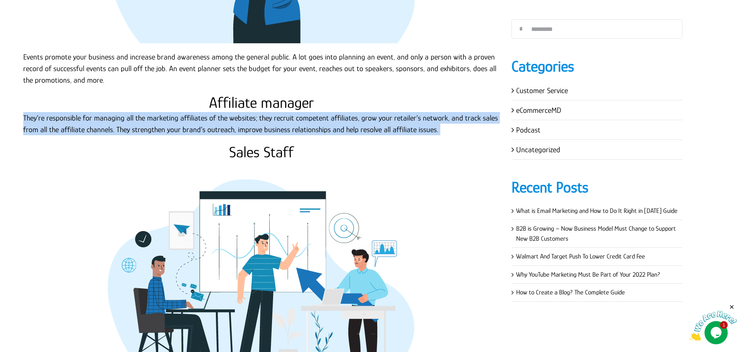
click at [95, 119] on p "They’re responsible for managing all the marketing affiliates of the websites; …" at bounding box center [261, 123] width 477 height 23
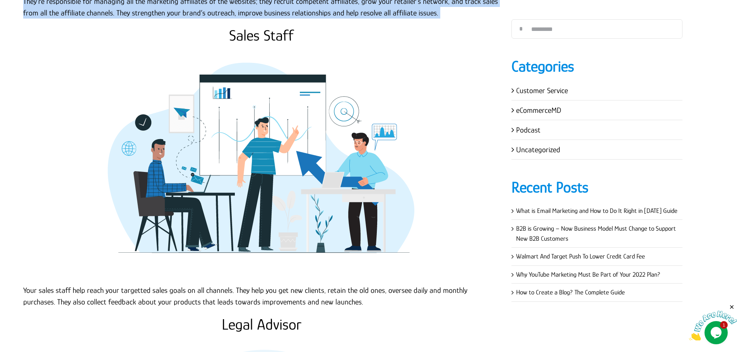
scroll to position [3776, 0]
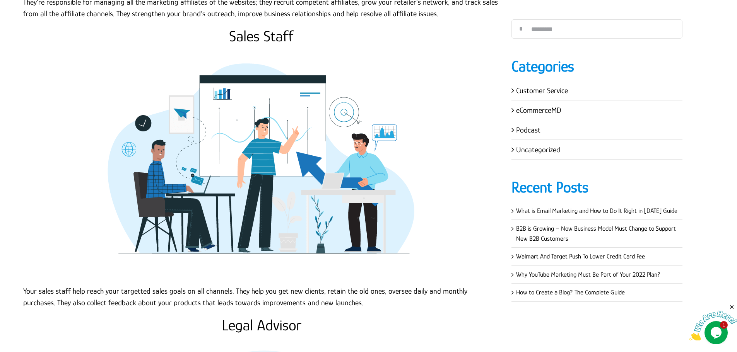
click at [269, 29] on h2 "Sales Staff" at bounding box center [261, 36] width 477 height 19
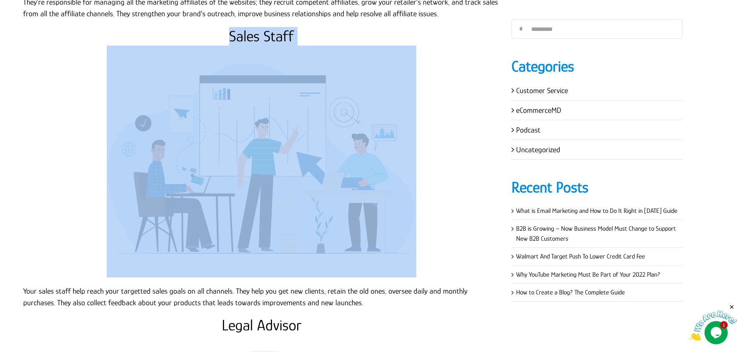
click at [269, 29] on h2 "Sales Staff" at bounding box center [261, 36] width 477 height 19
click at [449, 206] on p at bounding box center [261, 162] width 477 height 232
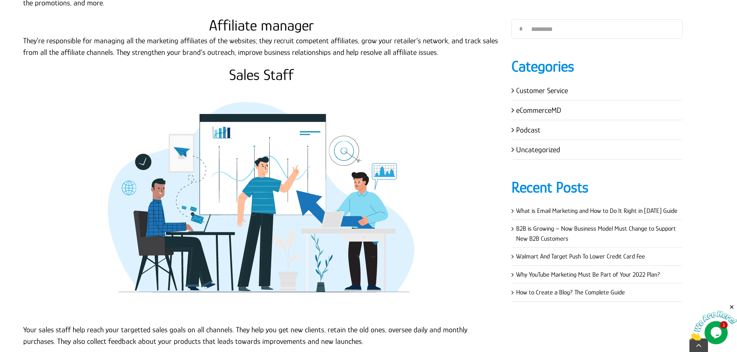
scroll to position [3931, 0]
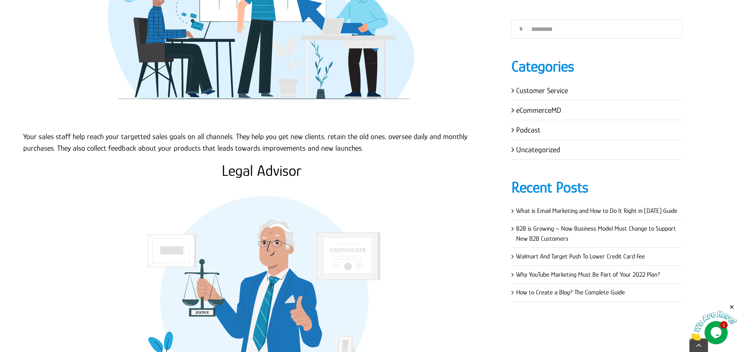
click at [219, 141] on p "Your sales staff help reach your targetted sales goals on all channels. They he…" at bounding box center [261, 142] width 477 height 23
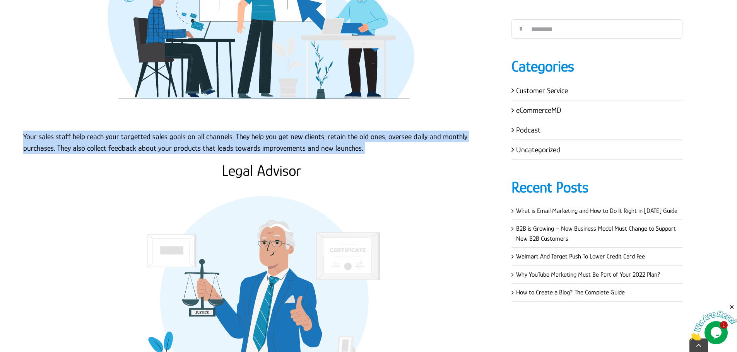
click at [219, 141] on p "Your sales staff help reach your targetted sales goals on all channels. They he…" at bounding box center [261, 142] width 477 height 23
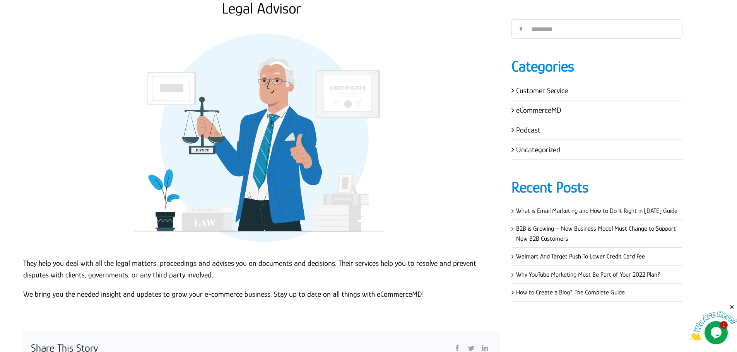
scroll to position [4047, 0]
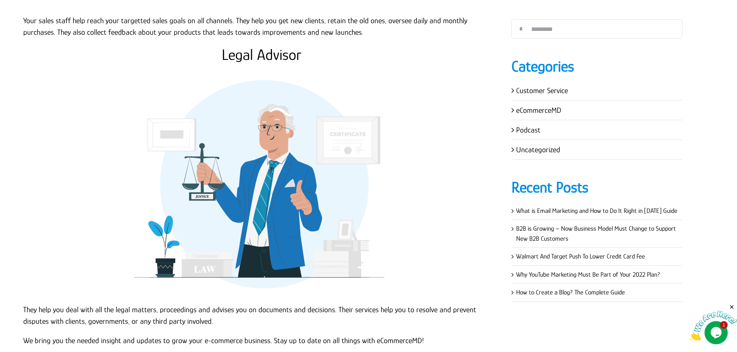
click at [238, 48] on h2 "Legal Advisor" at bounding box center [261, 55] width 477 height 19
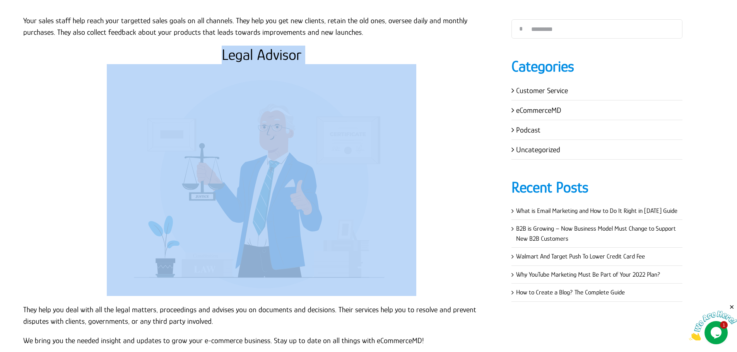
click at [238, 48] on h2 "Legal Advisor" at bounding box center [261, 55] width 477 height 19
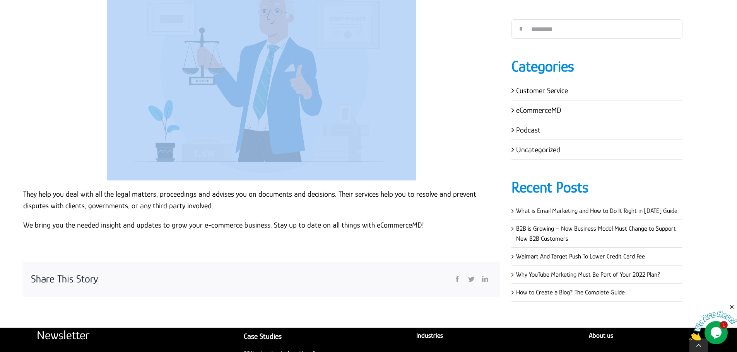
scroll to position [4163, 0]
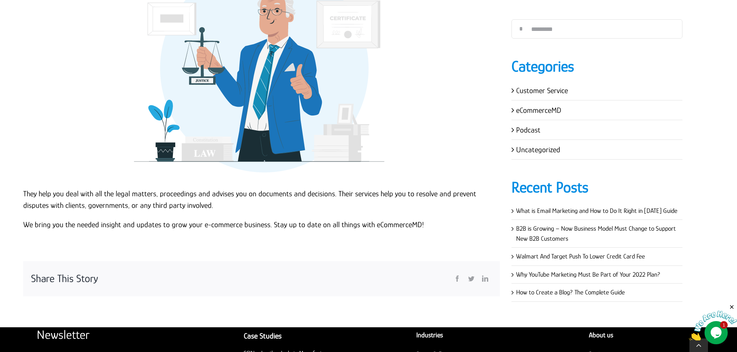
click at [36, 191] on p "They help you deal with all the legal matters, proceedings and advises you on d…" at bounding box center [261, 199] width 477 height 23
click at [24, 193] on p "They help you deal with all the legal matters, proceedings and advises you on d…" at bounding box center [261, 199] width 477 height 23
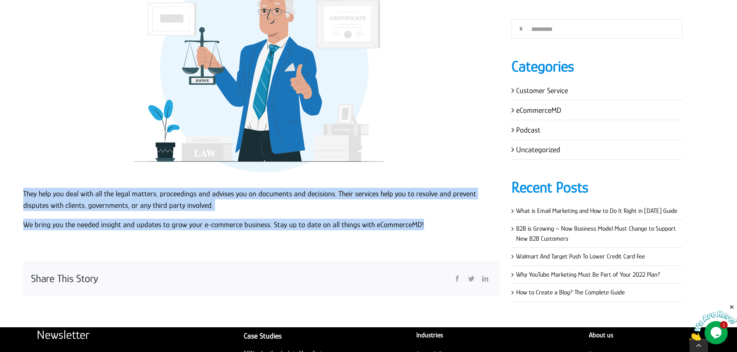
click at [429, 222] on p "We bring you the needed insight and updates to grow your e-commerce business. S…" at bounding box center [261, 225] width 477 height 12
click at [412, 195] on p "They help you deal with all the legal matters, proceedings and advises you on d…" at bounding box center [261, 199] width 477 height 23
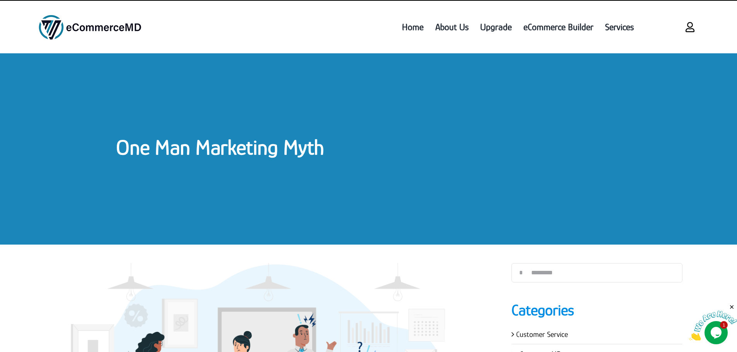
scroll to position [0, 0]
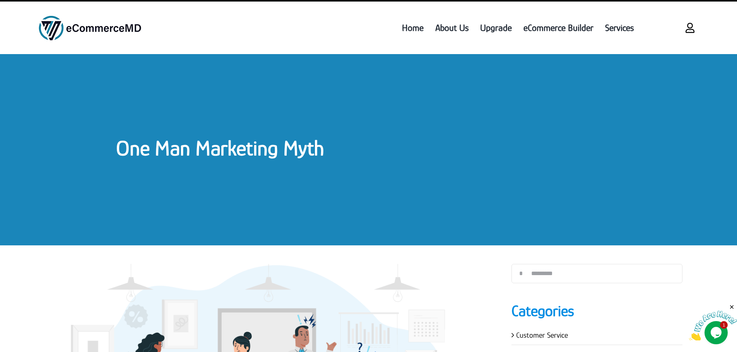
click at [212, 140] on link "One Man Marketing Myth" at bounding box center [220, 148] width 208 height 24
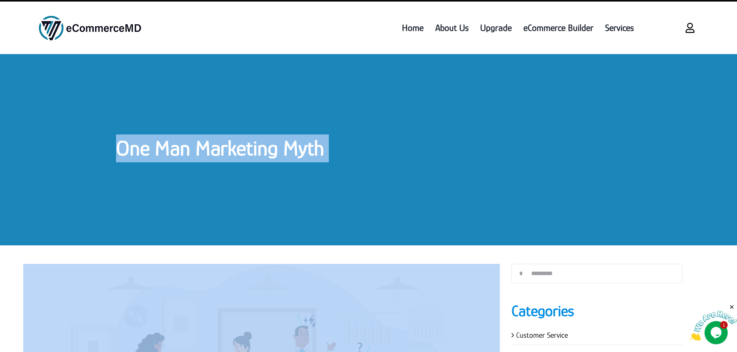
click at [212, 140] on link "One Man Marketing Myth" at bounding box center [220, 148] width 208 height 24
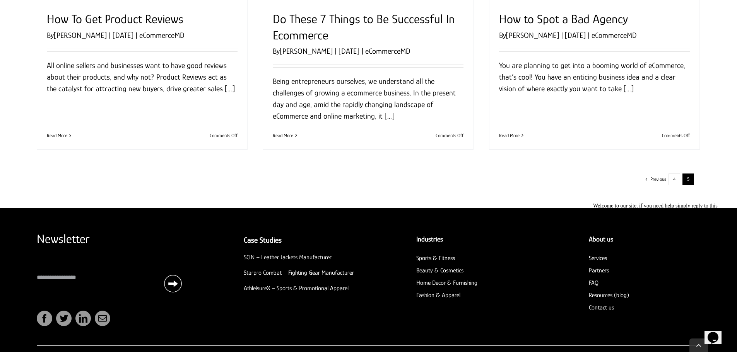
scroll to position [749, 0]
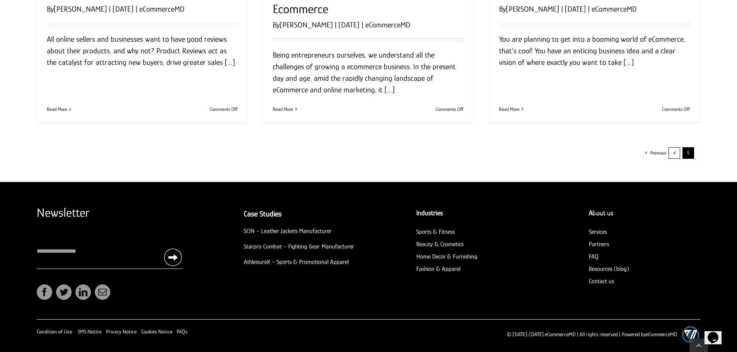
click at [677, 153] on link "4" at bounding box center [675, 153] width 12 height 12
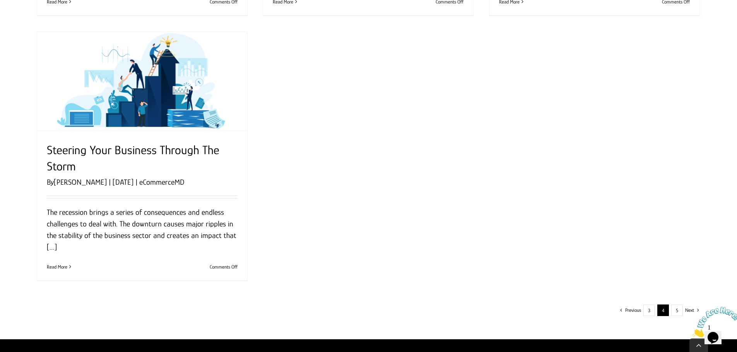
scroll to position [929, 0]
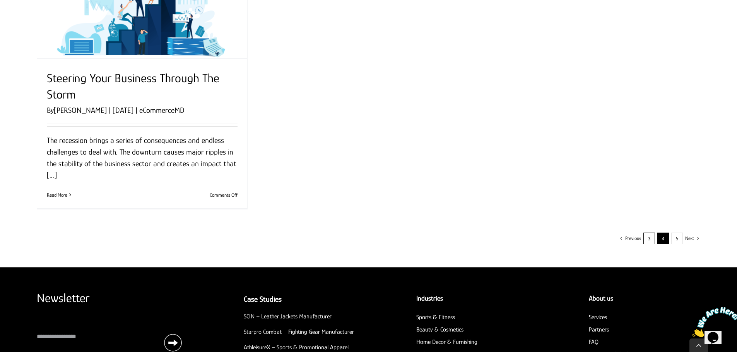
click at [646, 236] on link "3" at bounding box center [649, 239] width 12 height 12
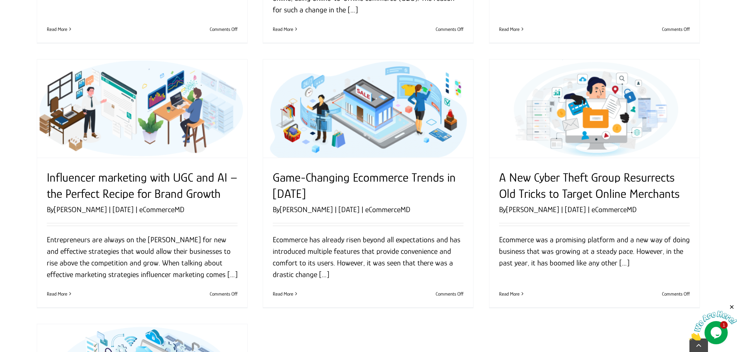
scroll to position [890, 0]
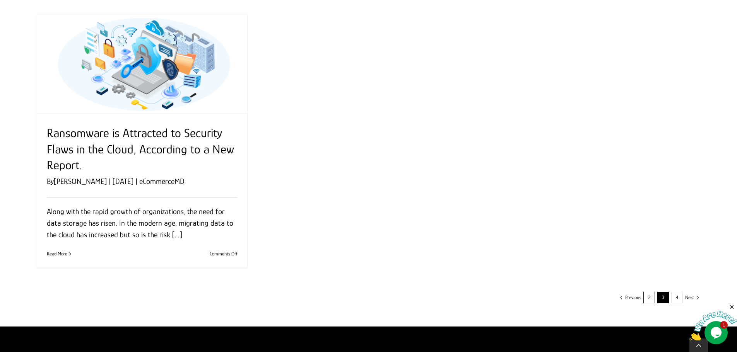
click at [645, 297] on link "2" at bounding box center [649, 298] width 12 height 12
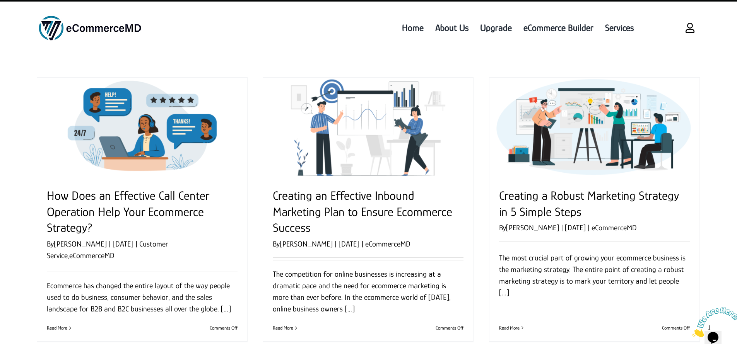
click at [478, 154] on article "Creating an Effective Inbound Marketing Plan to Ensure Ecommerce Success By [PE…" at bounding box center [368, 210] width 226 height 281
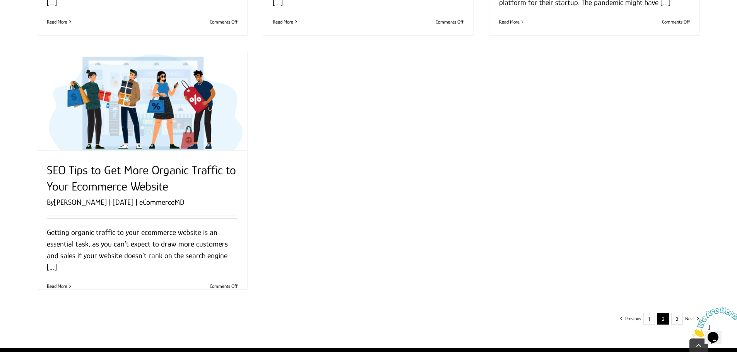
scroll to position [967, 0]
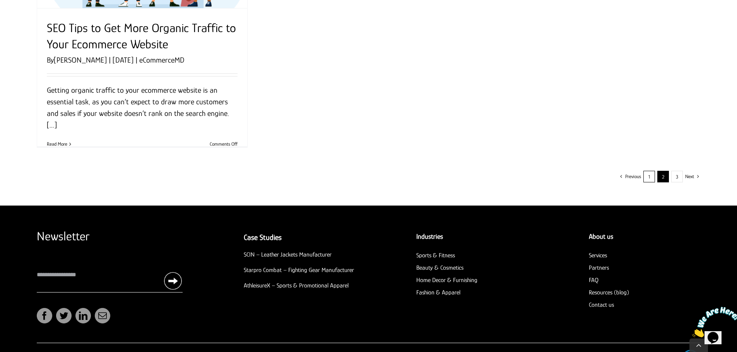
click at [648, 174] on link "1" at bounding box center [649, 177] width 12 height 12
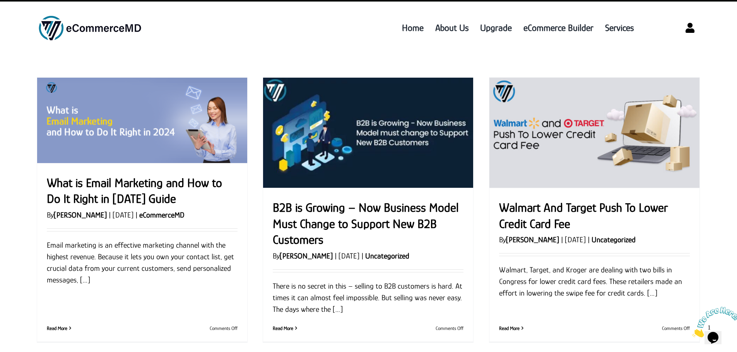
click at [486, 90] on article "Walmart And Target Push To Lower Credit Card Fee By [PERSON_NAME] | 2024-02-29T…" at bounding box center [594, 210] width 226 height 281
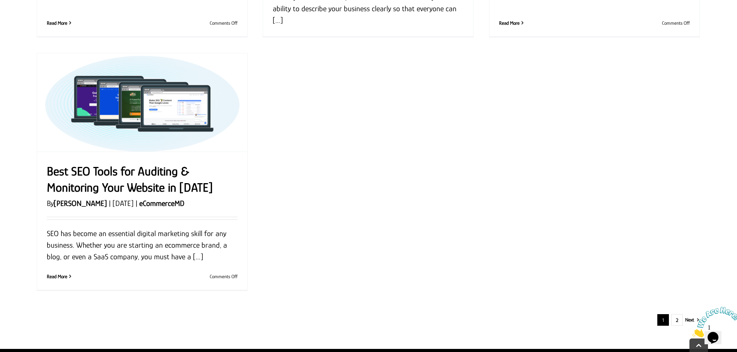
scroll to position [1006, 0]
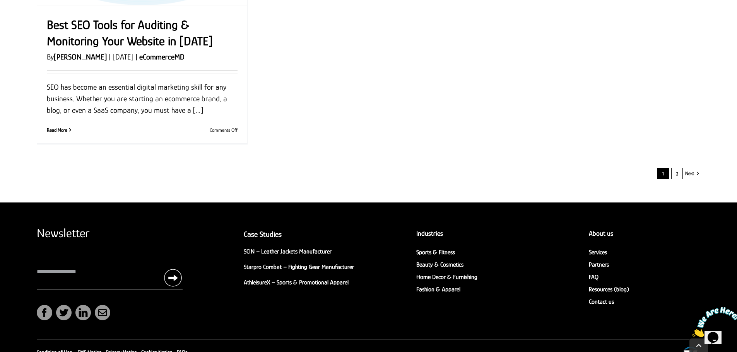
click at [675, 176] on link "2" at bounding box center [677, 174] width 12 height 12
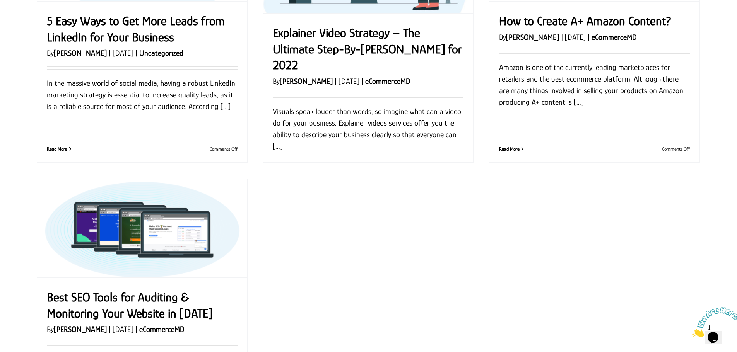
scroll to position [717, 0]
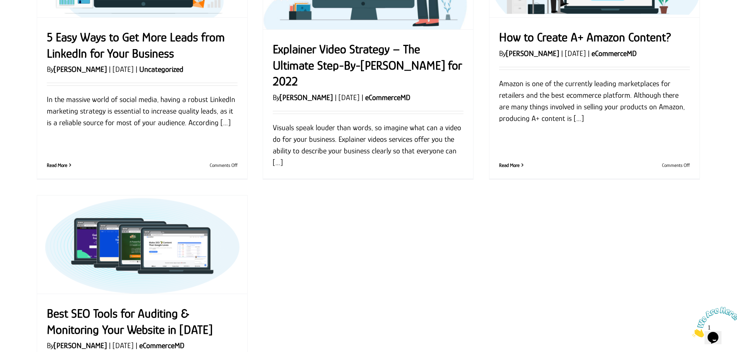
click at [247, 163] on div "5 Easy Ways to Get More Leads from LinkedIn for Your Business By [PERSON_NAME] …" at bounding box center [142, 49] width 211 height 261
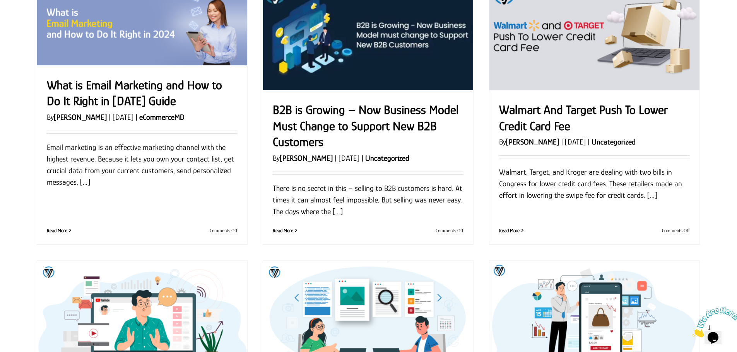
scroll to position [0, 0]
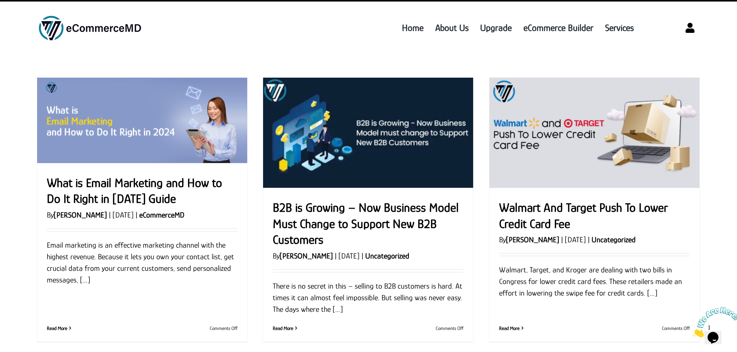
click at [274, 43] on ul "Home About Us Upgrade eCommerce Builder Services" at bounding box center [407, 27] width 465 height 37
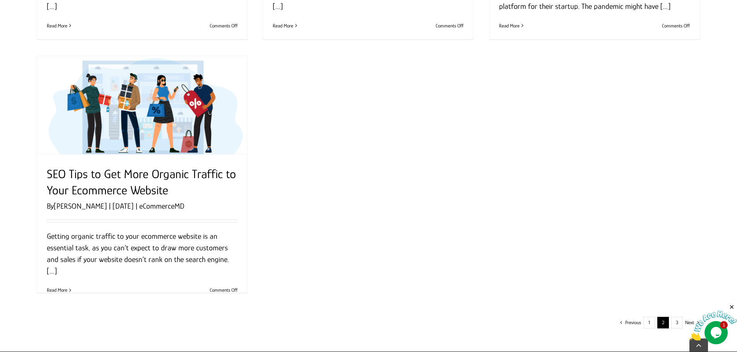
scroll to position [990, 0]
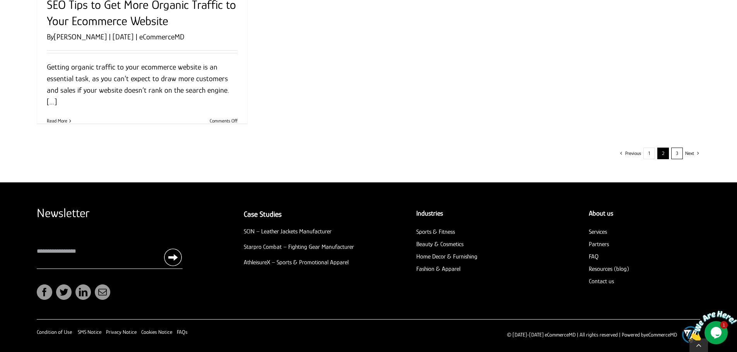
click at [678, 156] on link "3" at bounding box center [677, 154] width 12 height 12
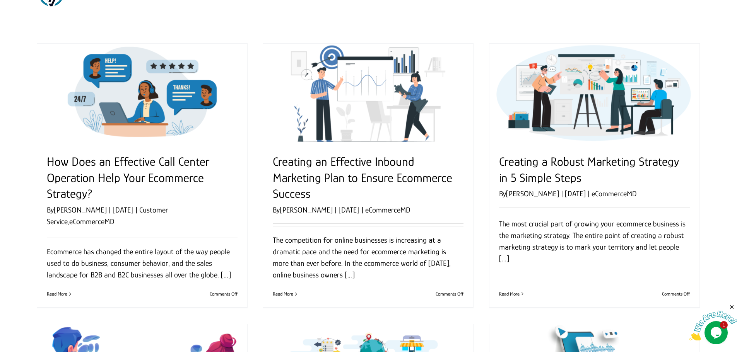
scroll to position [0, 0]
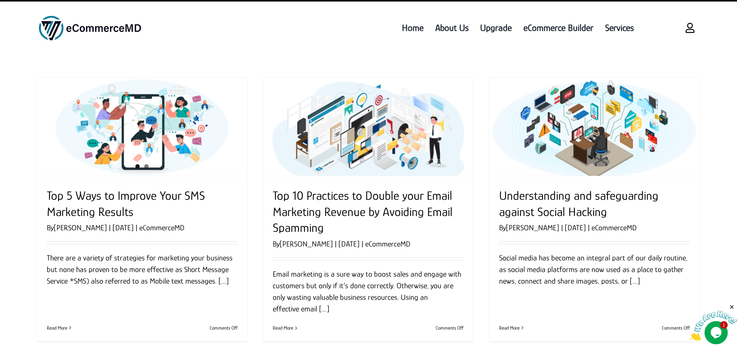
click at [364, 40] on ul "Home About Us Upgrade eCommerce Builder Services" at bounding box center [407, 27] width 465 height 37
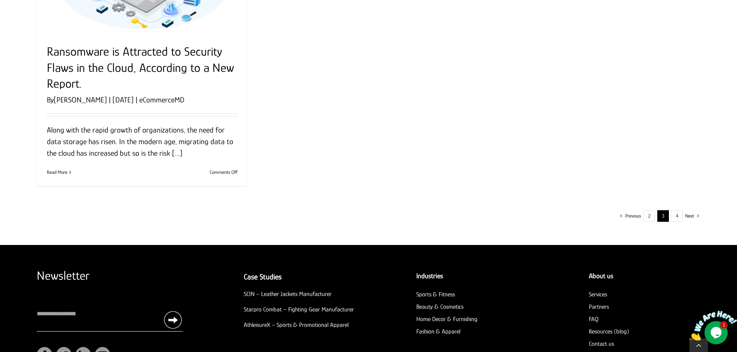
scroll to position [1034, 0]
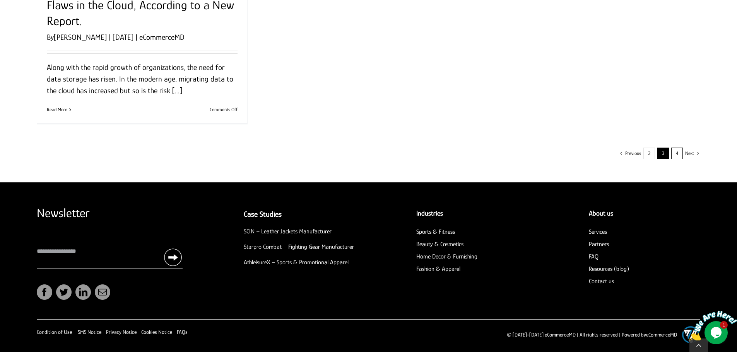
click at [676, 154] on link "4" at bounding box center [677, 154] width 12 height 12
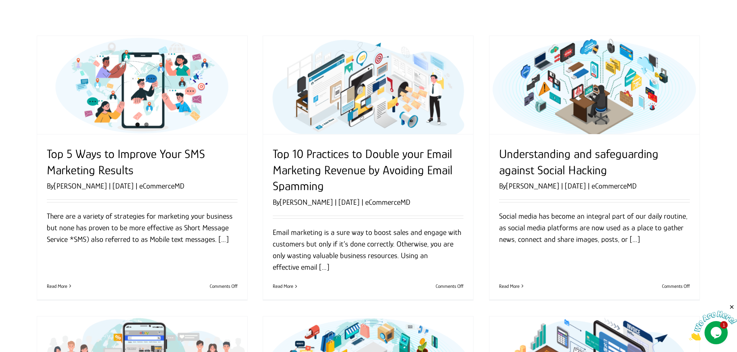
scroll to position [0, 0]
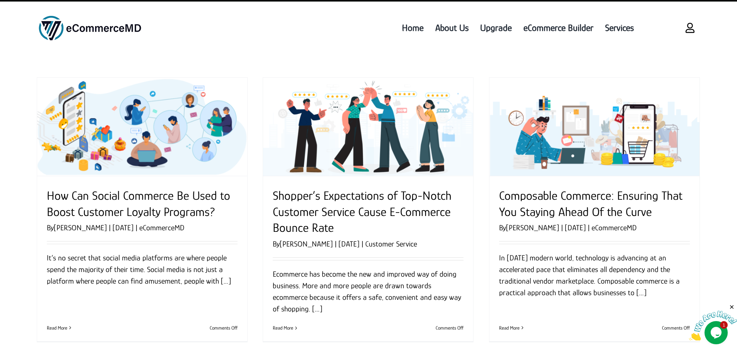
click at [330, 39] on ul "Home About Us Upgrade eCommerce Builder Services" at bounding box center [407, 27] width 465 height 37
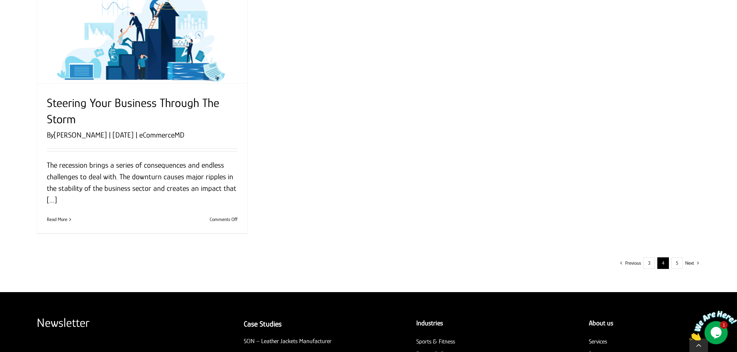
scroll to position [1014, 0]
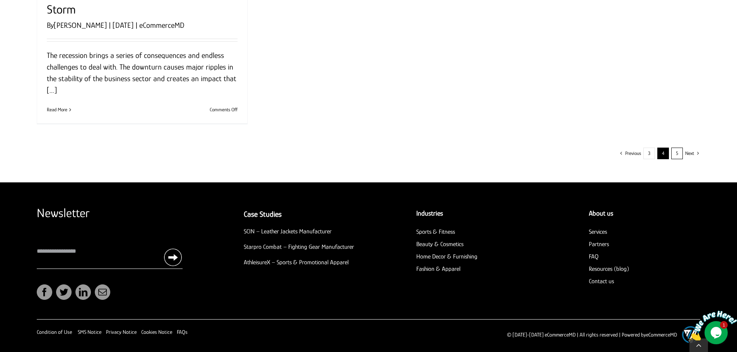
click at [679, 156] on link "5" at bounding box center [677, 154] width 12 height 12
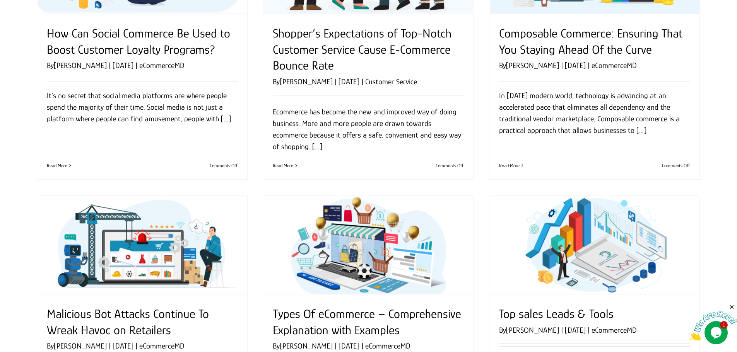
scroll to position [0, 0]
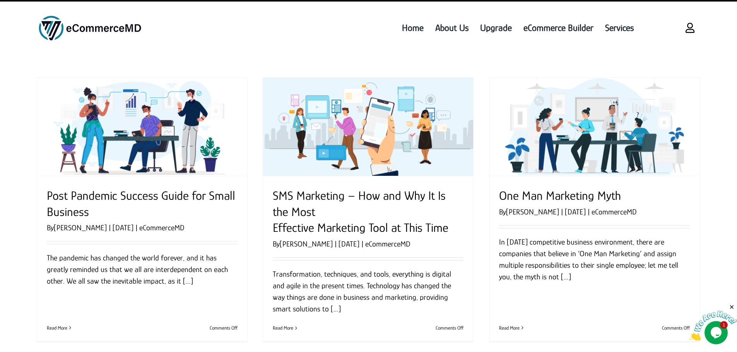
scroll to position [301, 0]
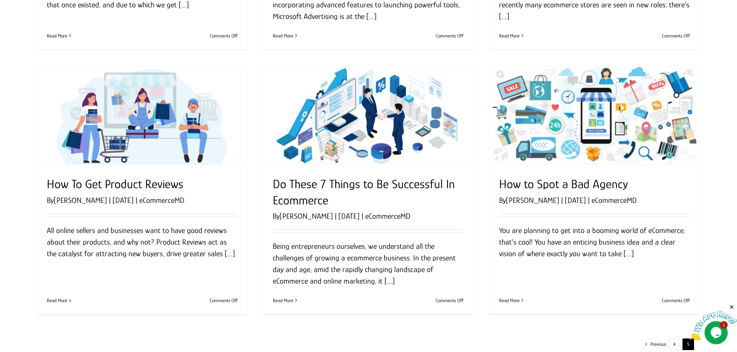
scroll to position [555, 0]
